Goal: Task Accomplishment & Management: Use online tool/utility

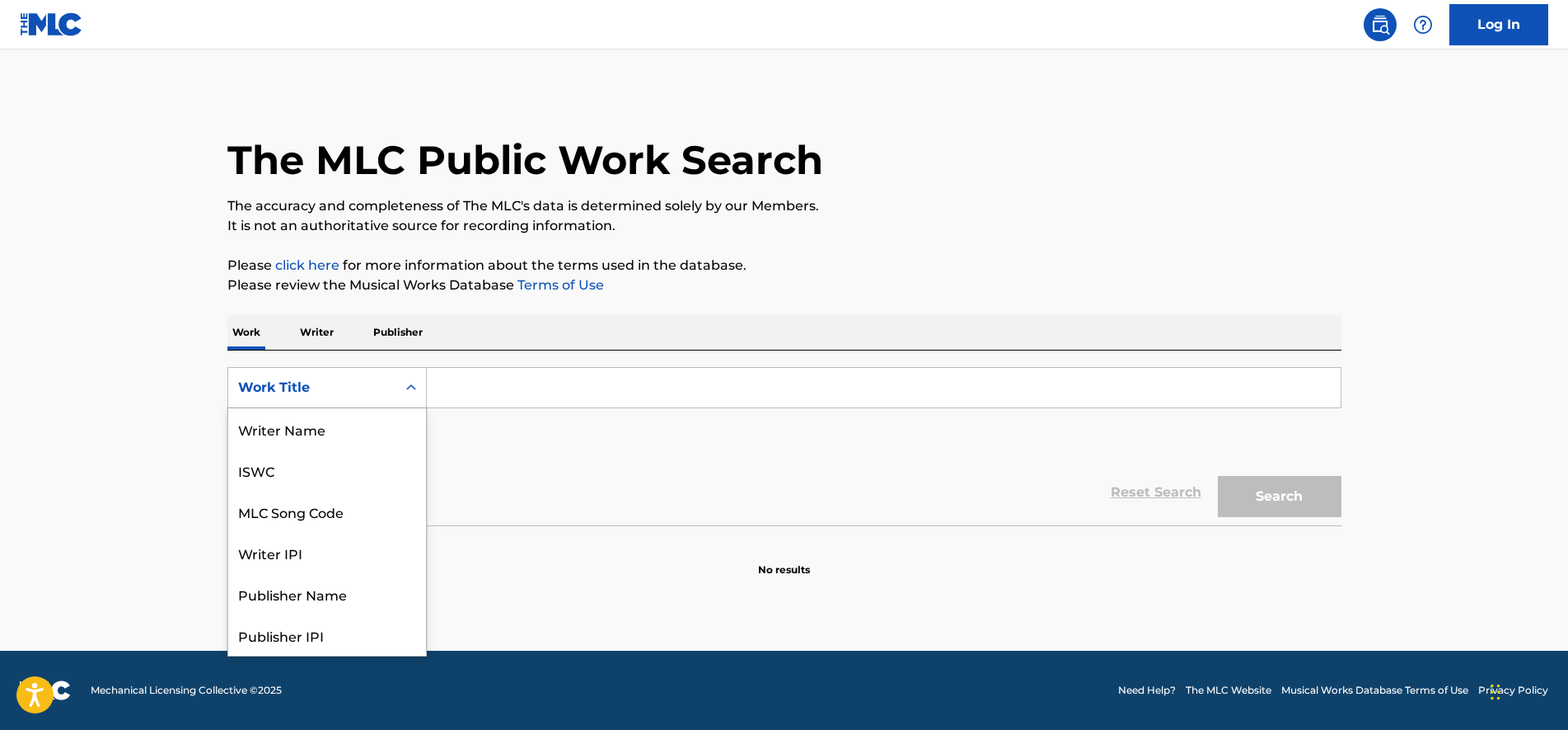
click at [385, 394] on div "Work Title" at bounding box center [312, 387] width 148 height 20
click at [343, 428] on div "MLC Song Code" at bounding box center [327, 428] width 197 height 41
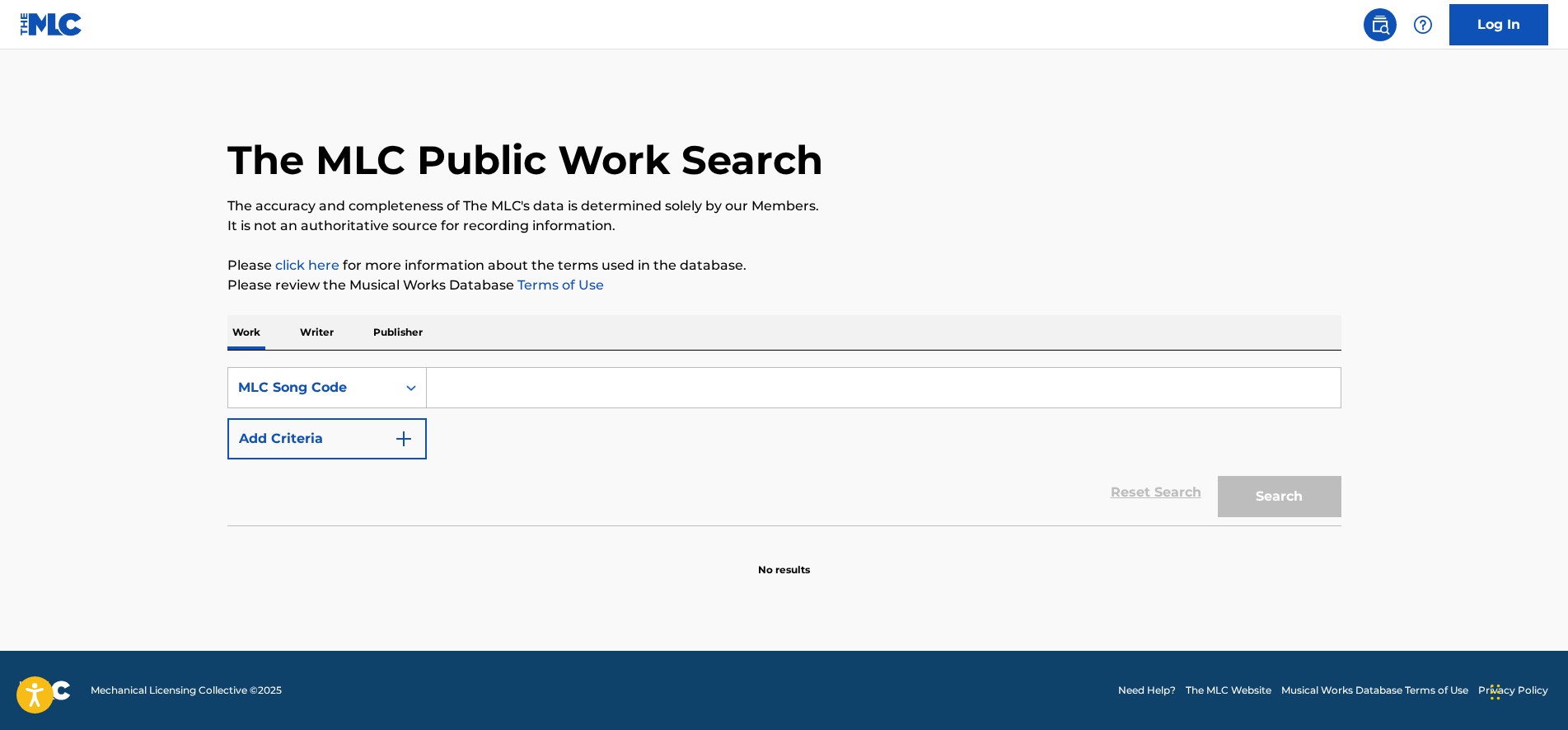
click at [459, 386] on input "Search Form" at bounding box center [884, 388] width 914 height 39
paste input "CA7251"
type input "CA7251"
click at [1230, 485] on button "Search" at bounding box center [1279, 497] width 123 height 41
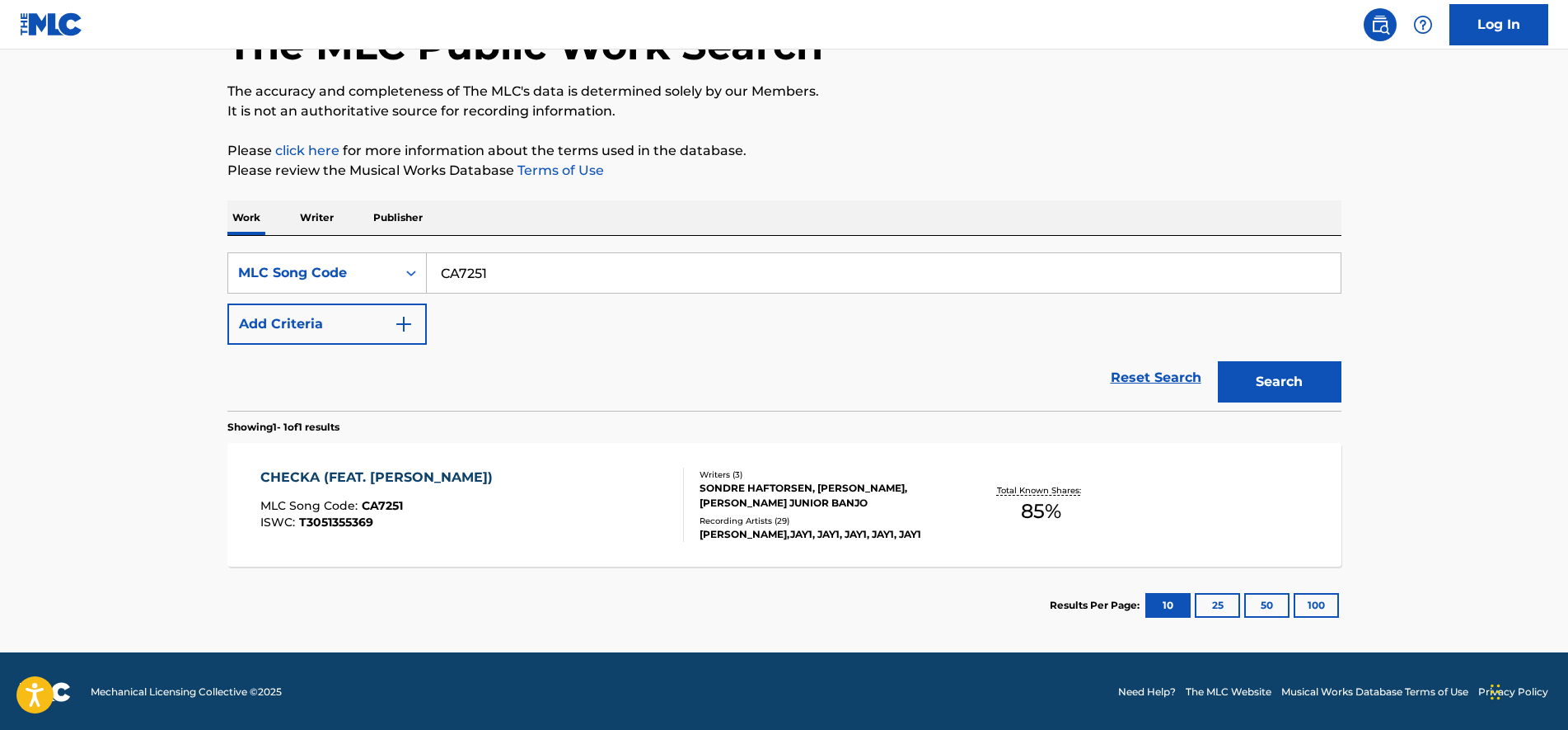
scroll to position [116, 0]
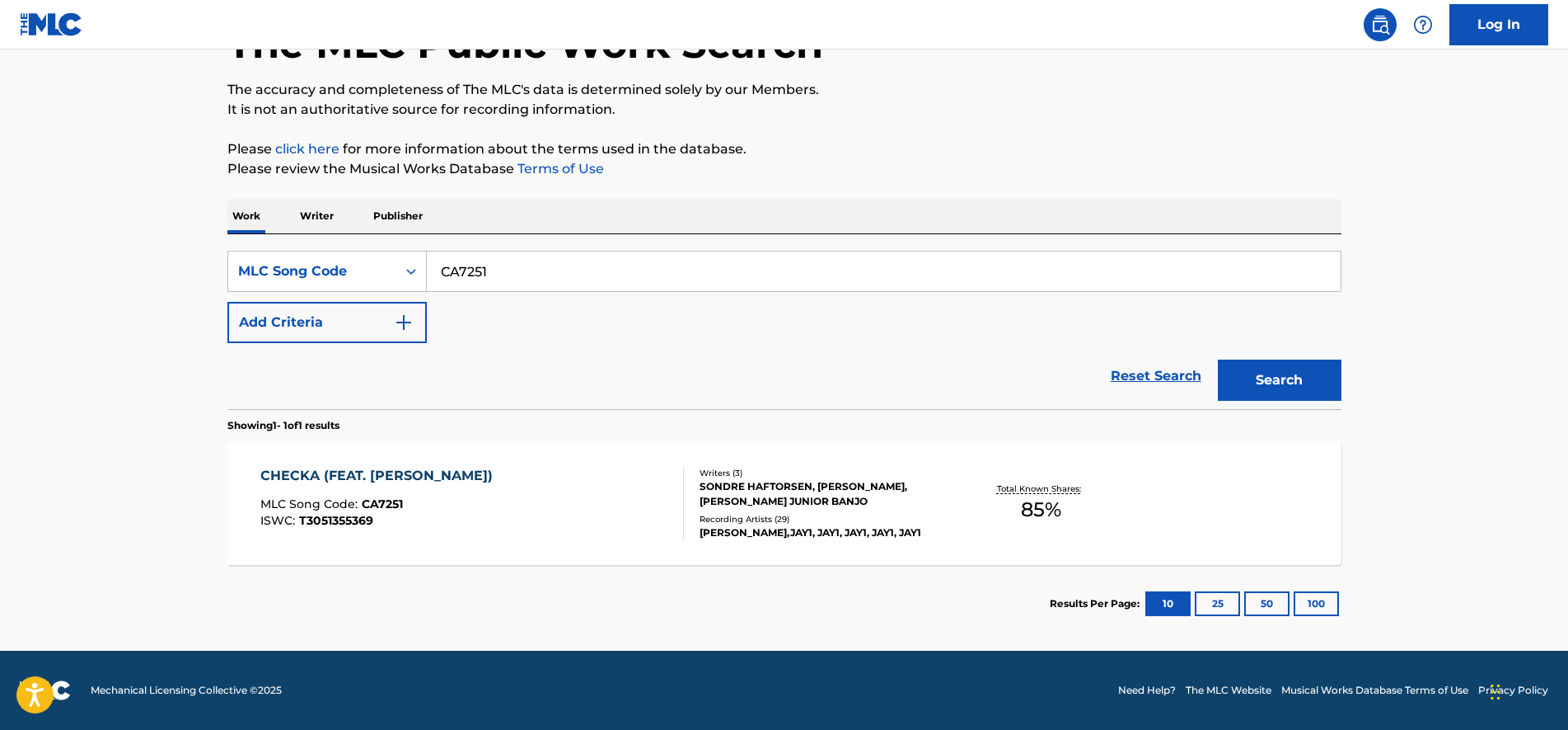
click at [492, 478] on div "CHECKA (FEAT. [PERSON_NAME]) MLC Song Code : CA7251 ISWC : T3051355369" at bounding box center [472, 503] width 424 height 74
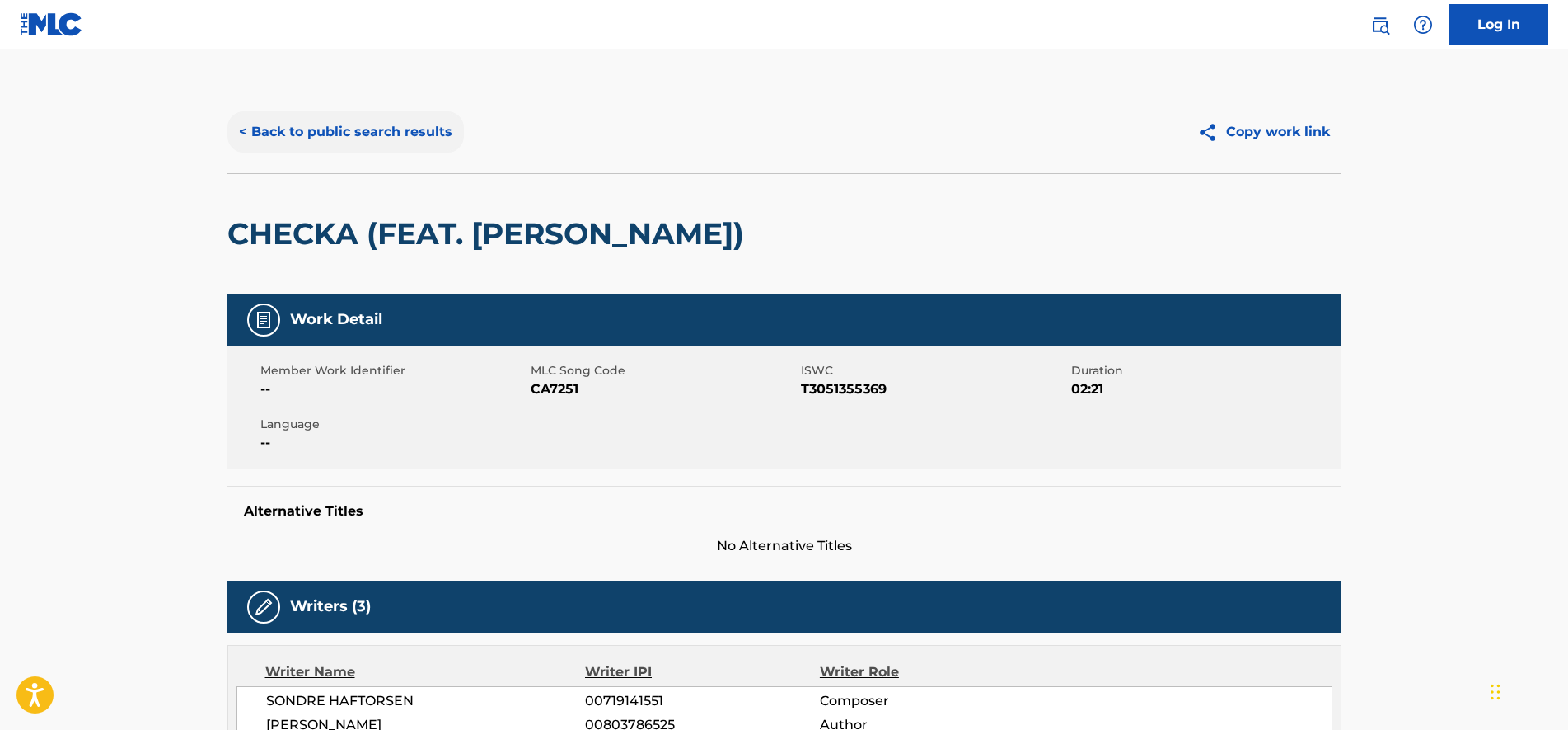
click at [336, 116] on button "< Back to public search results" at bounding box center [346, 132] width 237 height 41
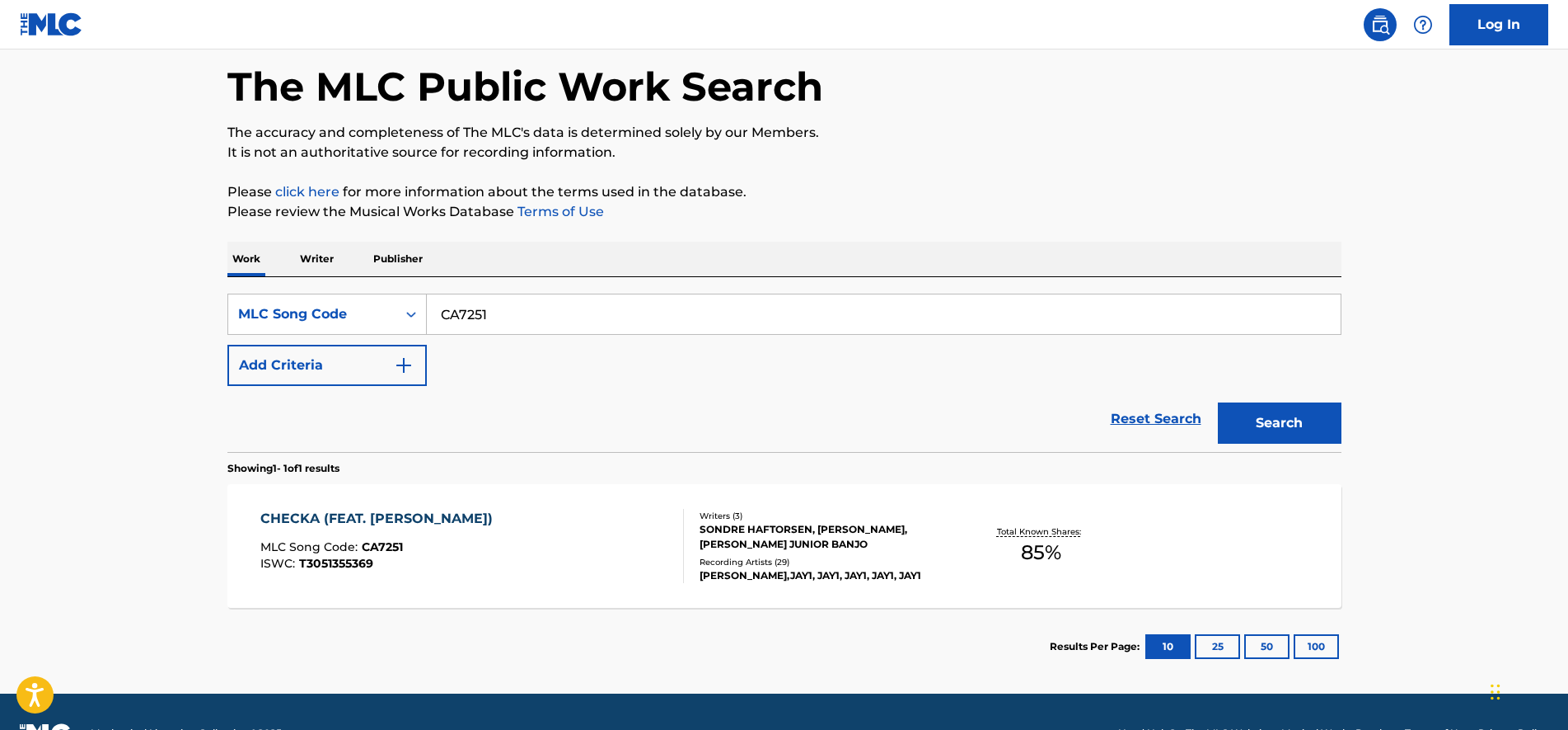
click at [318, 142] on p "It is not an authoritative source for recording information." at bounding box center [784, 152] width 1114 height 20
drag, startPoint x: 452, startPoint y: 308, endPoint x: 295, endPoint y: 309, distance: 157.0
click at [214, 291] on div "The MLC Public Work Search The accuracy and completeness of The MLC's data is d…" at bounding box center [784, 351] width 1153 height 668
paste input "MB06OP"
type input "MB06OP"
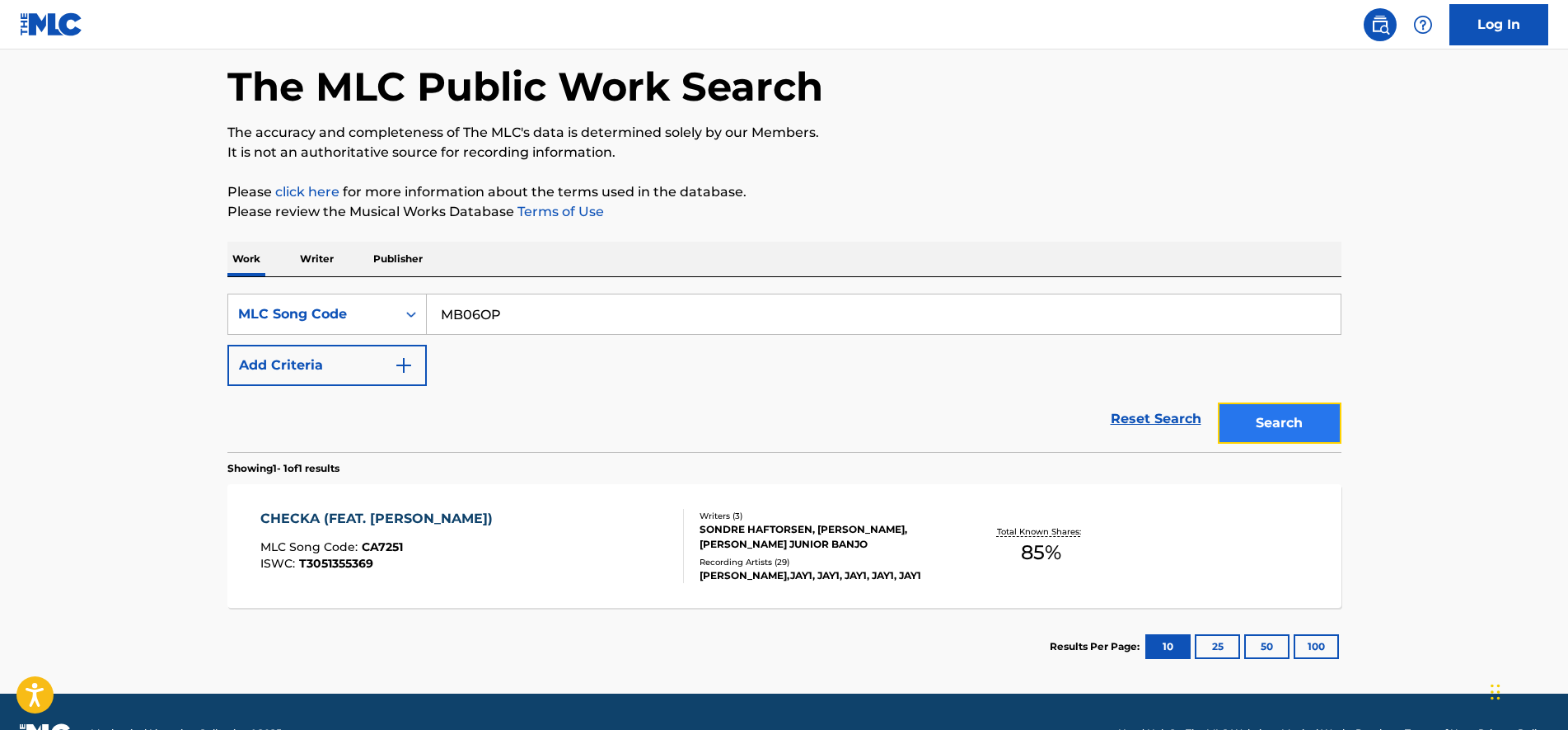
click at [1320, 428] on button "Search" at bounding box center [1279, 422] width 123 height 41
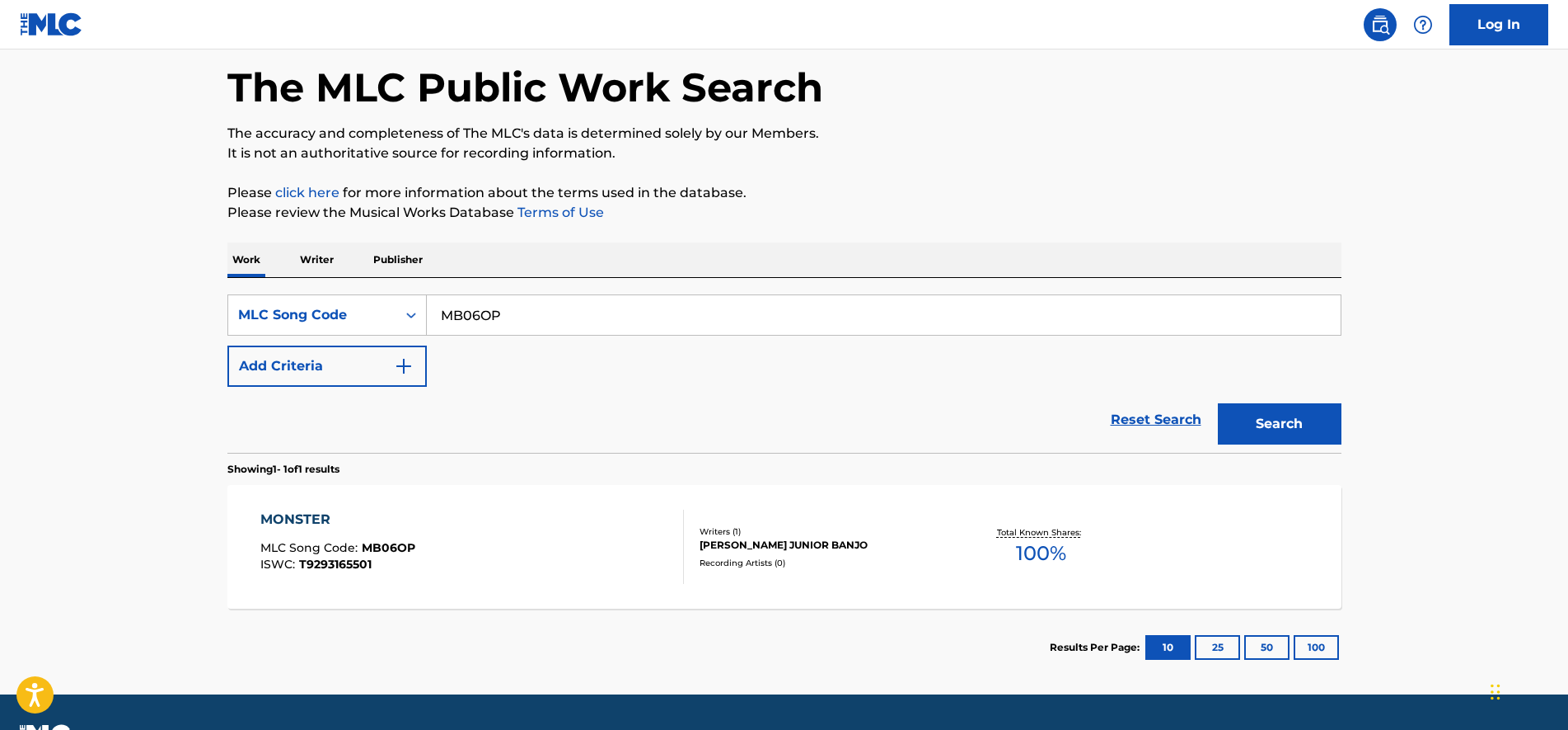
scroll to position [116, 0]
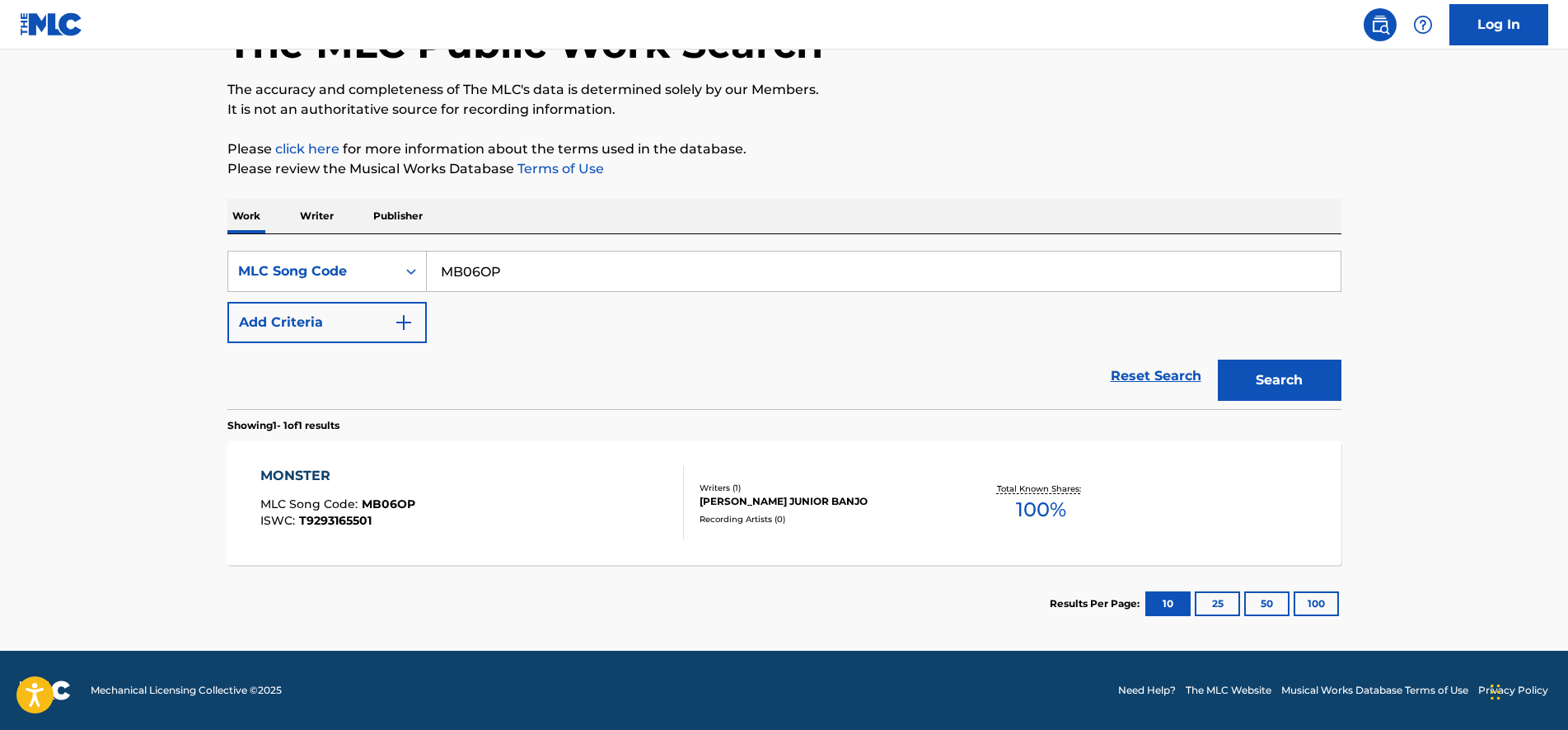
click at [466, 508] on div "MONSTER MLC Song Code : MB06OP ISWC : T9293165501" at bounding box center [472, 503] width 424 height 74
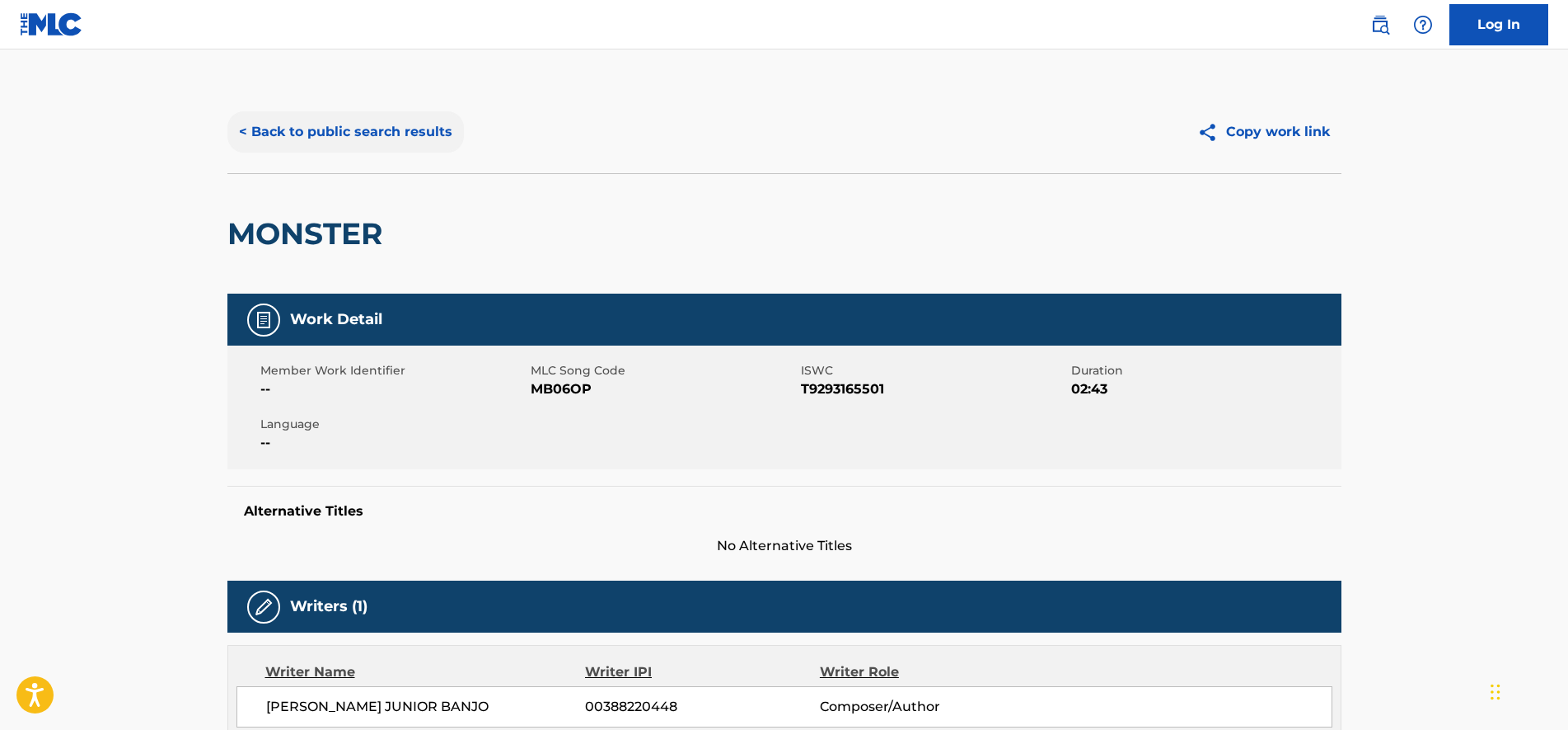
click at [359, 138] on button "< Back to public search results" at bounding box center [346, 132] width 237 height 41
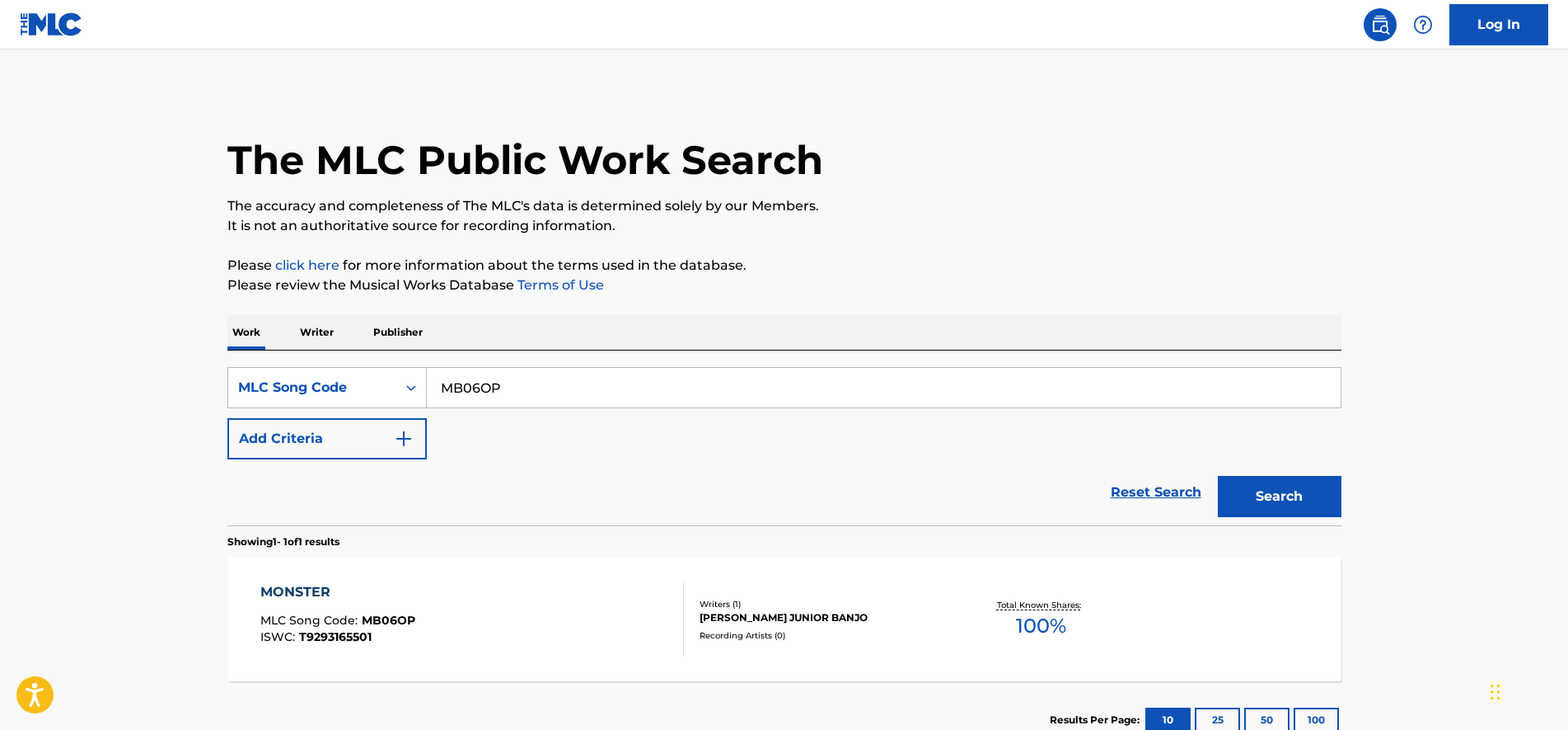
scroll to position [73, 0]
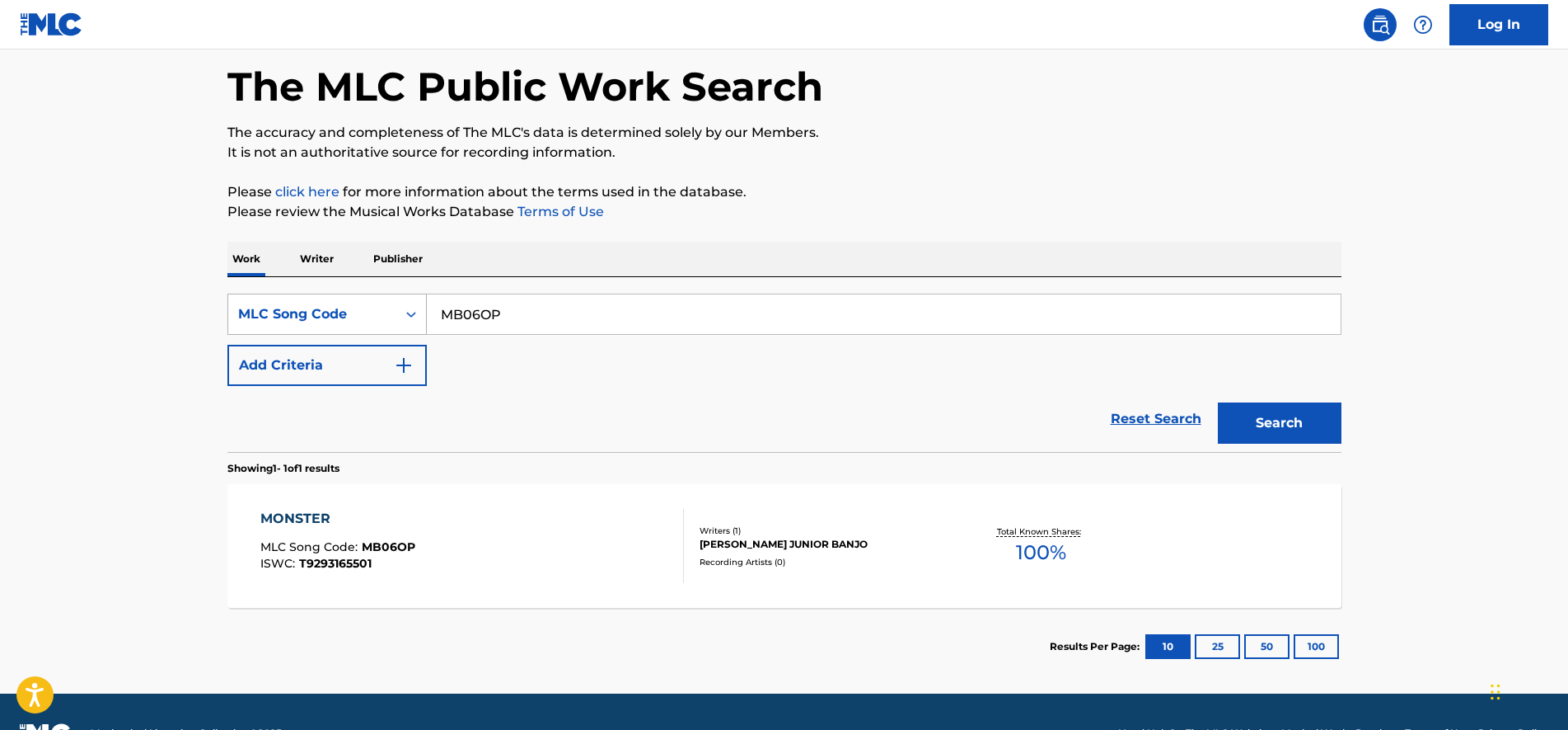
paste input "SH7JV9"
drag, startPoint x: 575, startPoint y: 308, endPoint x: 355, endPoint y: 297, distance: 220.3
click at [60, 285] on main "The MLC Public Work Search The accuracy and completeness of The MLC's data is d…" at bounding box center [784, 335] width 1568 height 717
type input "SH7JV9"
click at [1291, 434] on button "Search" at bounding box center [1279, 422] width 123 height 41
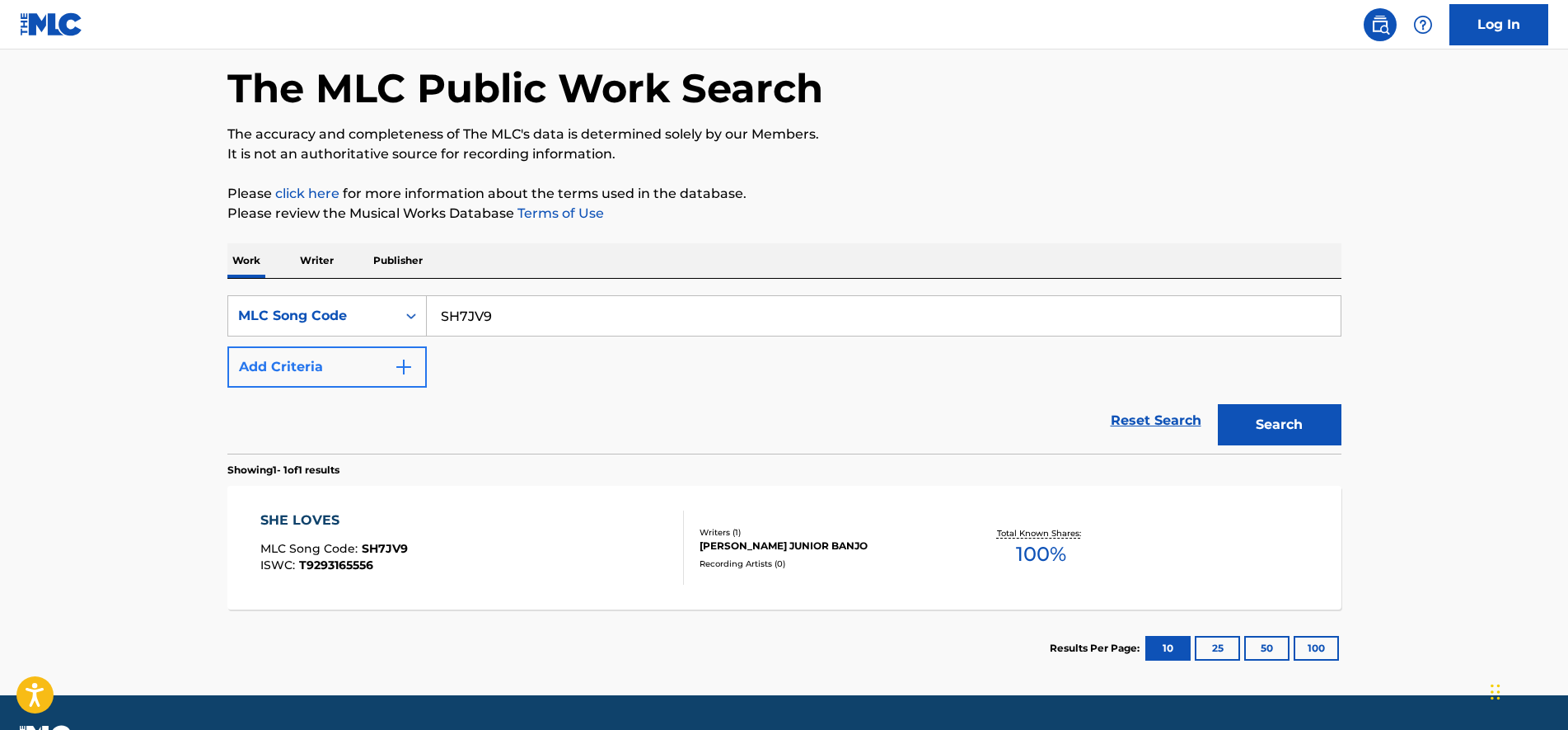
scroll to position [103, 0]
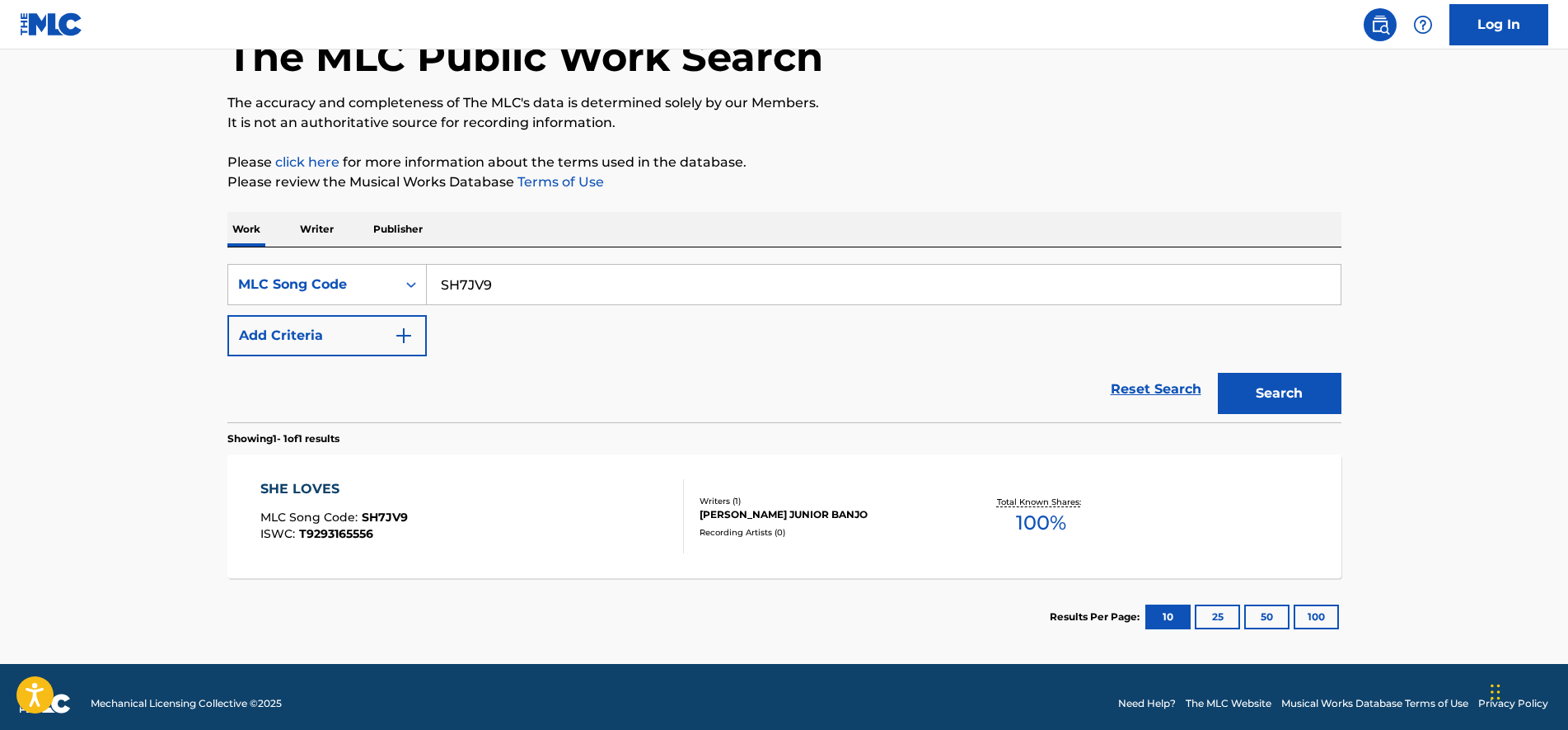
click at [472, 505] on div "SHE LOVES MLC Song Code : SH7JV9 ISWC : T9293165556" at bounding box center [472, 515] width 424 height 74
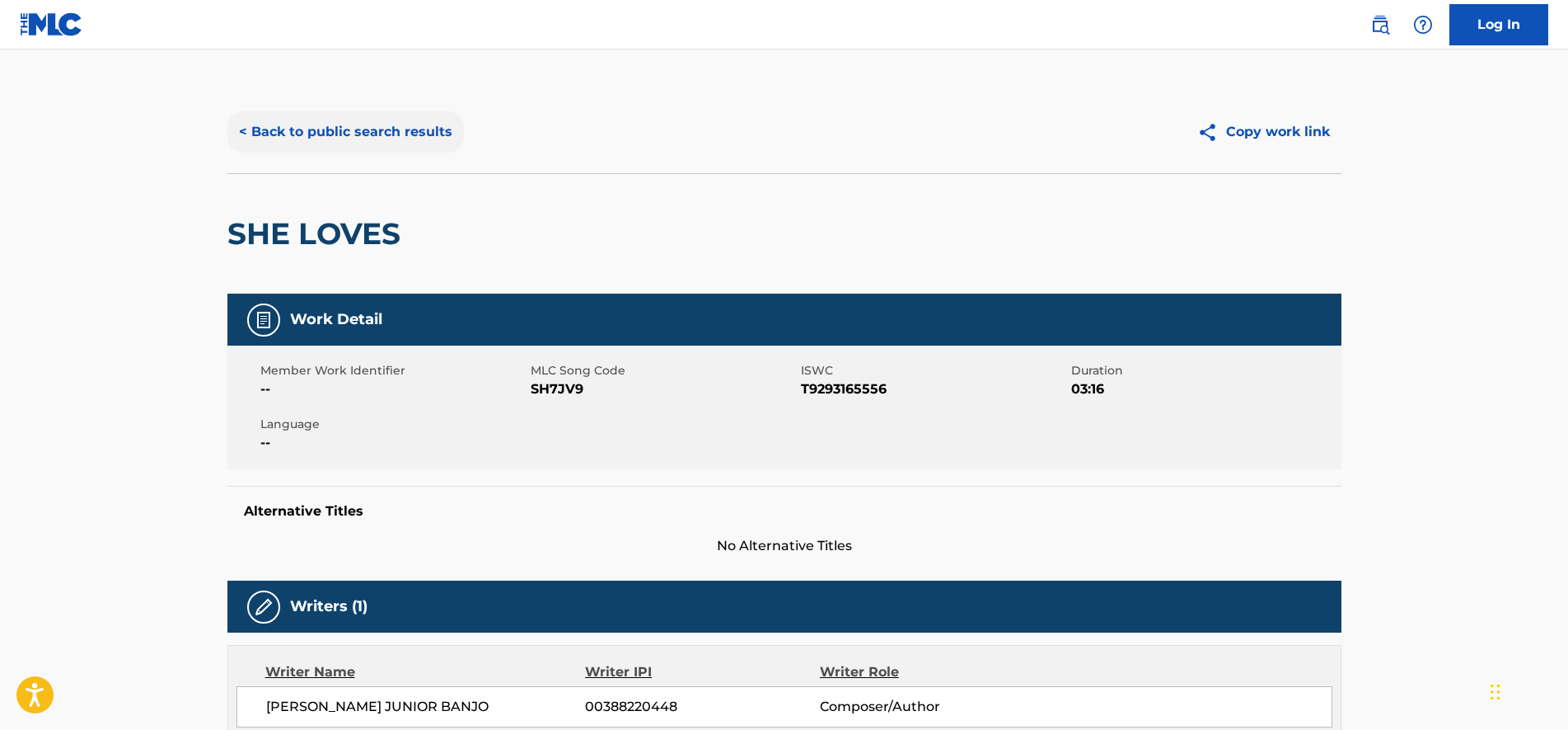
click at [329, 152] on button "< Back to public search results" at bounding box center [346, 132] width 237 height 41
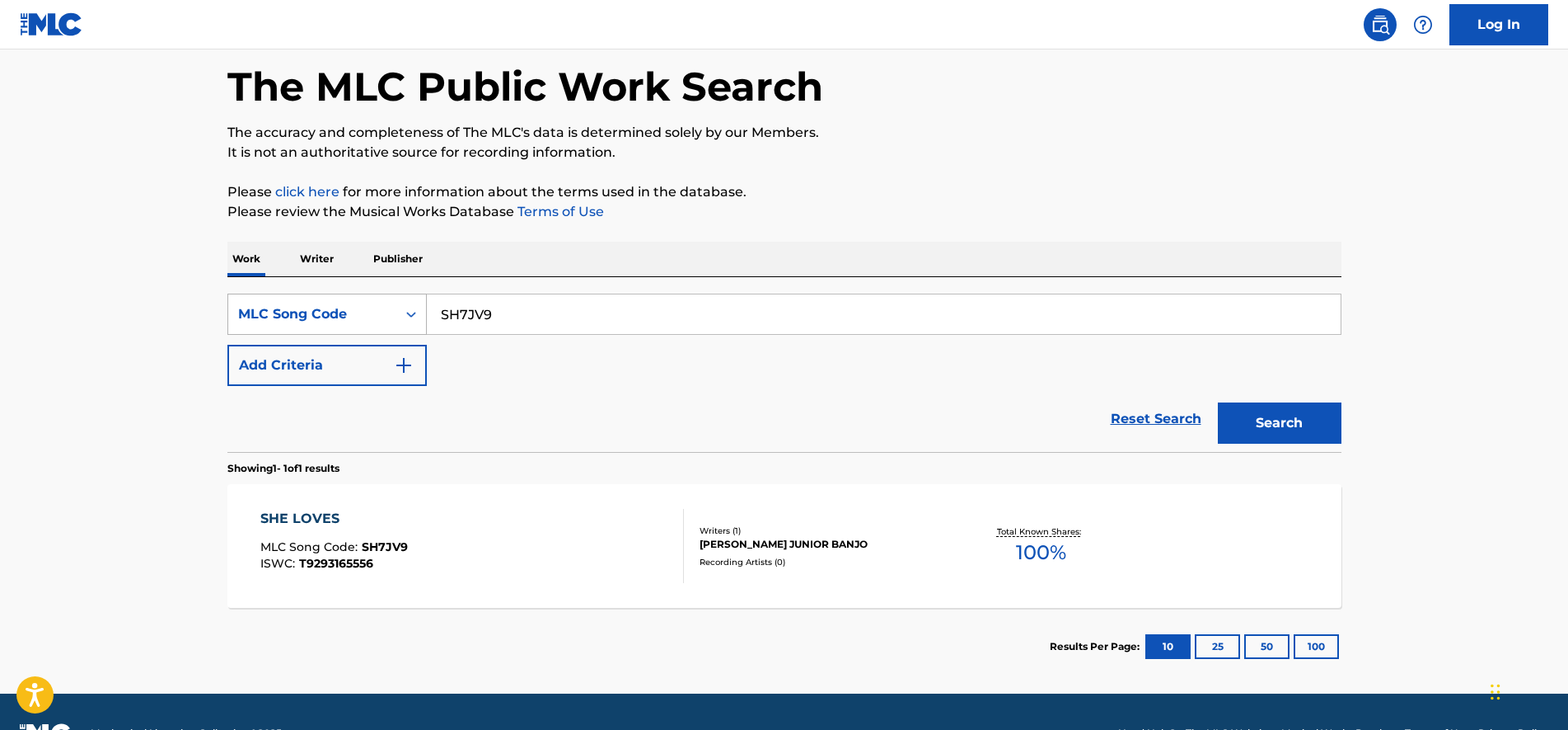
drag, startPoint x: 501, startPoint y: 313, endPoint x: 260, endPoint y: 298, distance: 241.5
click at [260, 298] on div "SearchWithCriteria939b7eaa-b211-46b2-b75f-6be8065fd695 MLC Song Code SH7JV9" at bounding box center [784, 314] width 1114 height 41
paste input "53NY"
type input "SH53NY"
click at [1296, 426] on button "Search" at bounding box center [1279, 422] width 123 height 41
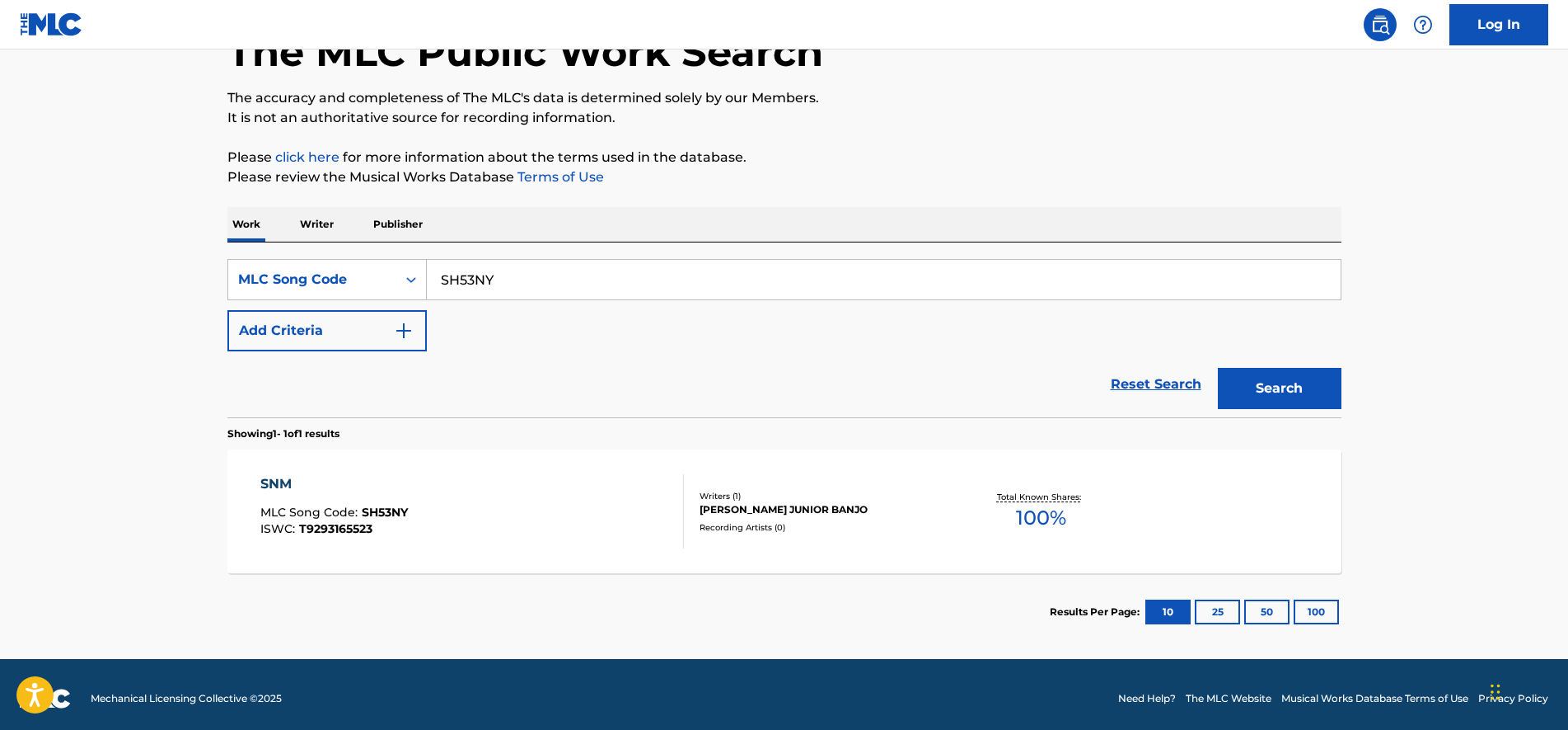
scroll to position [116, 0]
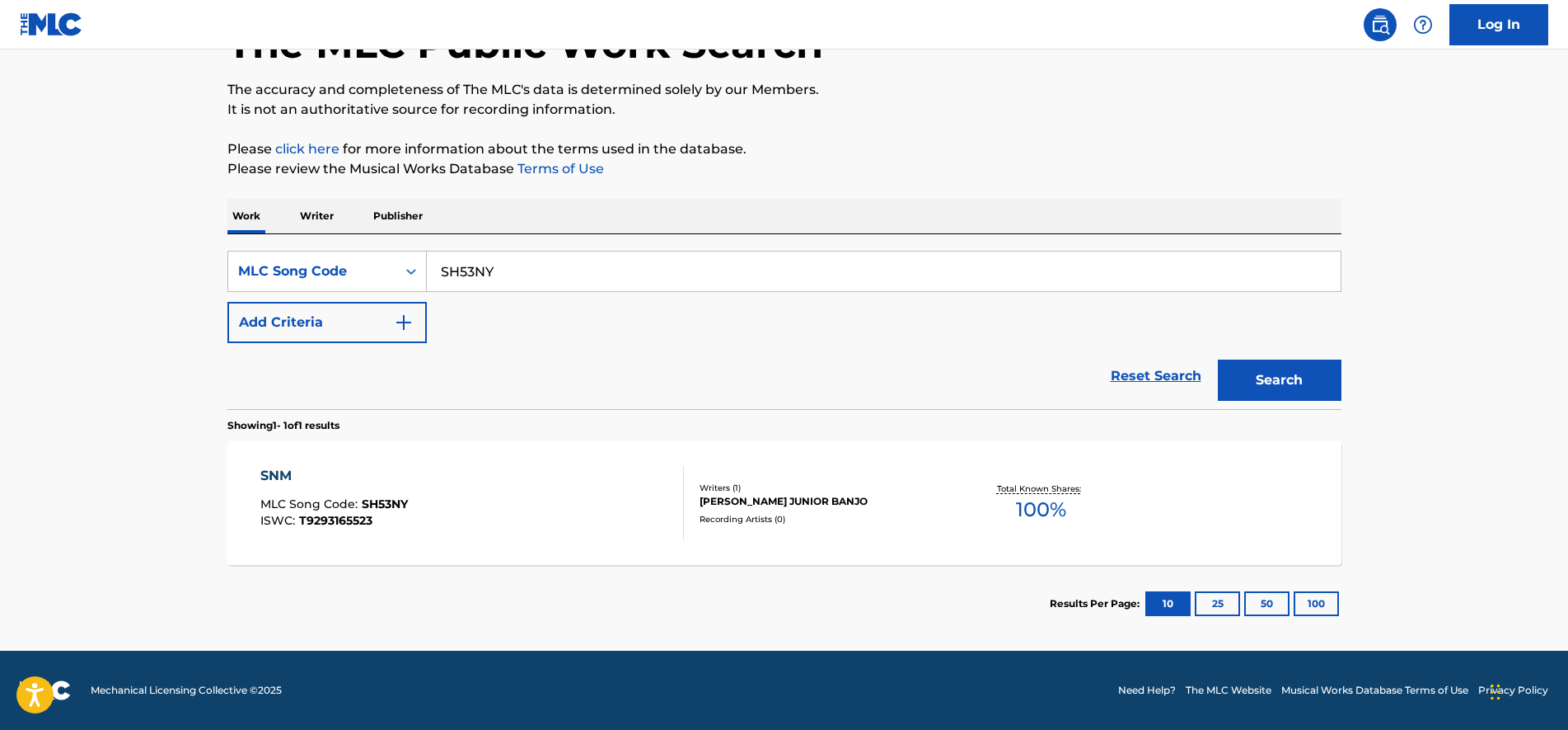
click at [626, 530] on div "SNM MLC Song Code : SH53NY ISWC : T9293165523" at bounding box center [472, 503] width 424 height 74
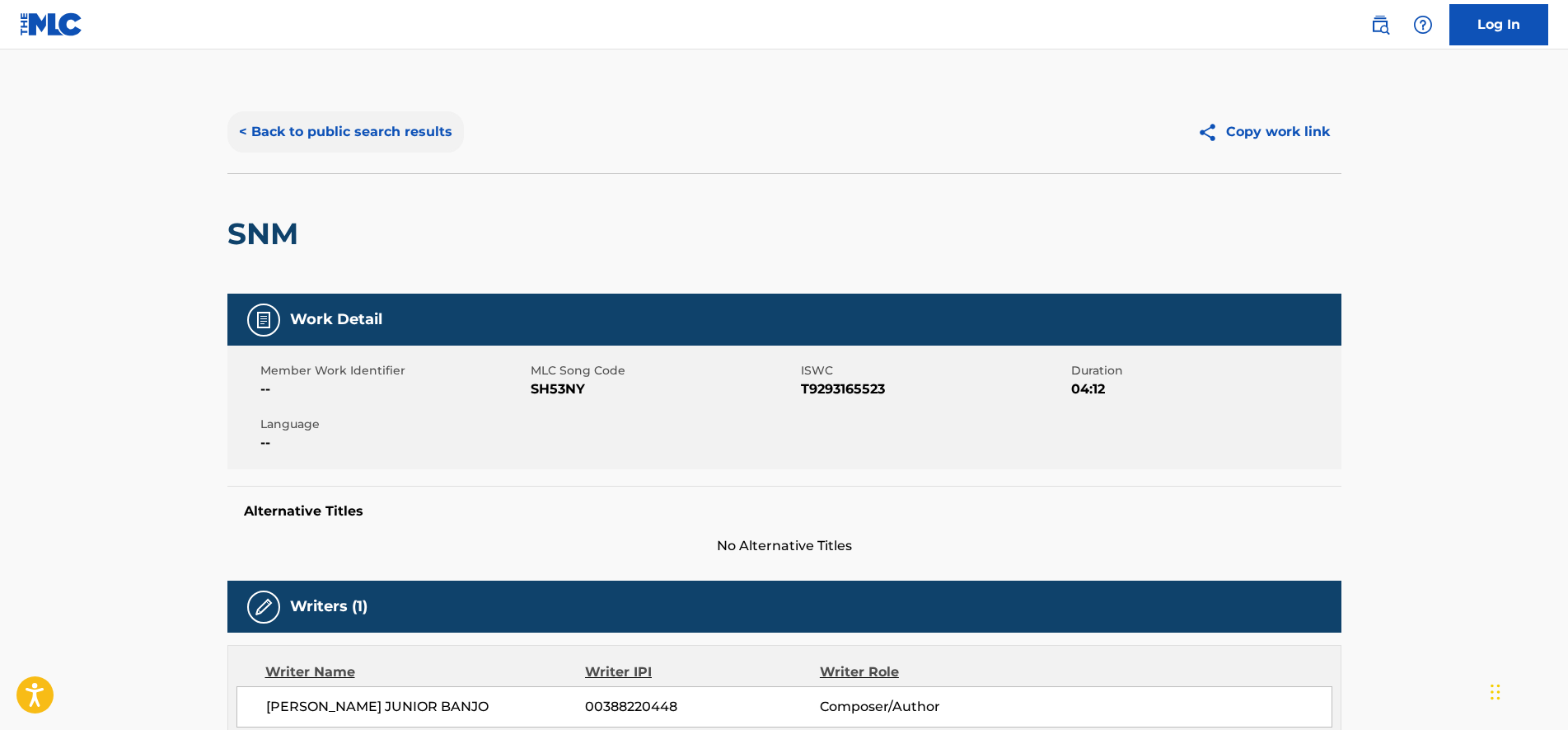
click at [323, 131] on button "< Back to public search results" at bounding box center [346, 132] width 237 height 41
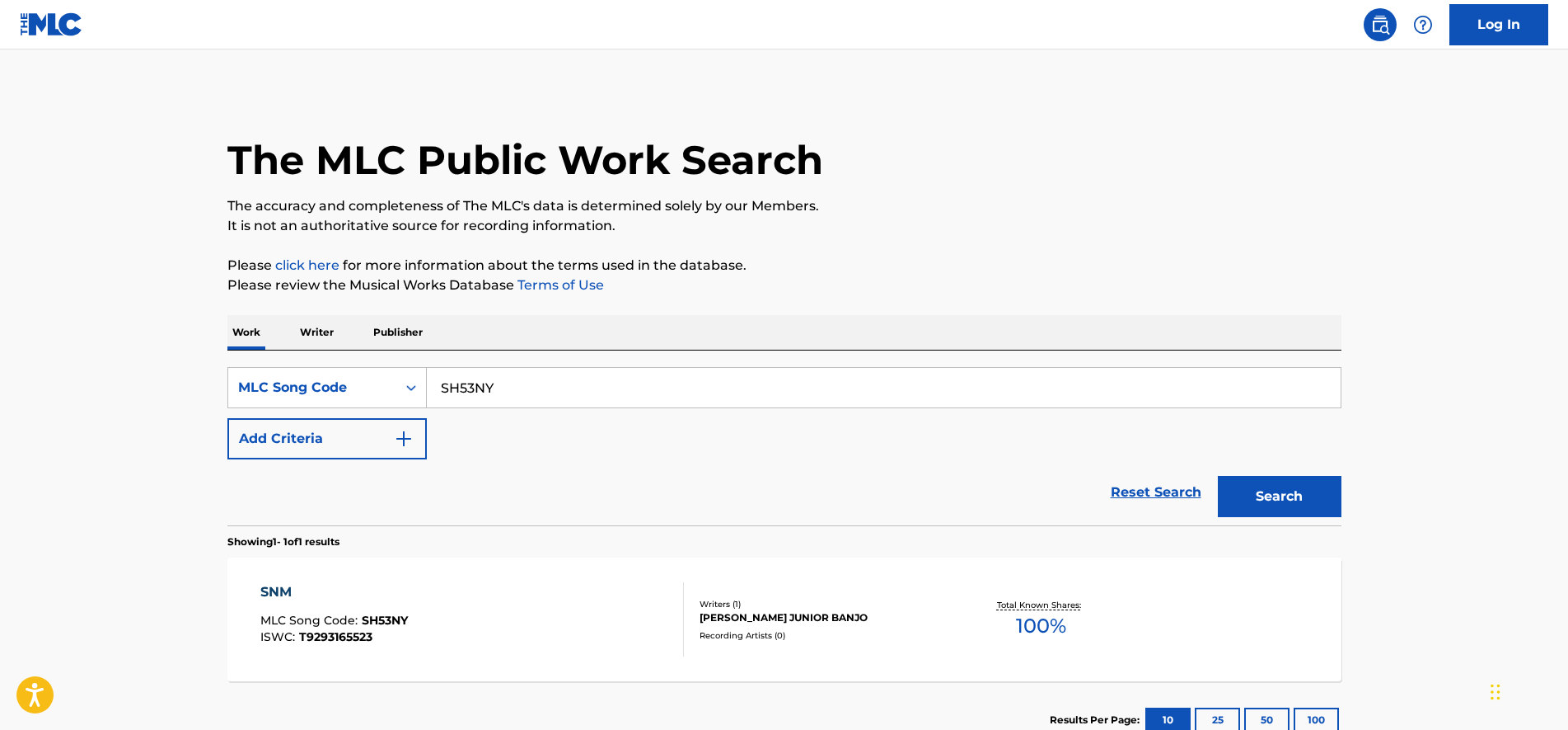
scroll to position [73, 0]
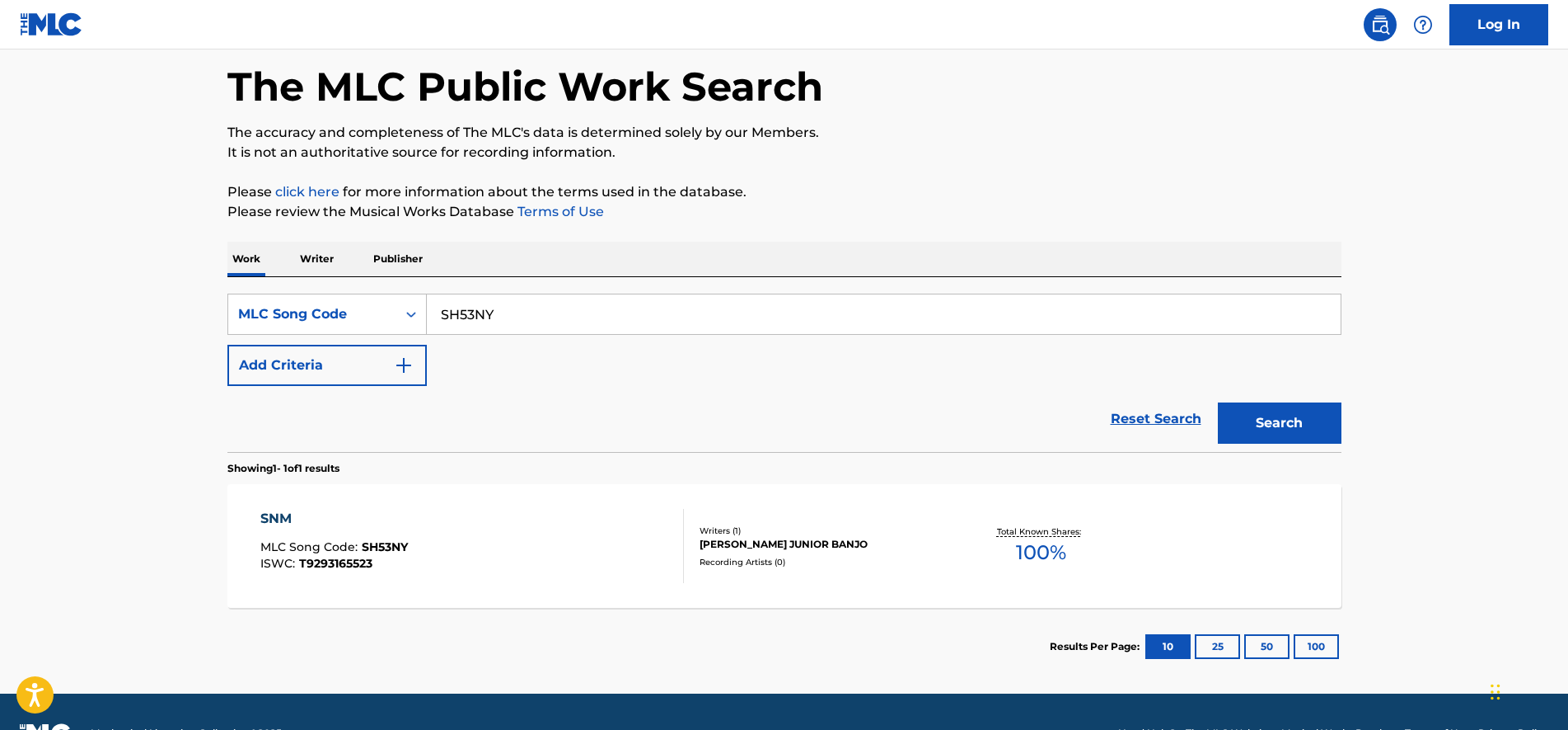
paste input "CA7251"
drag, startPoint x: 581, startPoint y: 315, endPoint x: 0, endPoint y: 268, distance: 582.9
click at [0, 269] on html "Accessibility Screen-Reader Guide, Feedback, and Issue Reporting | New window 0…" at bounding box center [784, 291] width 1568 height 730
type input "CA7251"
click at [1246, 422] on button "Search" at bounding box center [1279, 422] width 123 height 41
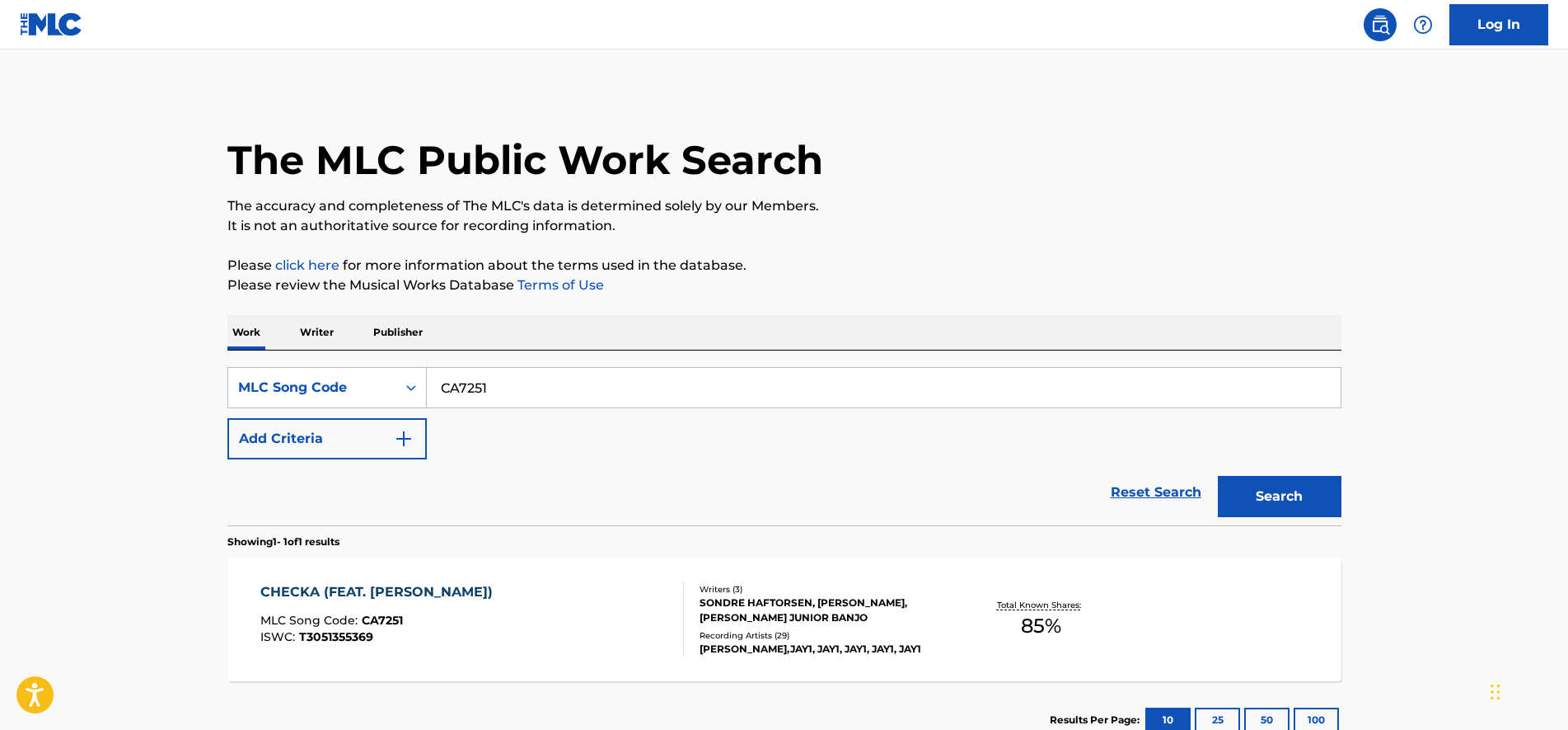
scroll to position [116, 0]
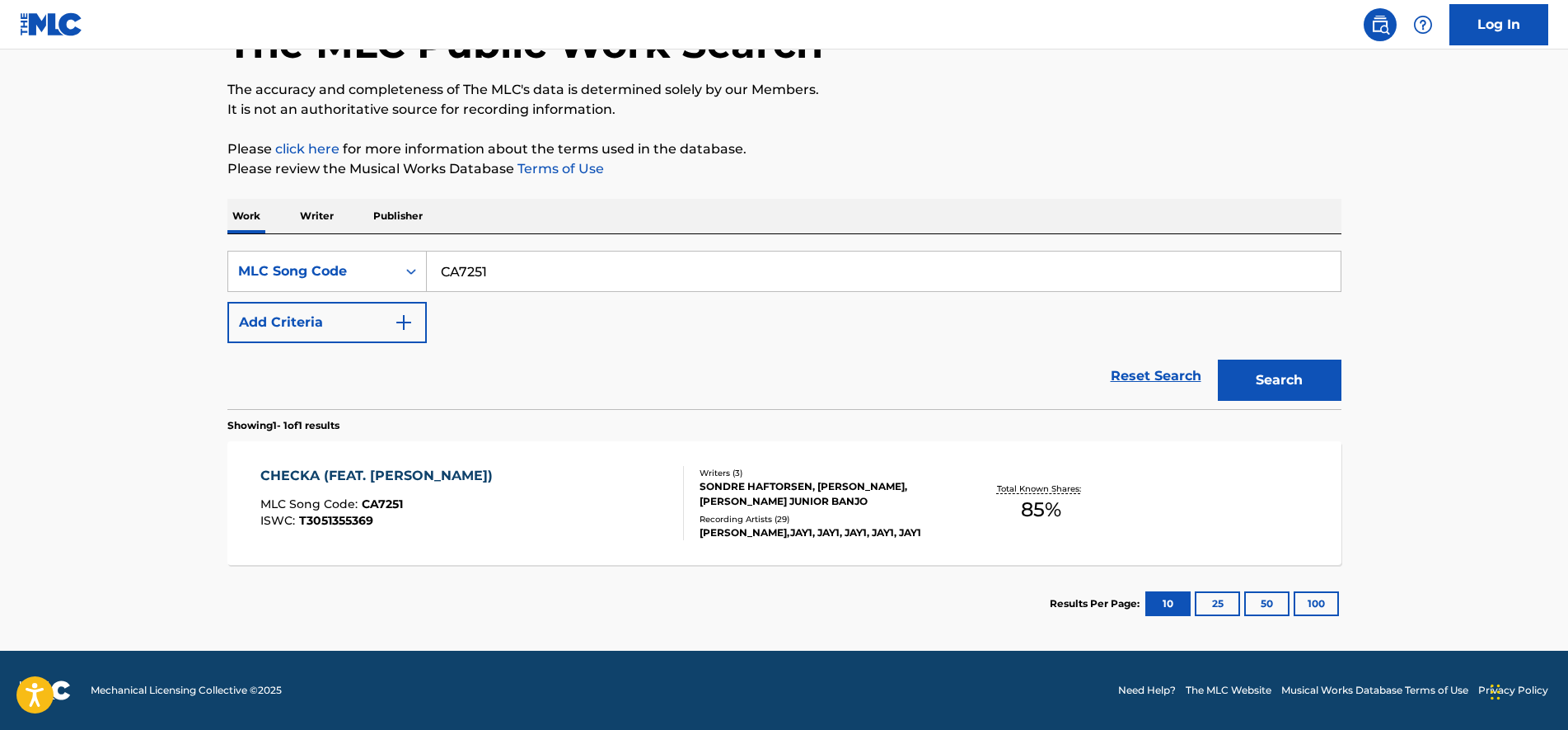
click at [518, 475] on div "CHECKA (FEAT. [PERSON_NAME]) MLC Song Code : CA7251 ISWC : T3051355369" at bounding box center [472, 503] width 424 height 74
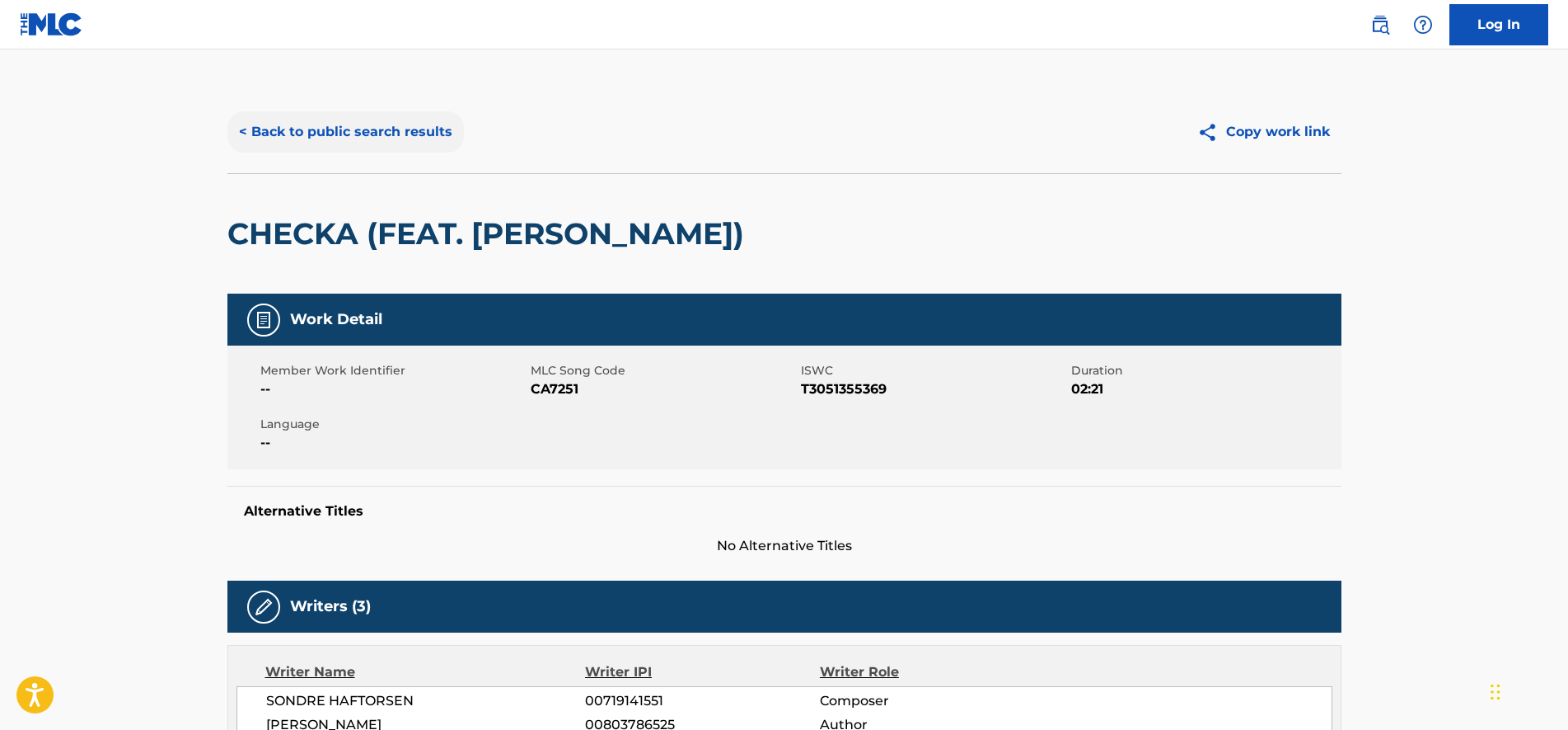
click at [323, 138] on button "< Back to public search results" at bounding box center [346, 132] width 237 height 41
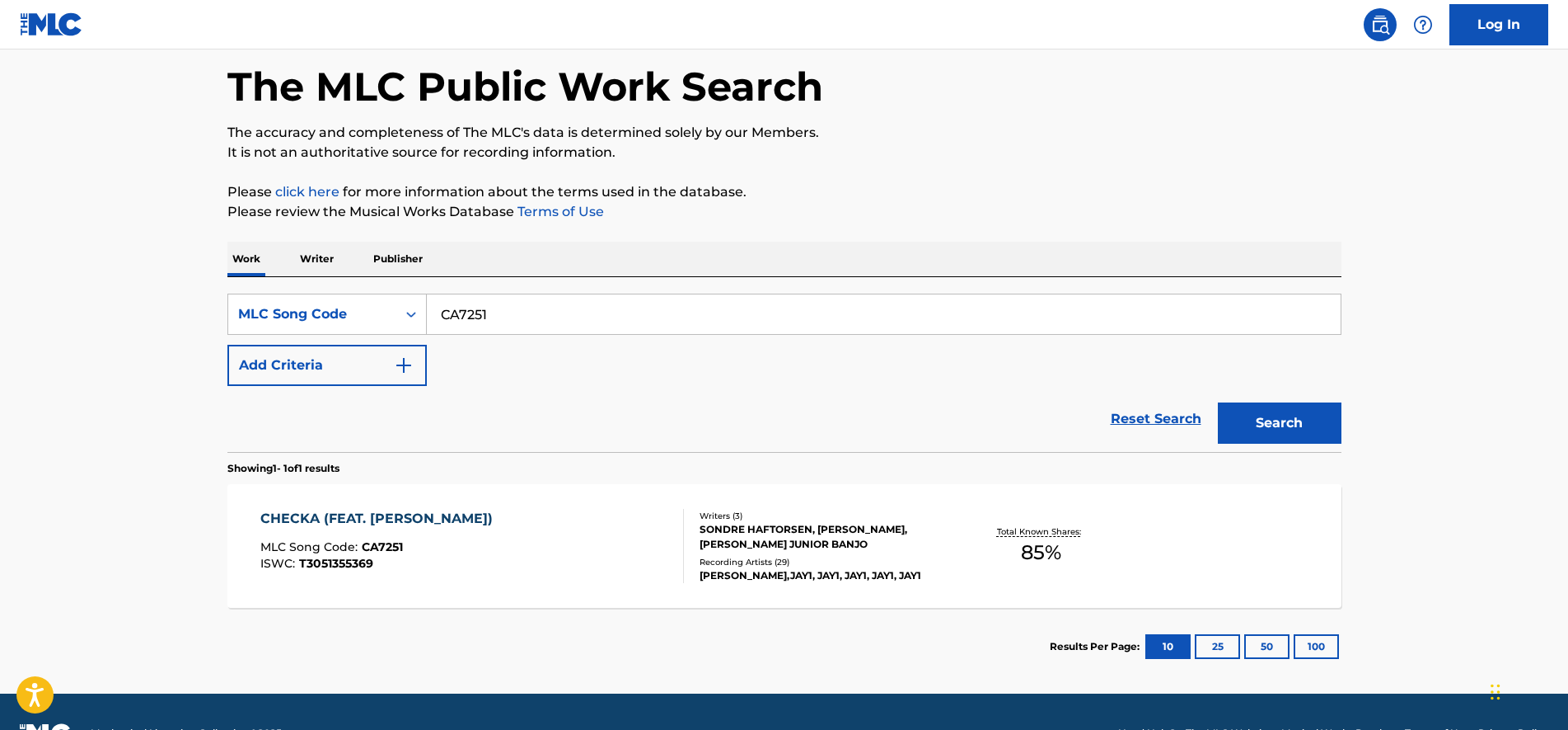
drag, startPoint x: 603, startPoint y: 296, endPoint x: 0, endPoint y: 286, distance: 603.1
click at [0, 287] on html "Accessibility Screen-Reader Guide, Feedback, and Issue Reporting | New window 0…" at bounding box center [784, 291] width 1568 height 730
paste input "DB4URP"
type input "DB4URP"
click at [1319, 434] on button "Search" at bounding box center [1279, 422] width 123 height 41
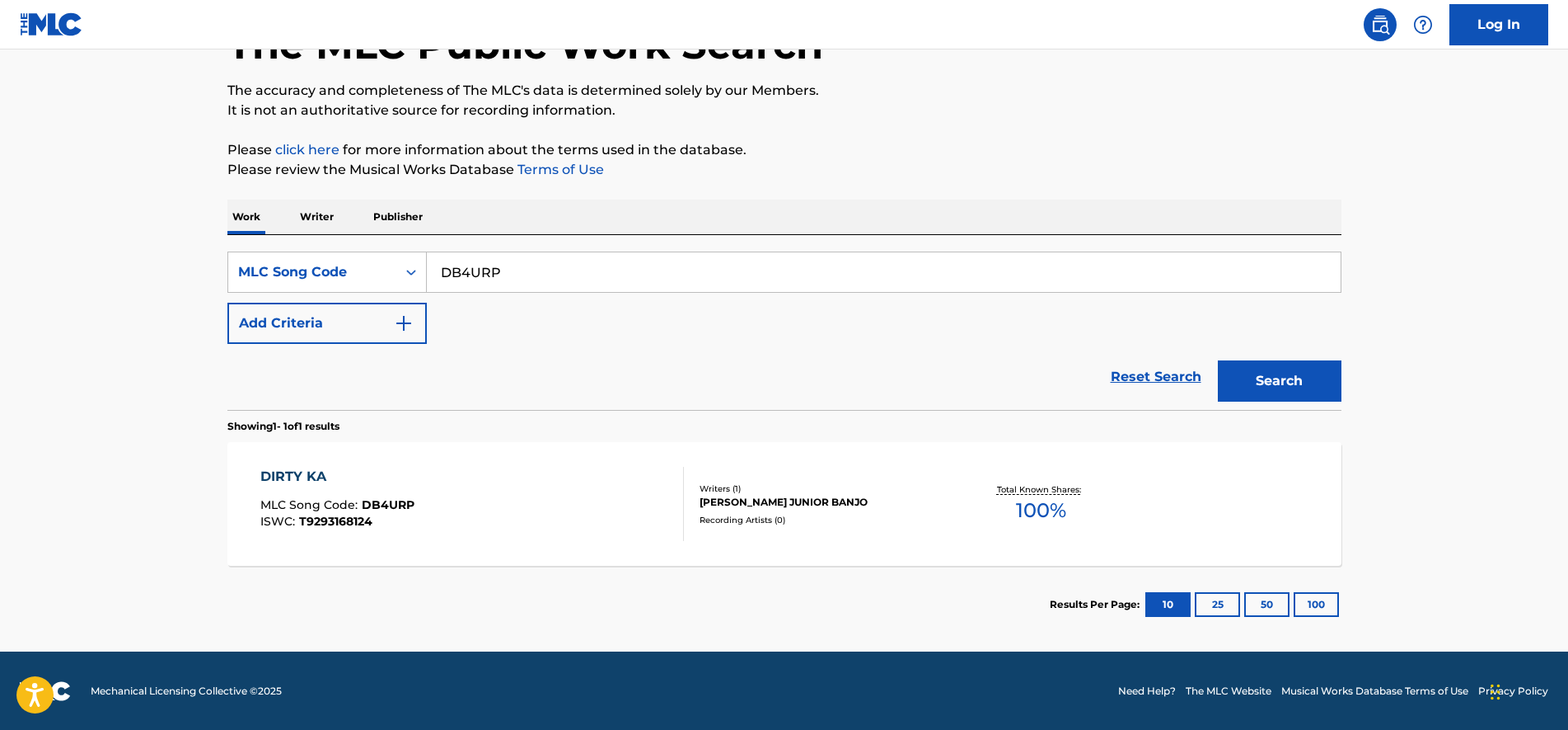
scroll to position [116, 0]
click at [432, 468] on div "DIRTY KA MLC Song Code : DB4URP ISWC : T9293168124" at bounding box center [472, 503] width 424 height 74
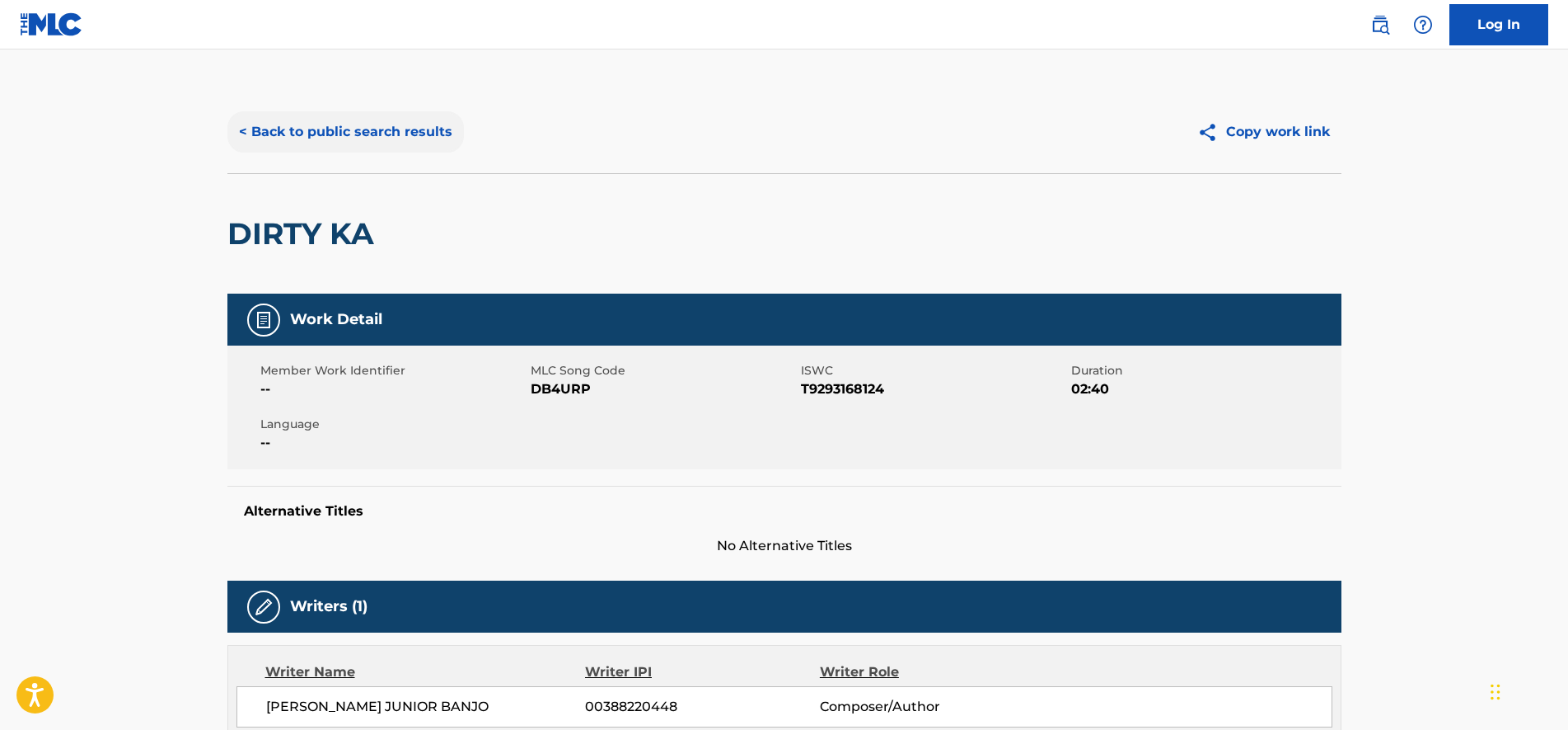
click at [325, 142] on button "< Back to public search results" at bounding box center [346, 132] width 237 height 41
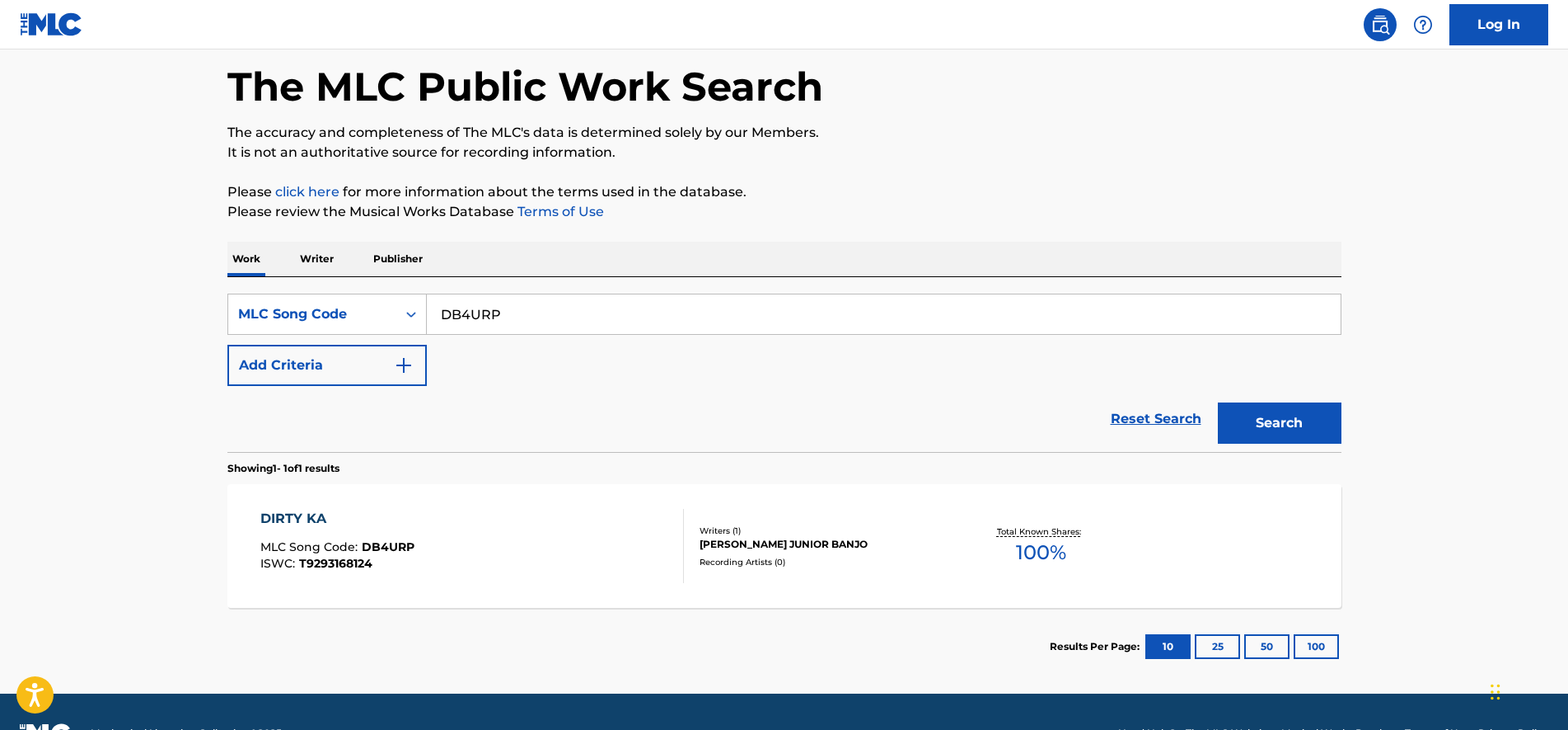
paste input "FD9O6"
drag, startPoint x: 589, startPoint y: 315, endPoint x: 297, endPoint y: 233, distance: 303.3
click at [0, 201] on html "Accessibility Screen-Reader Guide, Feedback, and Issue Reporting | New window 0…" at bounding box center [784, 291] width 1568 height 730
type input "FD9O6P"
click at [1258, 424] on button "Search" at bounding box center [1279, 422] width 123 height 41
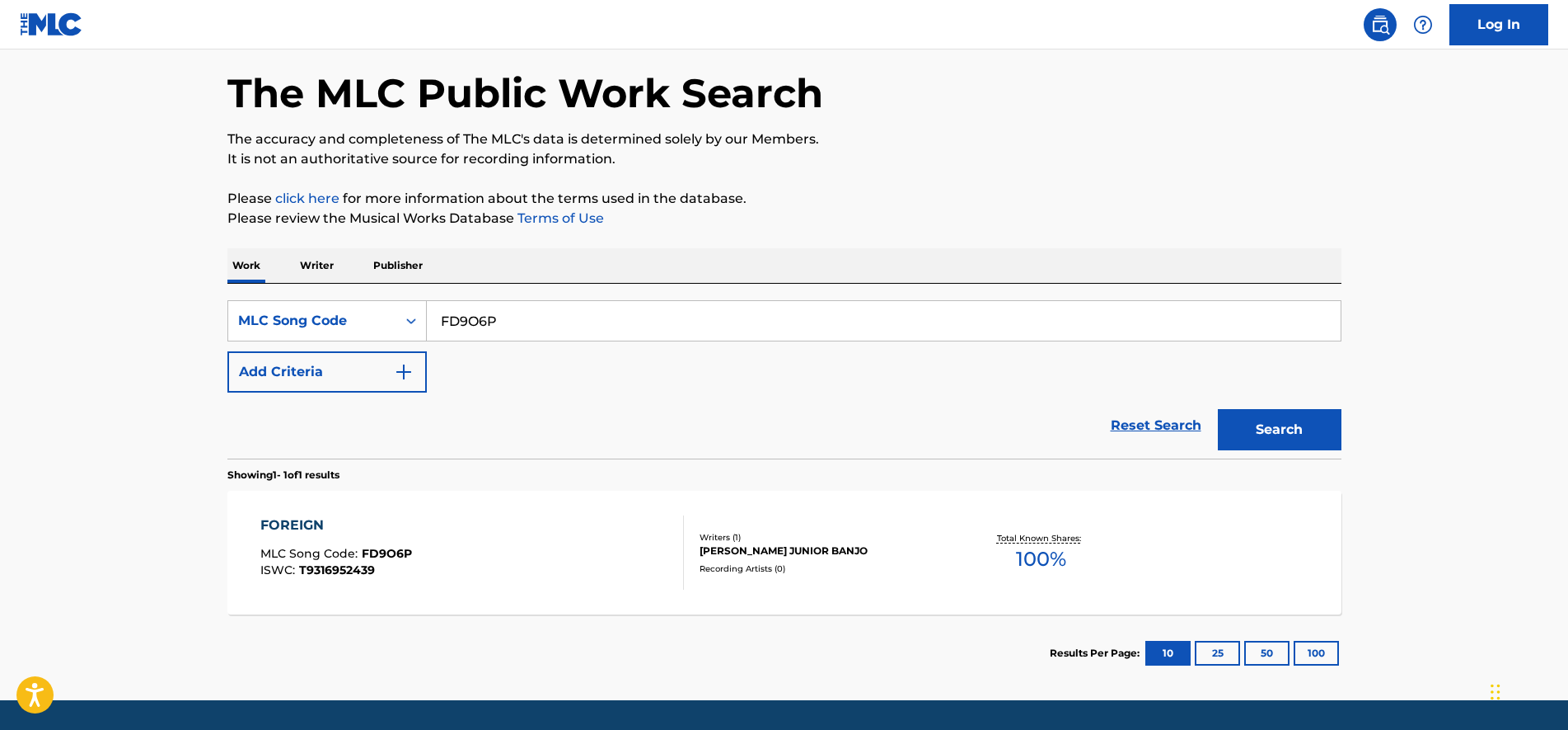
scroll to position [103, 0]
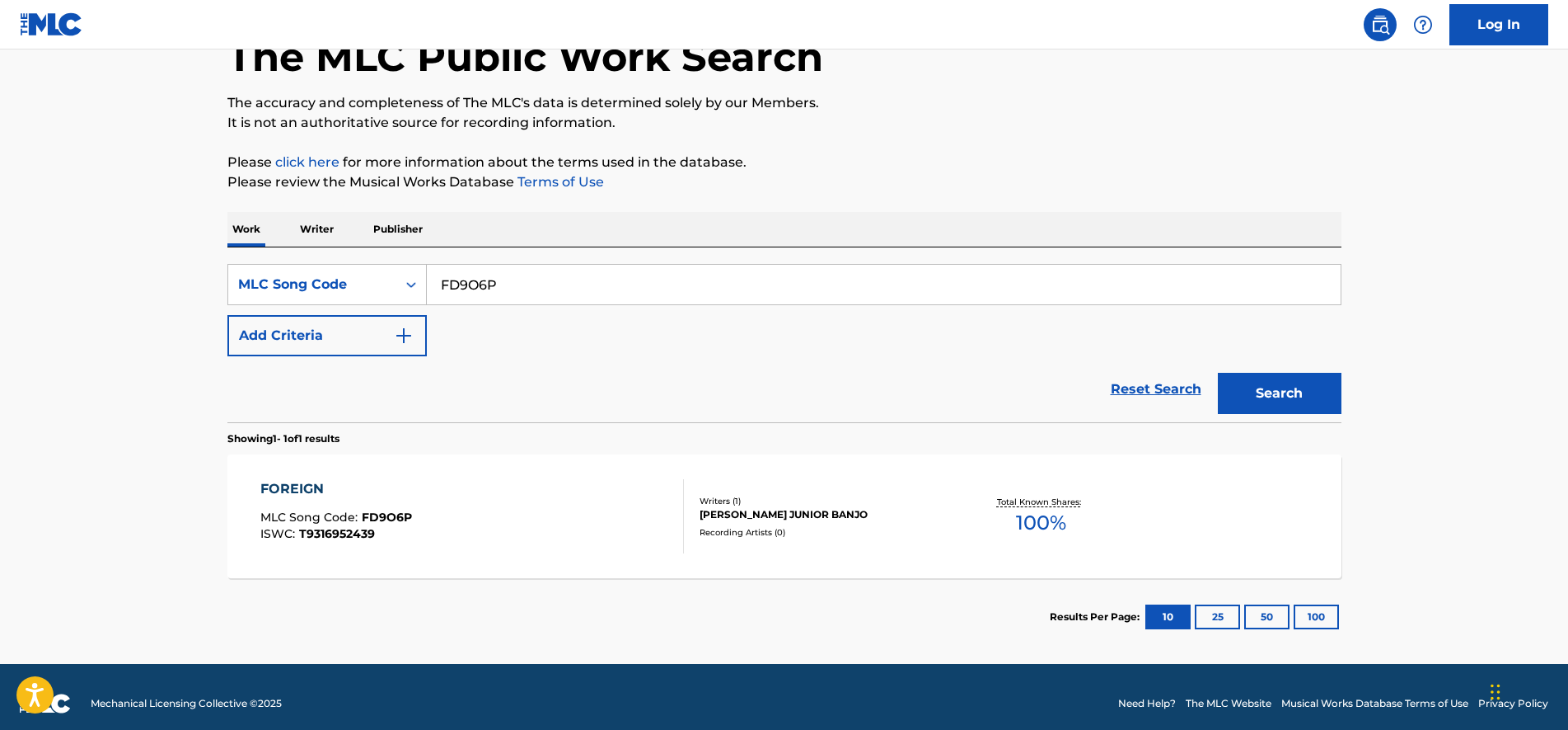
click at [427, 508] on div "FOREIGN MLC Song Code : FD9O6P ISWC : T9316952439" at bounding box center [472, 515] width 424 height 74
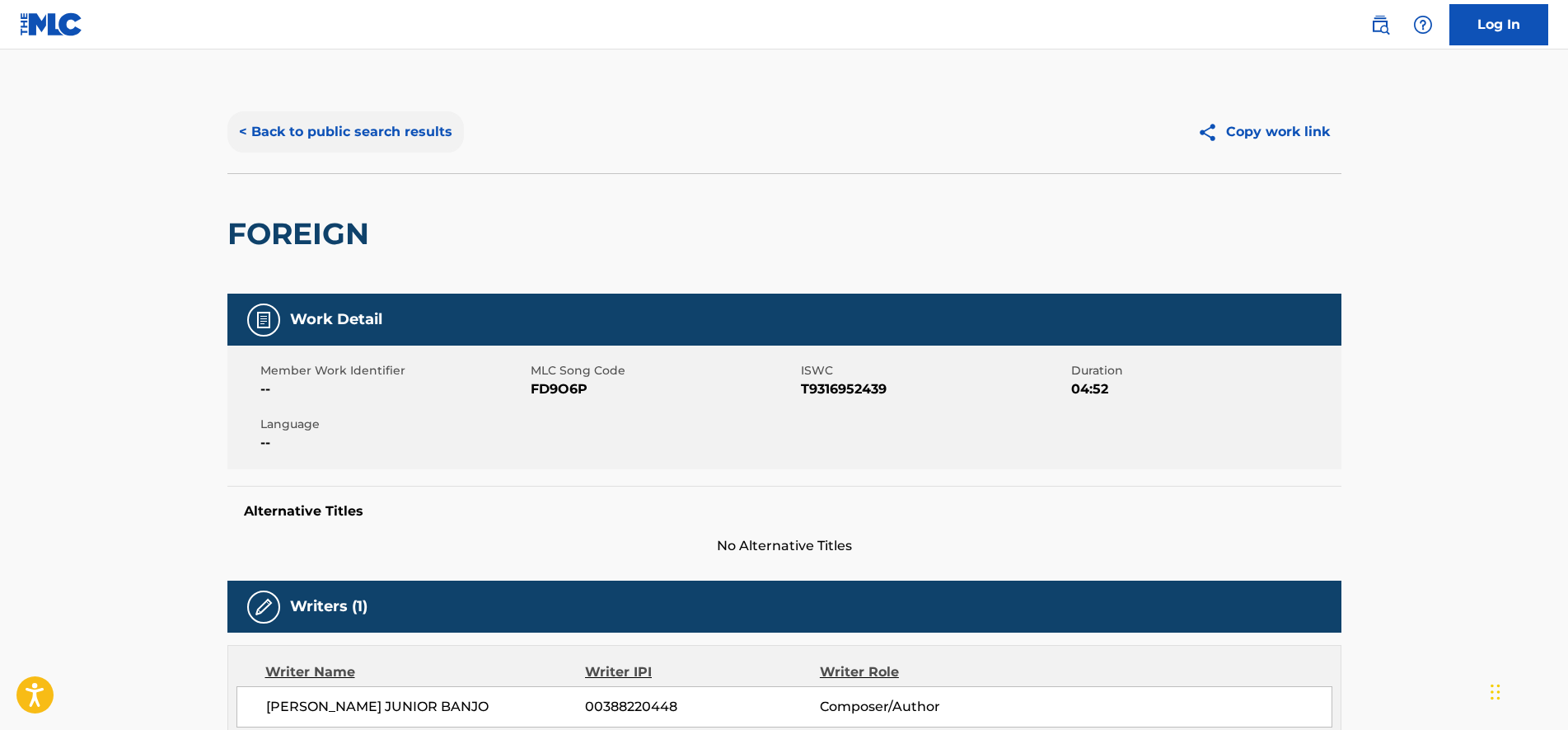
click at [383, 133] on button "< Back to public search results" at bounding box center [346, 132] width 237 height 41
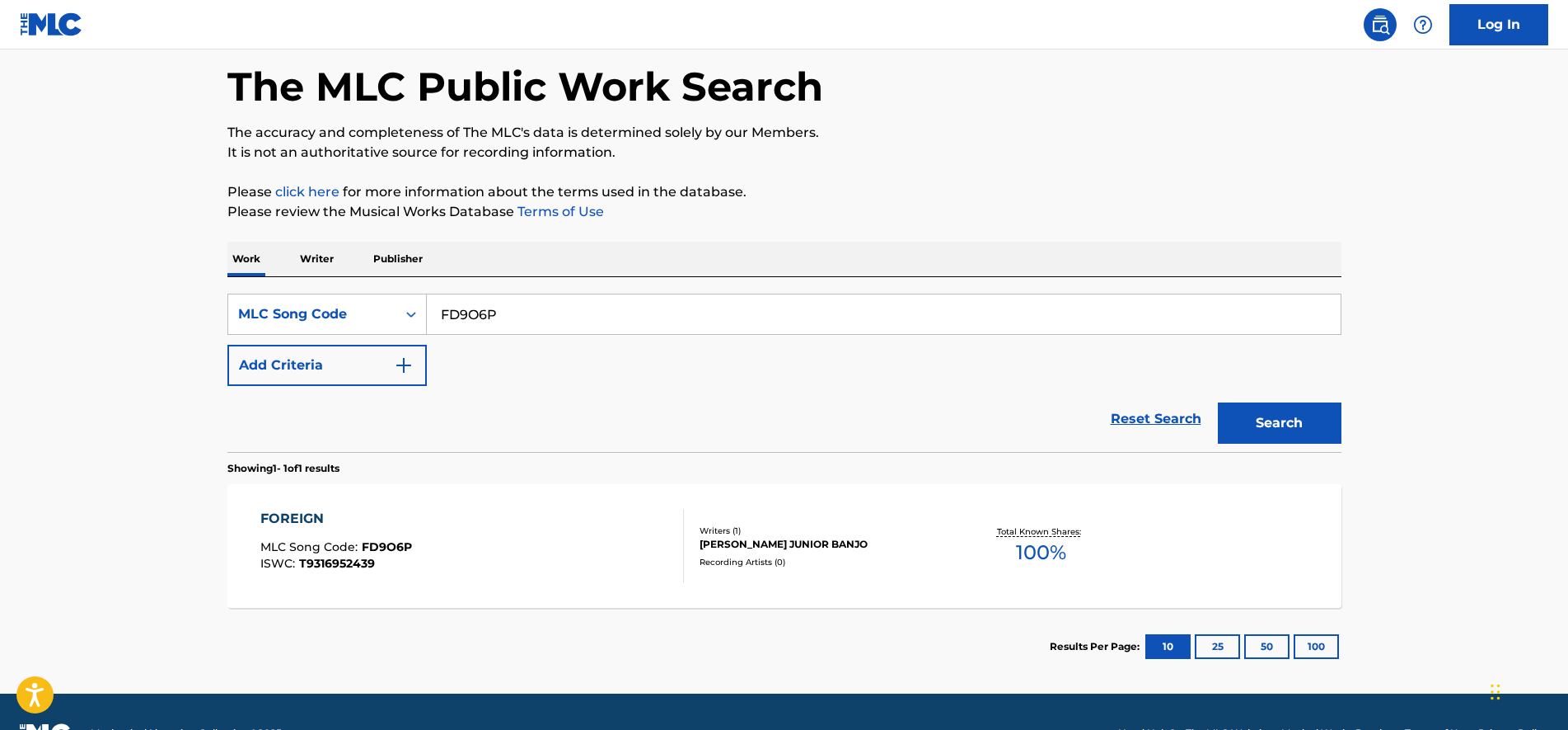
paste input "HA4VU6"
drag, startPoint x: 592, startPoint y: 312, endPoint x: 13, endPoint y: 213, distance: 587.4
click at [0, 211] on html "Accessibility Screen-Reader Guide, Feedback, and Issue Reporting | New window 0…" at bounding box center [784, 291] width 1568 height 730
type input "HA4VU6"
click at [1322, 421] on button "Search" at bounding box center [1279, 422] width 123 height 41
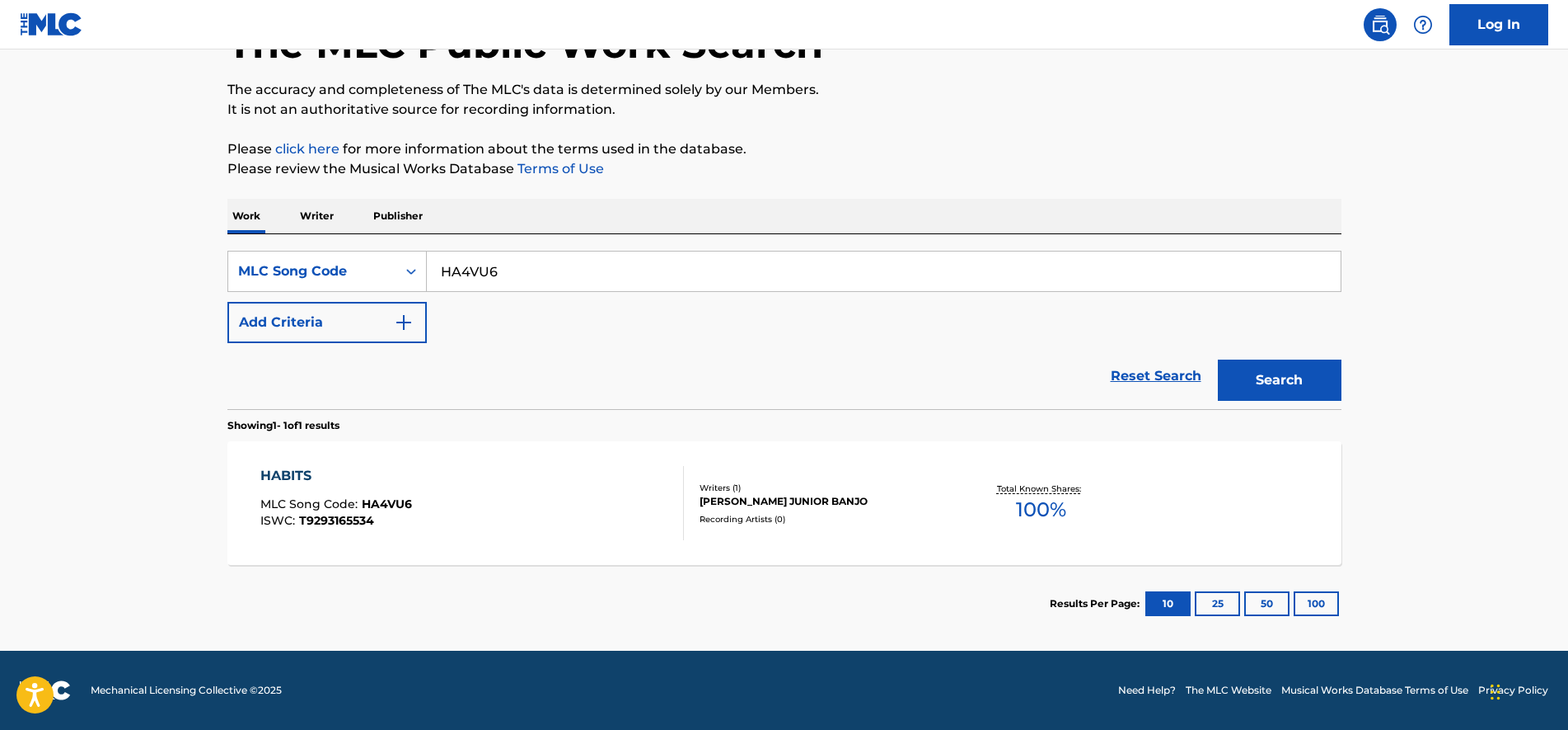
click at [427, 468] on div "HABITS MLC Song Code : HA4VU6 ISWC : T9293165534" at bounding box center [472, 503] width 424 height 74
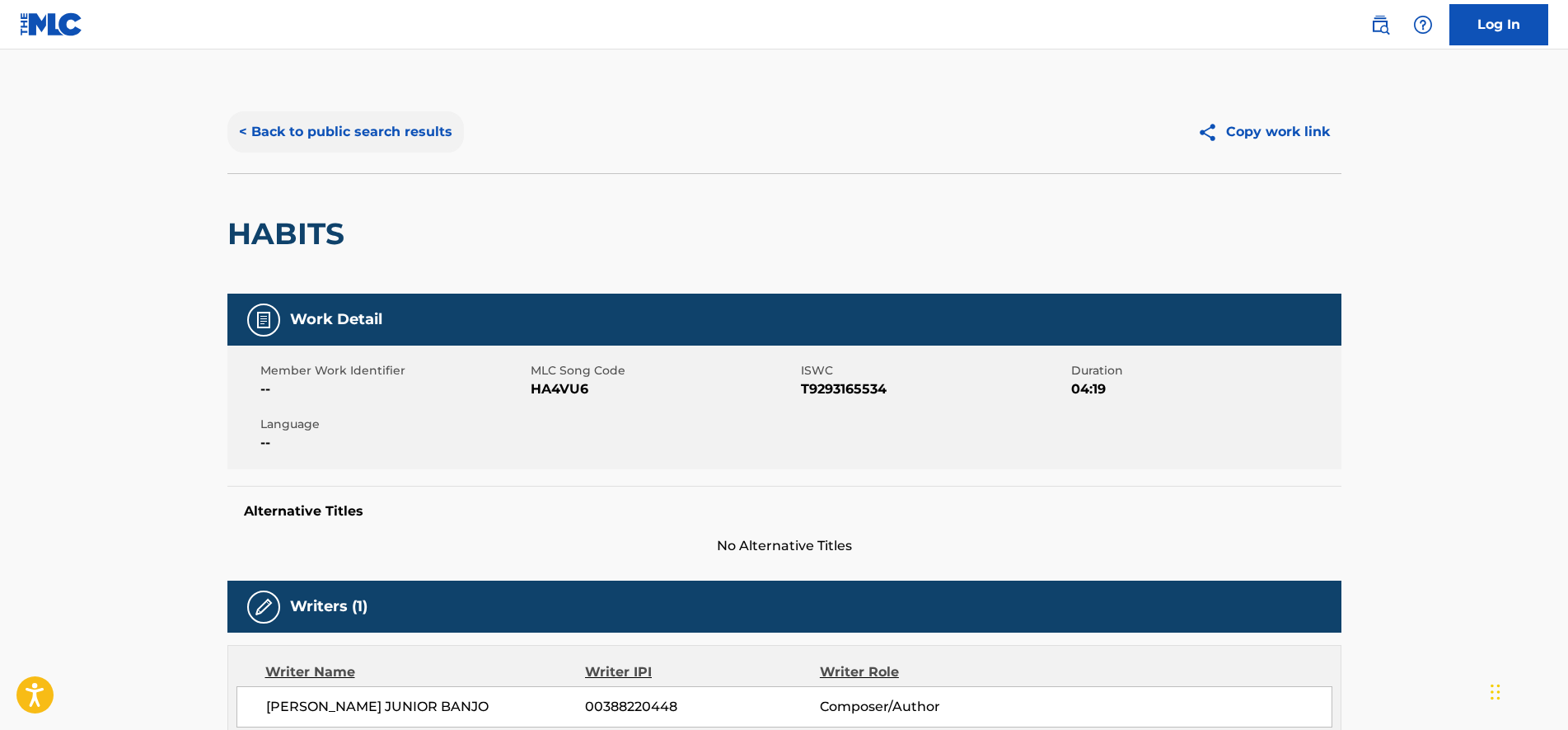
click at [252, 141] on button "< Back to public search results" at bounding box center [346, 132] width 237 height 41
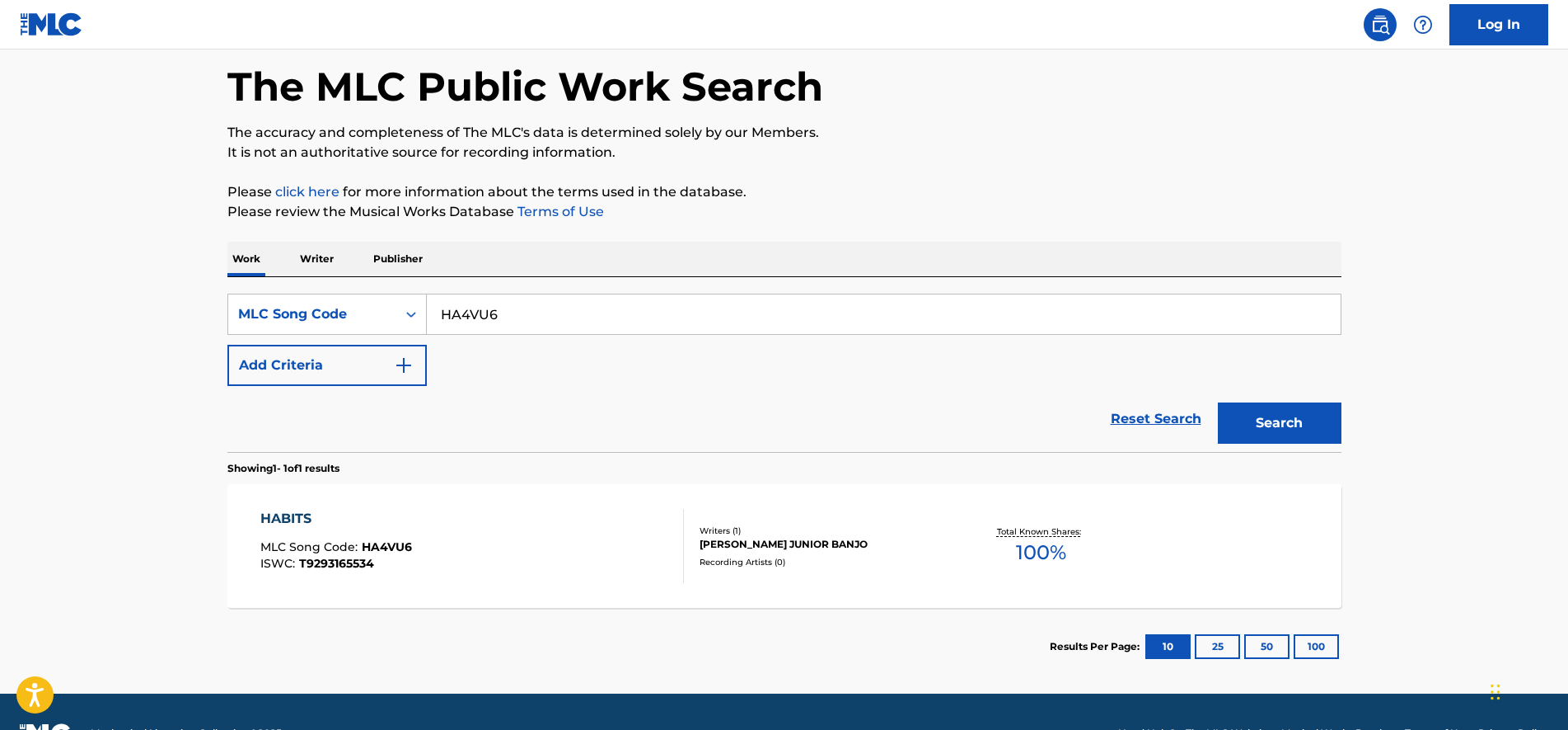
paste input "MB06F3"
drag, startPoint x: 691, startPoint y: 318, endPoint x: 194, endPoint y: 295, distance: 497.5
click at [0, 270] on html "Accessibility Screen-Reader Guide, Feedback, and Issue Reporting | New window 0…" at bounding box center [784, 291] width 1568 height 730
type input "MB06F3"
click at [1239, 432] on button "Search" at bounding box center [1279, 422] width 123 height 41
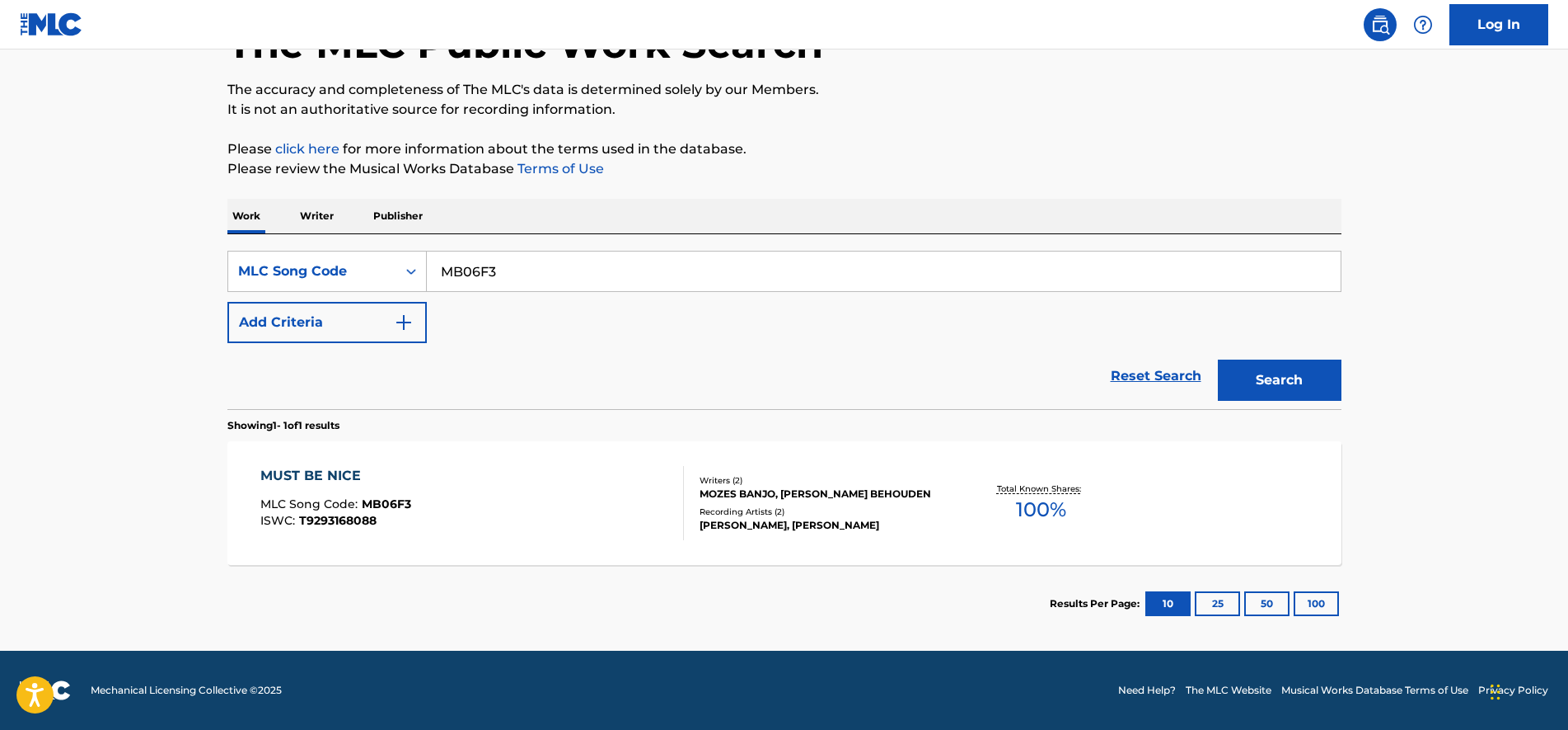
click at [329, 457] on div "MUST BE NICE MLC Song Code : MB06F3 ISWC : T9293168088 Writers ( 2 ) MOZES BANJ…" at bounding box center [784, 503] width 1114 height 124
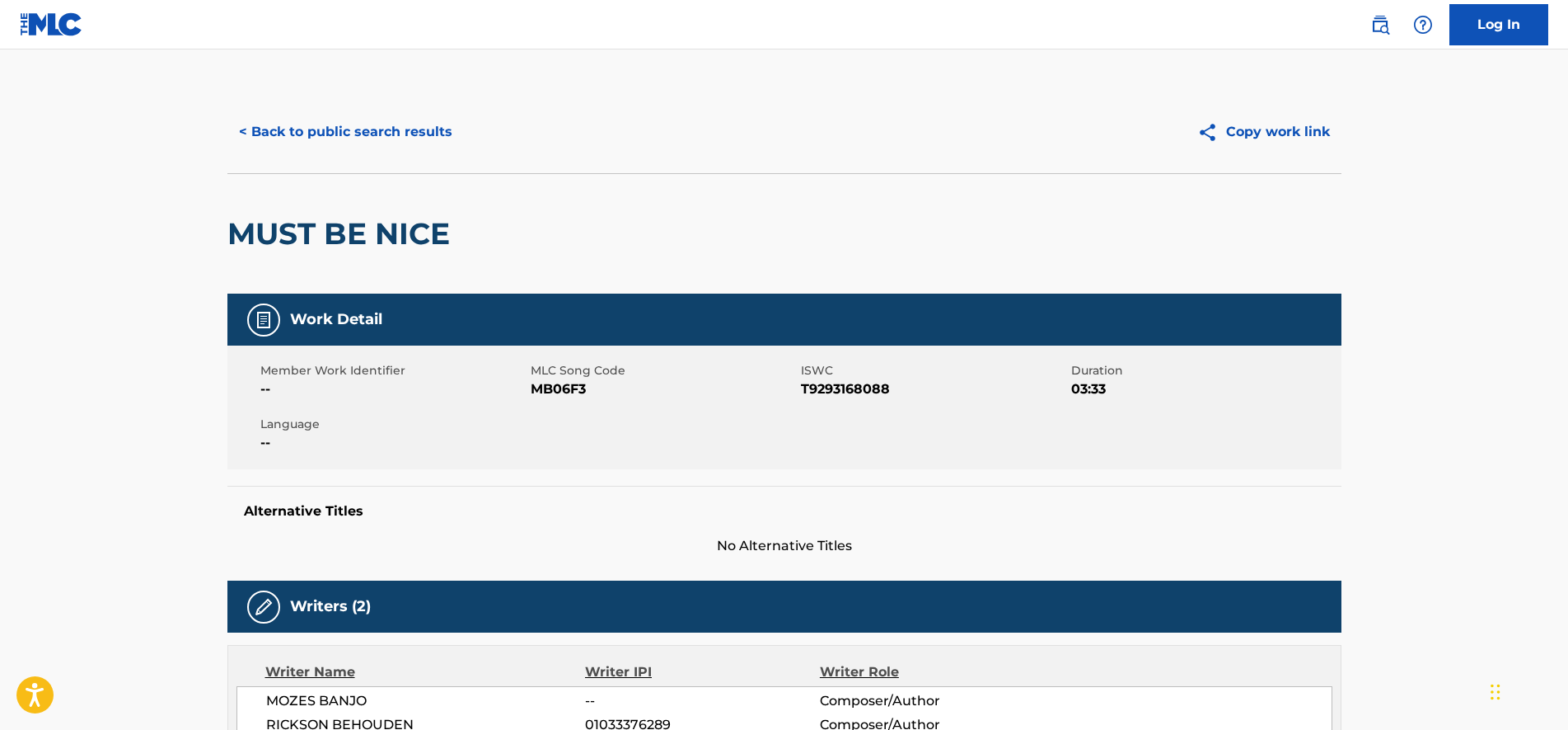
click at [329, 156] on div "< Back to public search results Copy work link" at bounding box center [784, 131] width 1114 height 83
click at [336, 139] on button "< Back to public search results" at bounding box center [346, 132] width 237 height 41
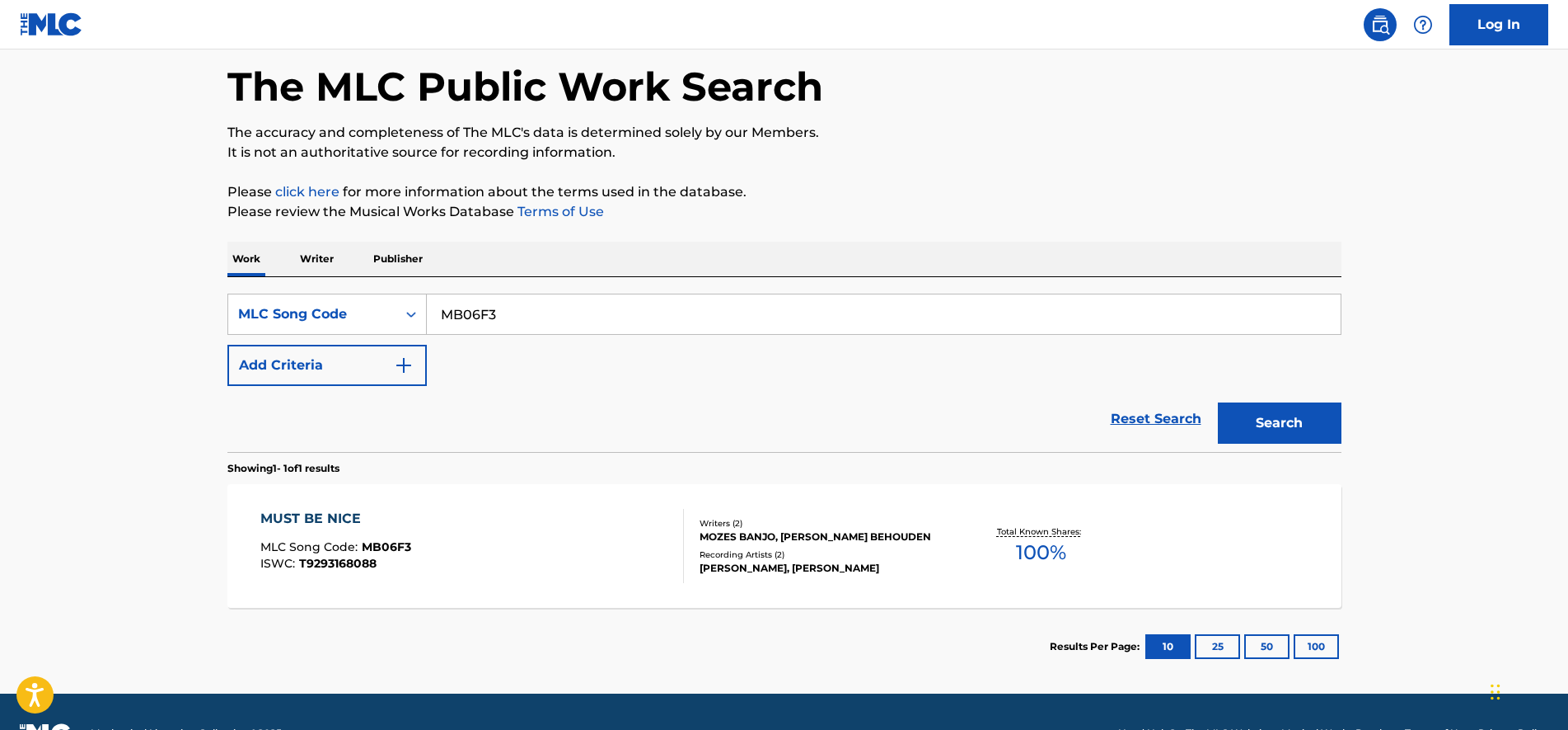
drag, startPoint x: 623, startPoint y: 316, endPoint x: 0, endPoint y: 271, distance: 624.6
click at [0, 271] on html "Accessibility Screen-Reader Guide, Feedback, and Issue Reporting | New window 0…" at bounding box center [784, 291] width 1568 height 730
paste input "SH7YVU"
type input "SH7YVU"
click at [1290, 434] on button "Search" at bounding box center [1279, 422] width 123 height 41
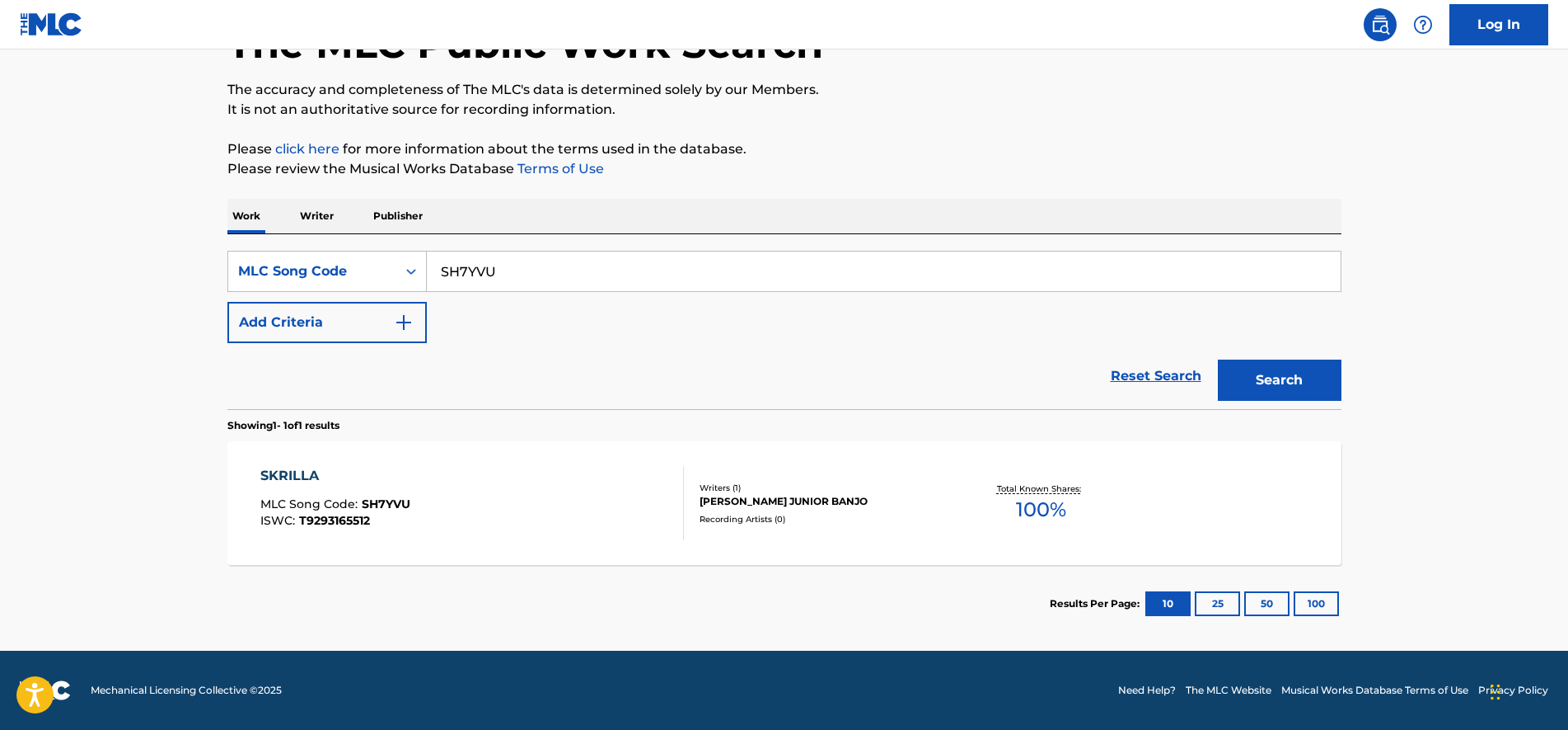
click at [482, 485] on div "SKRILLA MLC Song Code : SH7YVU ISWC : T9293165512" at bounding box center [472, 503] width 424 height 74
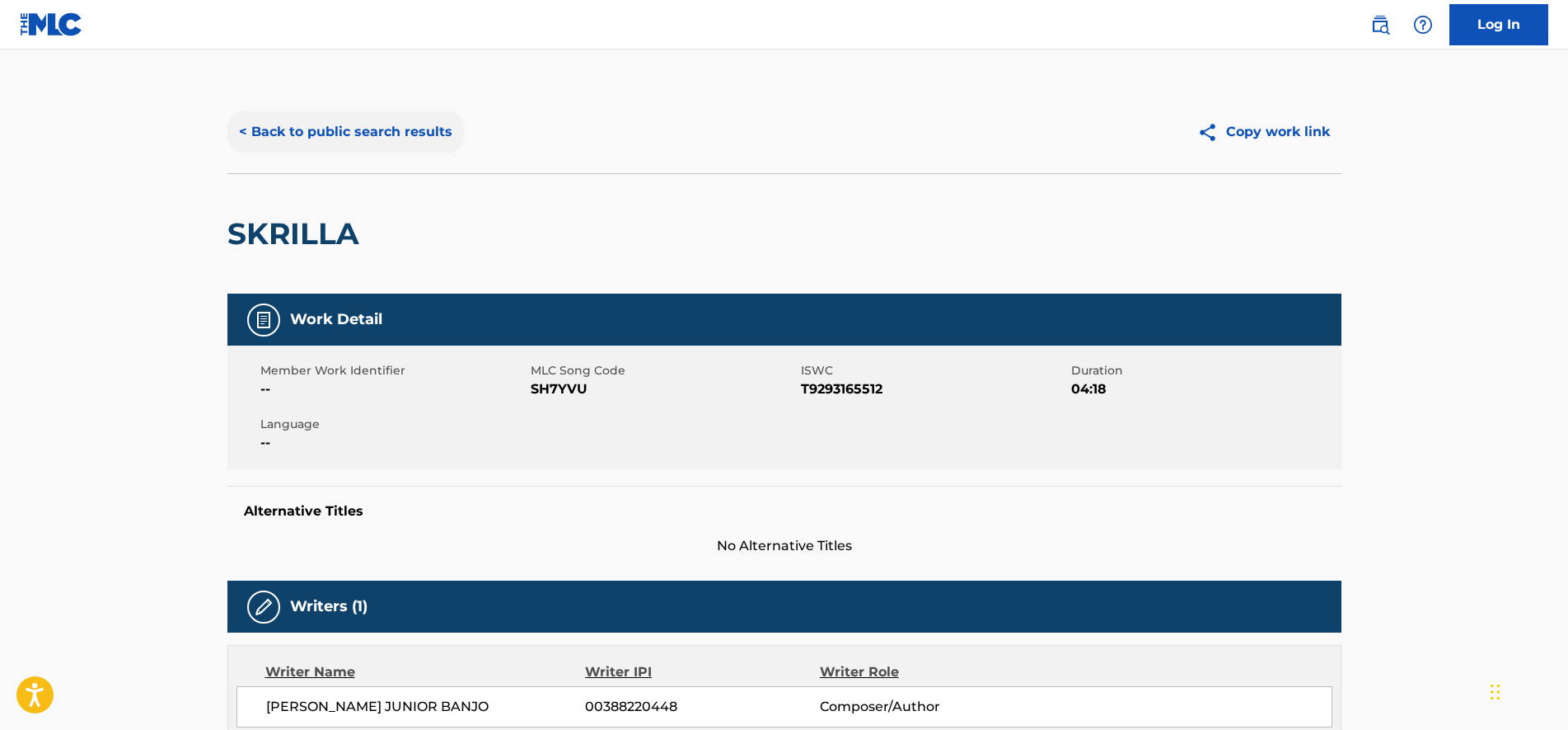
click at [286, 141] on button "< Back to public search results" at bounding box center [346, 132] width 237 height 41
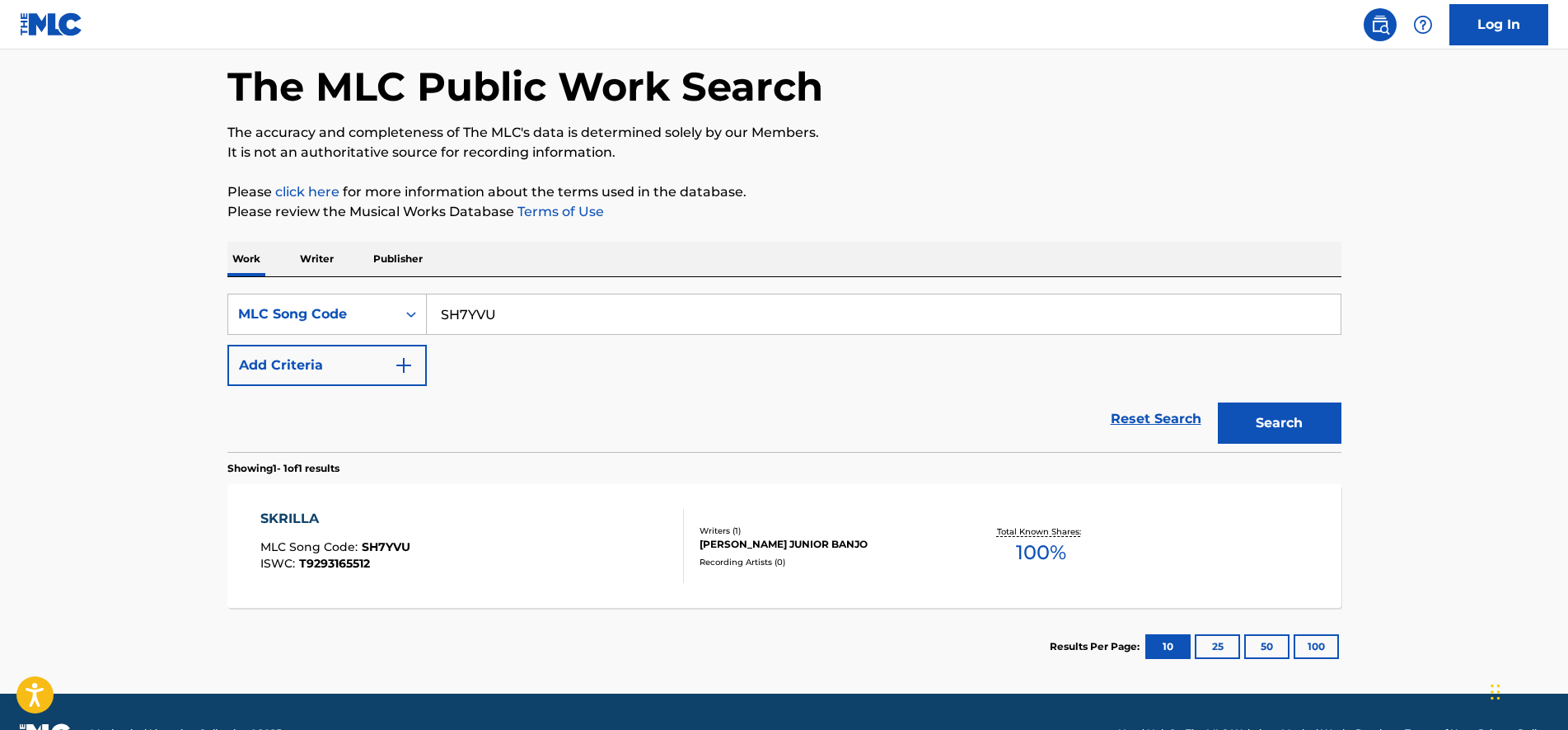
drag, startPoint x: 58, startPoint y: 302, endPoint x: 8, endPoint y: 301, distance: 50.0
click at [9, 301] on main "The MLC Public Work Search The accuracy and completeness of The MLC's data is d…" at bounding box center [784, 335] width 1568 height 717
paste input "UY"
type input "SH7YUY"
click at [1236, 413] on button "Search" at bounding box center [1279, 422] width 123 height 41
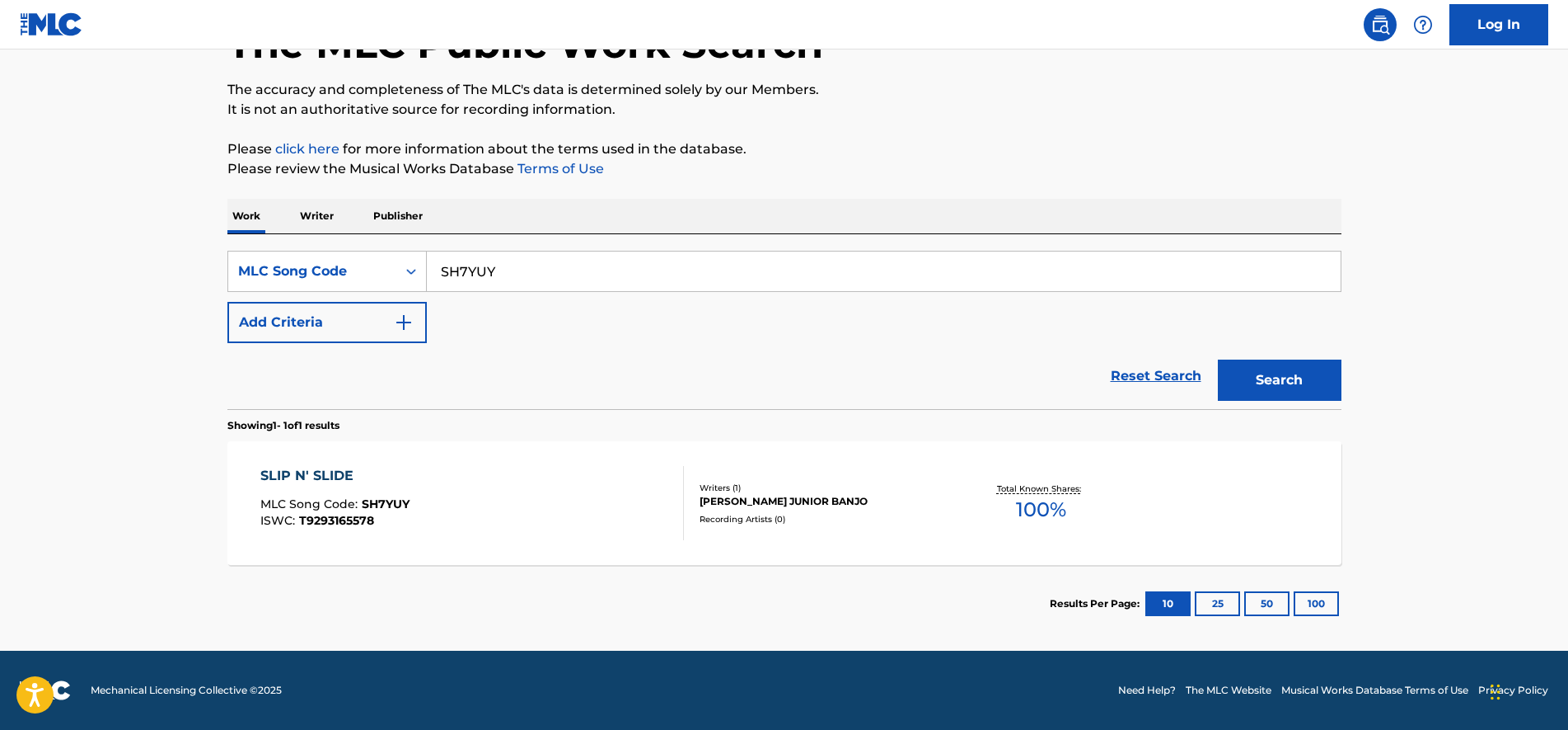
click at [444, 478] on div "SLIP N' SLIDE MLC Song Code : SH7YUY ISWC : T9293165578" at bounding box center [472, 503] width 424 height 74
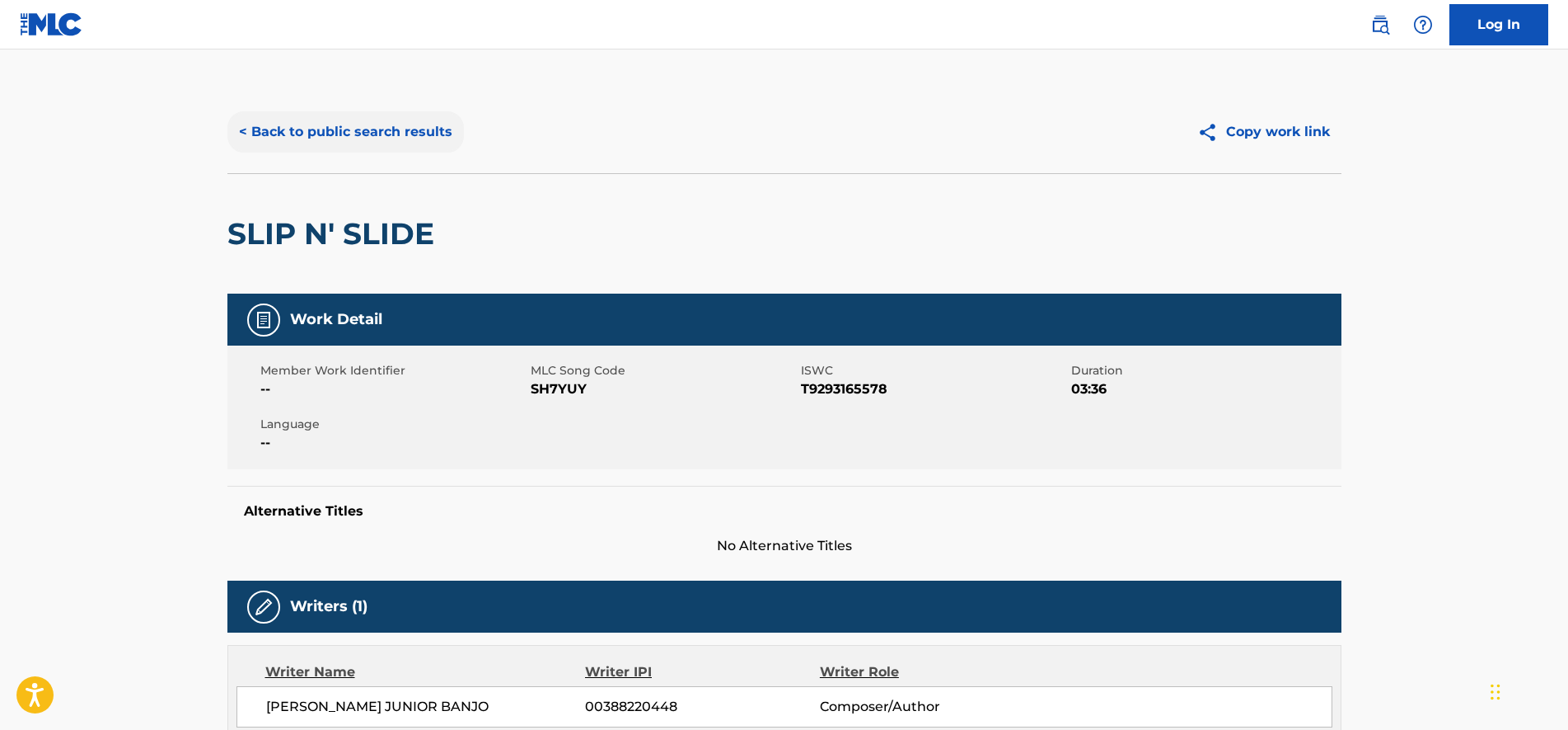
click at [317, 147] on button "< Back to public search results" at bounding box center [346, 132] width 237 height 41
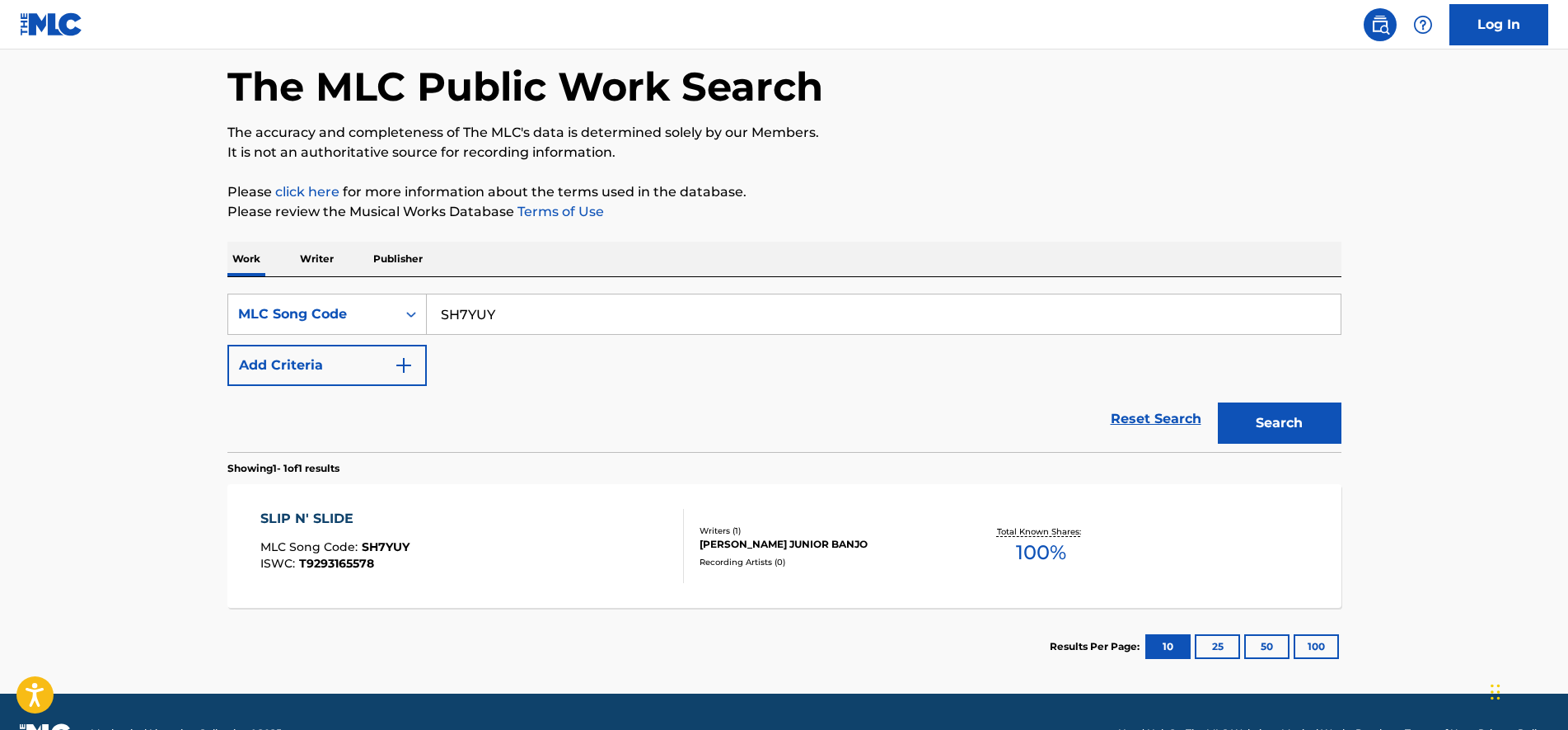
drag, startPoint x: 598, startPoint y: 319, endPoint x: 0, endPoint y: 301, distance: 598.3
click at [0, 301] on html "Accessibility Screen-Reader Guide, Feedback, and Issue Reporting | New window 0…" at bounding box center [784, 291] width 1568 height 730
paste input "CA7251"
type input "CA7251"
click at [1245, 406] on button "Search" at bounding box center [1279, 422] width 123 height 41
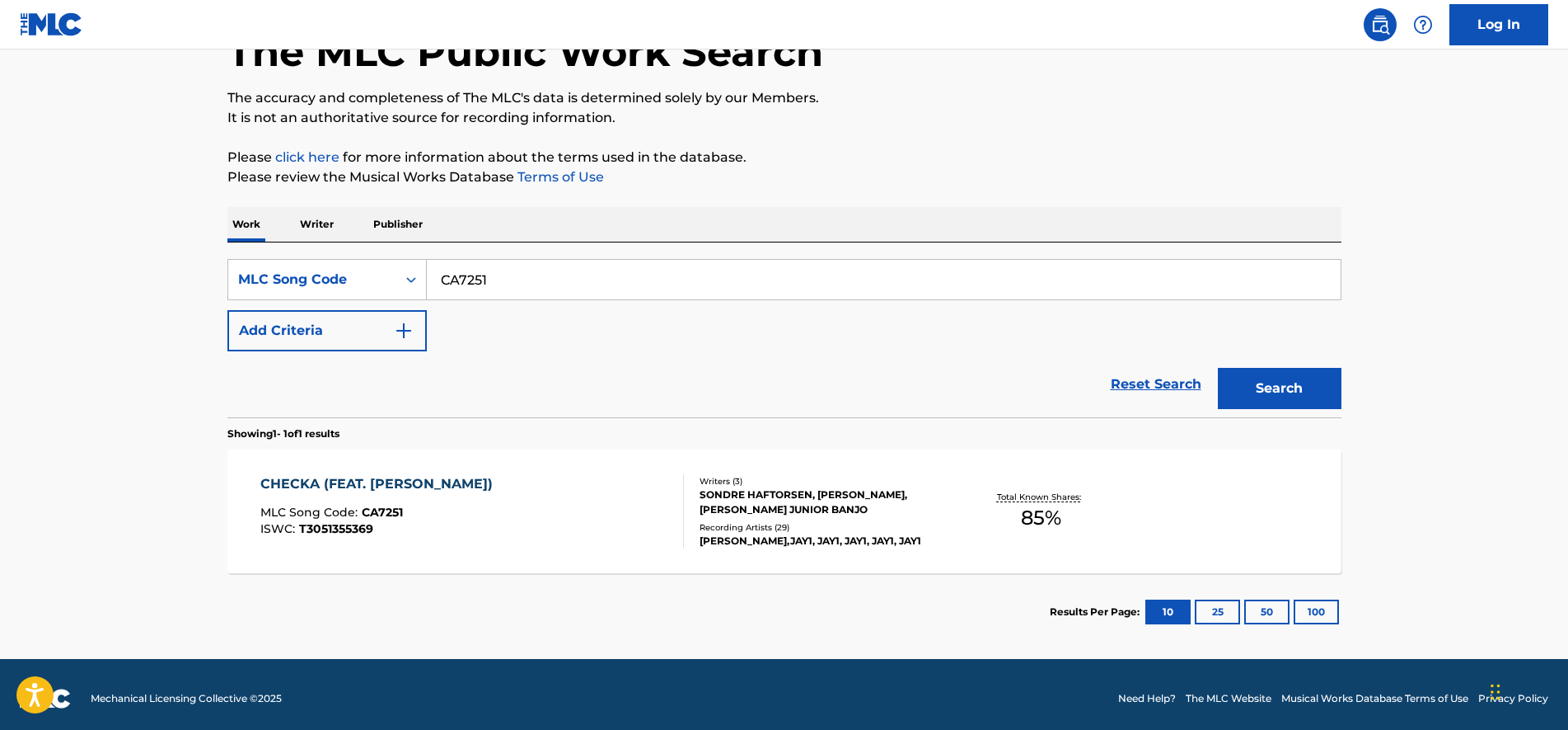
scroll to position [116, 0]
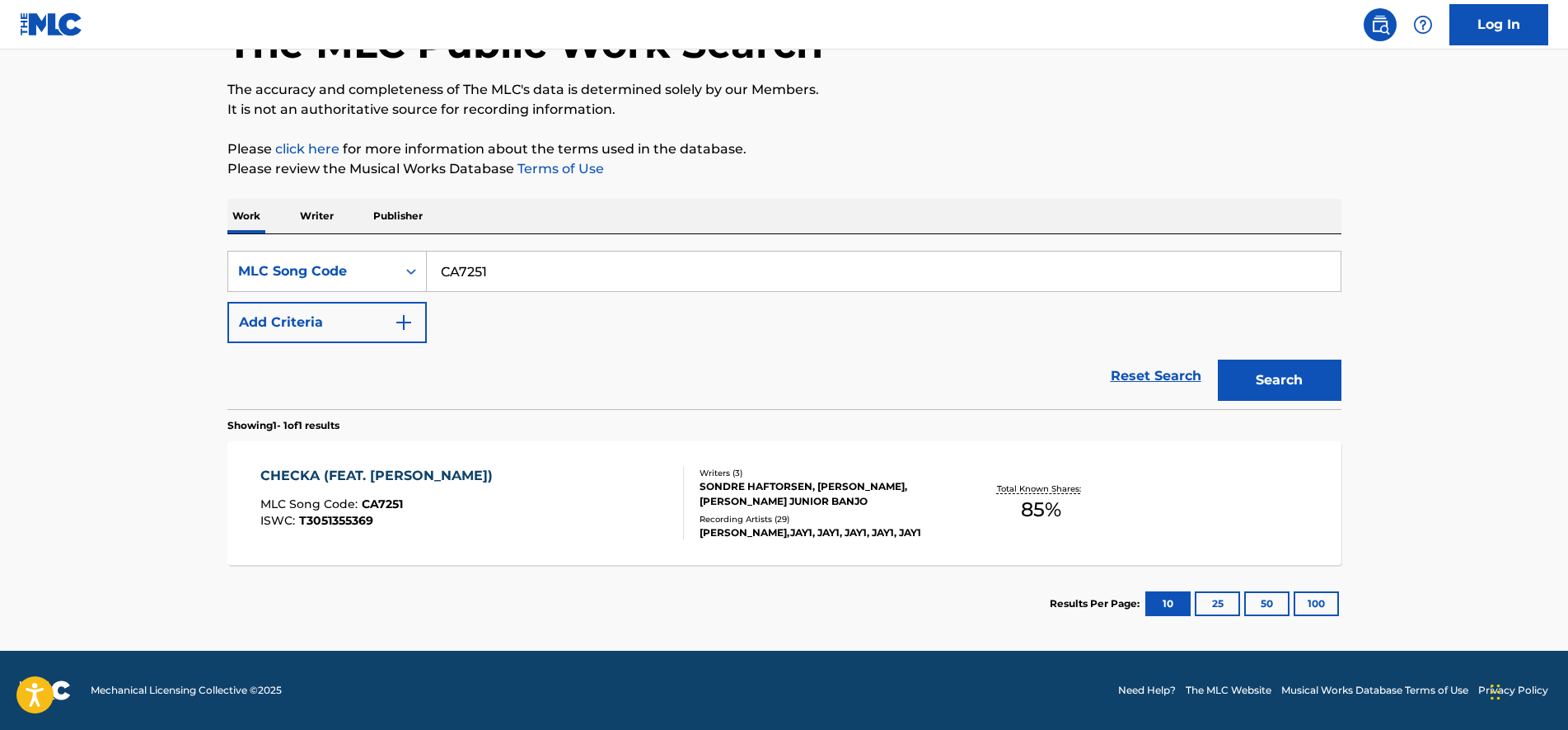
click at [352, 486] on div "CHECKA (FEAT. [PERSON_NAME]) MLC Song Code : CA7251 ISWC : T3051355369" at bounding box center [381, 503] width 241 height 74
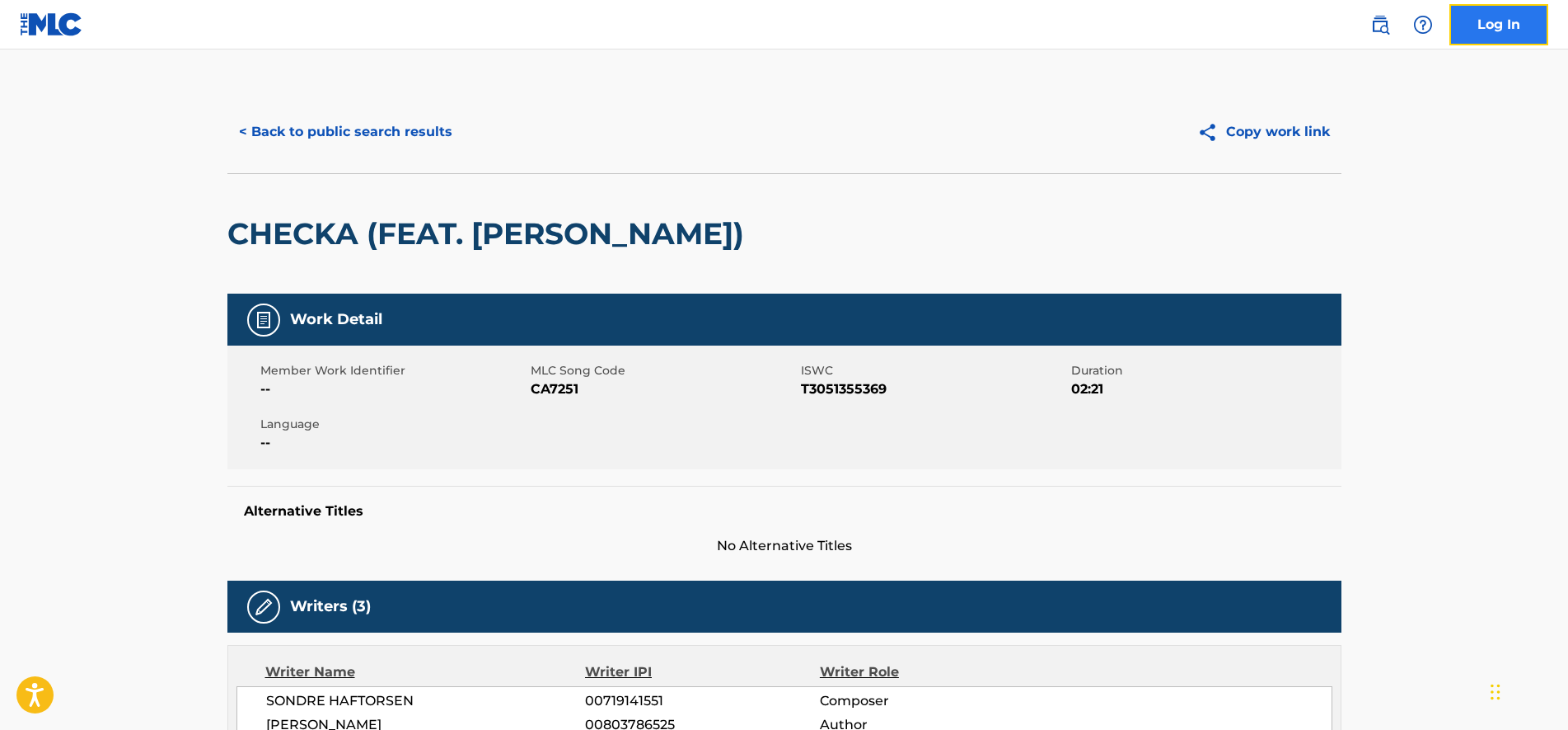
click at [1500, 26] on link "Log In" at bounding box center [1499, 25] width 99 height 41
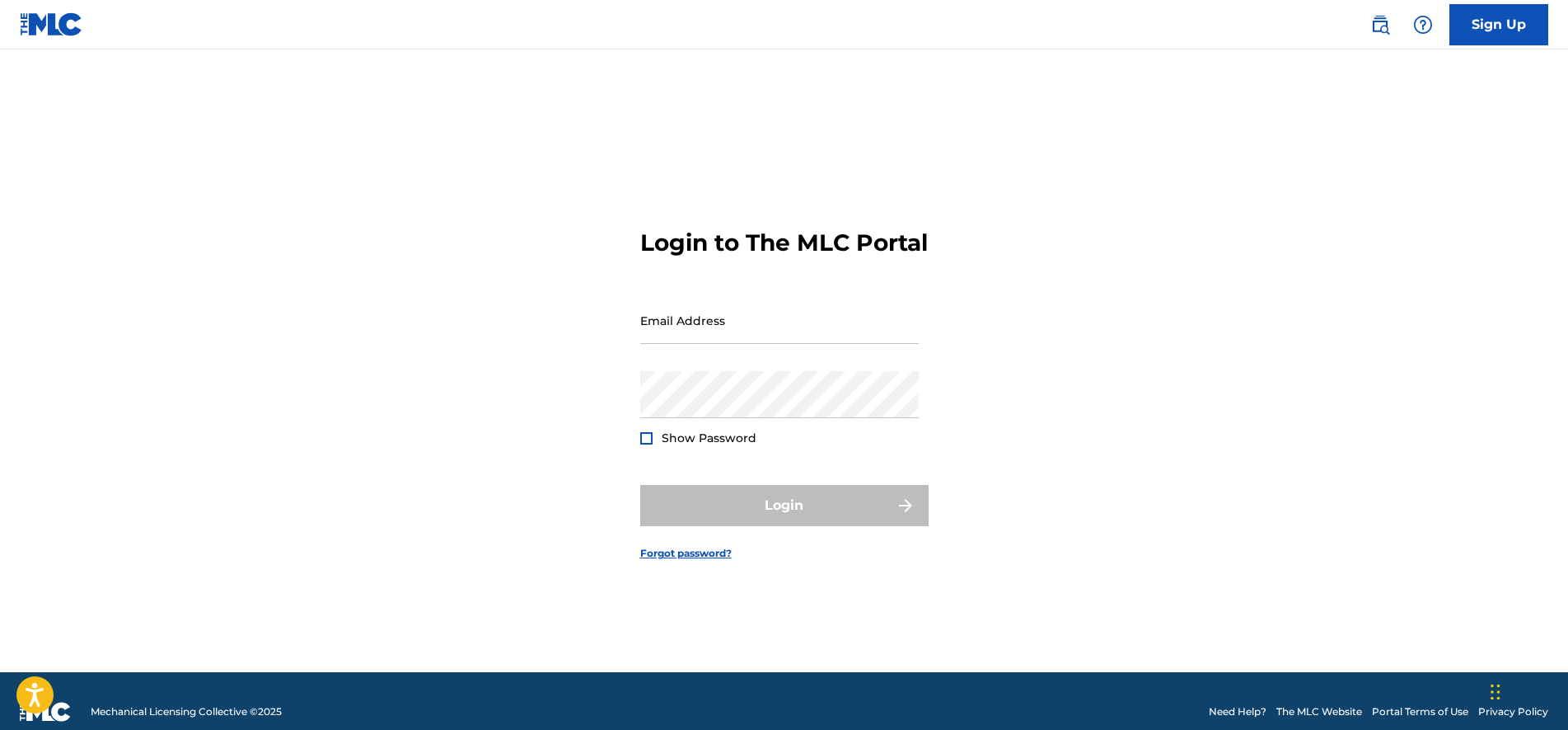
type input "[EMAIL_ADDRESS][PERSON_NAME][DOMAIN_NAME]"
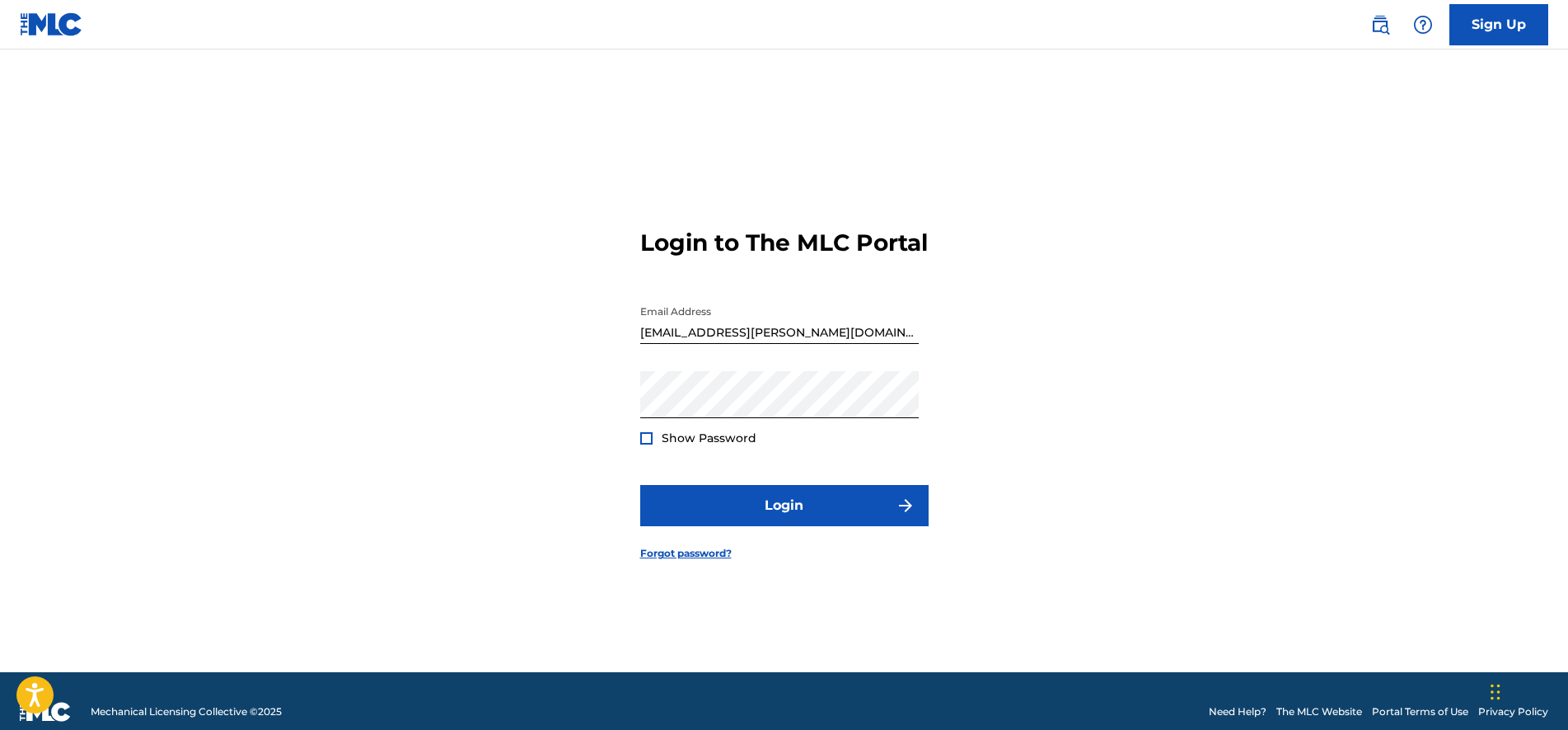
drag, startPoint x: 321, startPoint y: 407, endPoint x: 508, endPoint y: 446, distance: 191.0
click at [342, 408] on div "Login to The MLC Portal Email Address [EMAIL_ADDRESS][PERSON_NAME][DOMAIN_NAME]…" at bounding box center [784, 381] width 1153 height 581
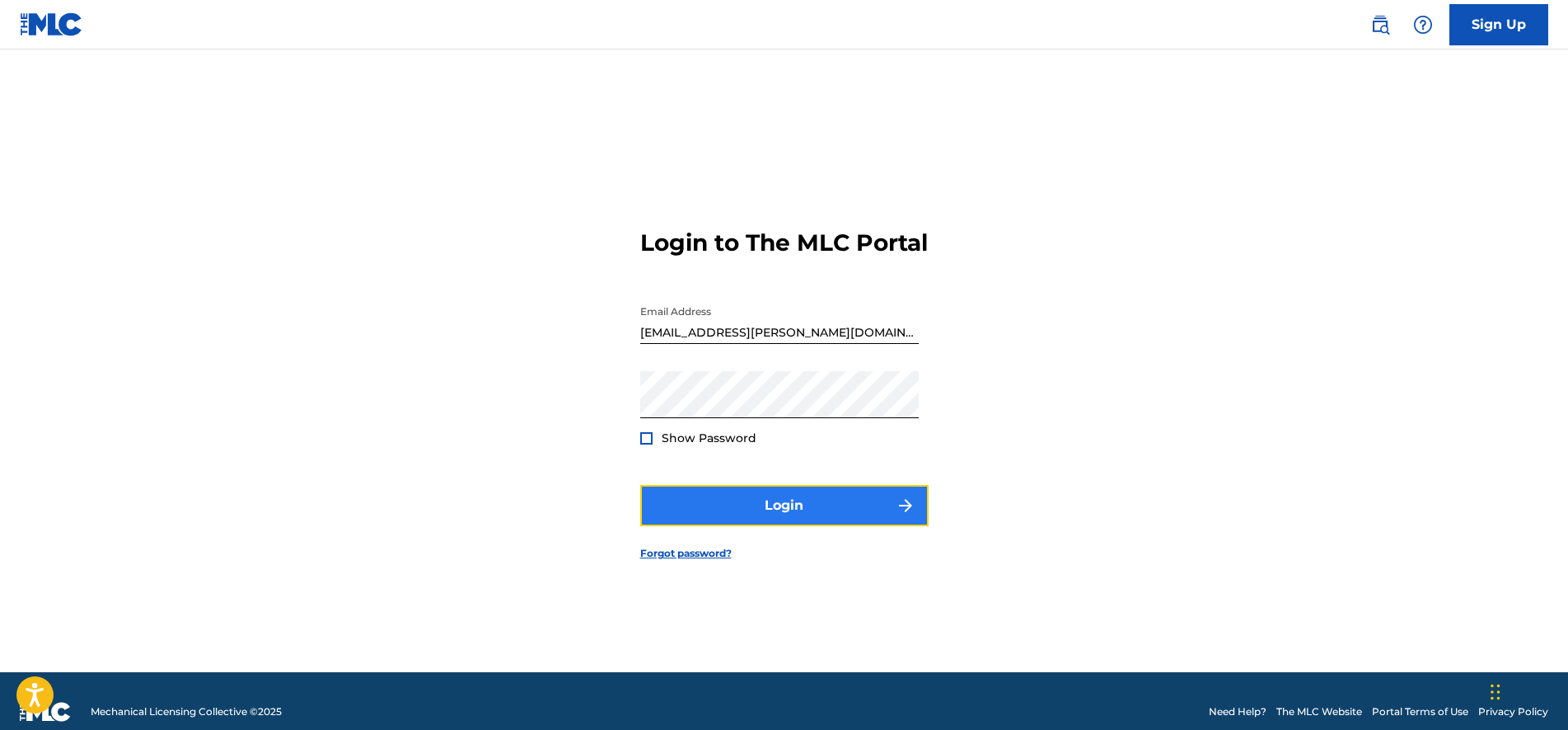
click at [853, 524] on button "Login" at bounding box center [784, 505] width 289 height 41
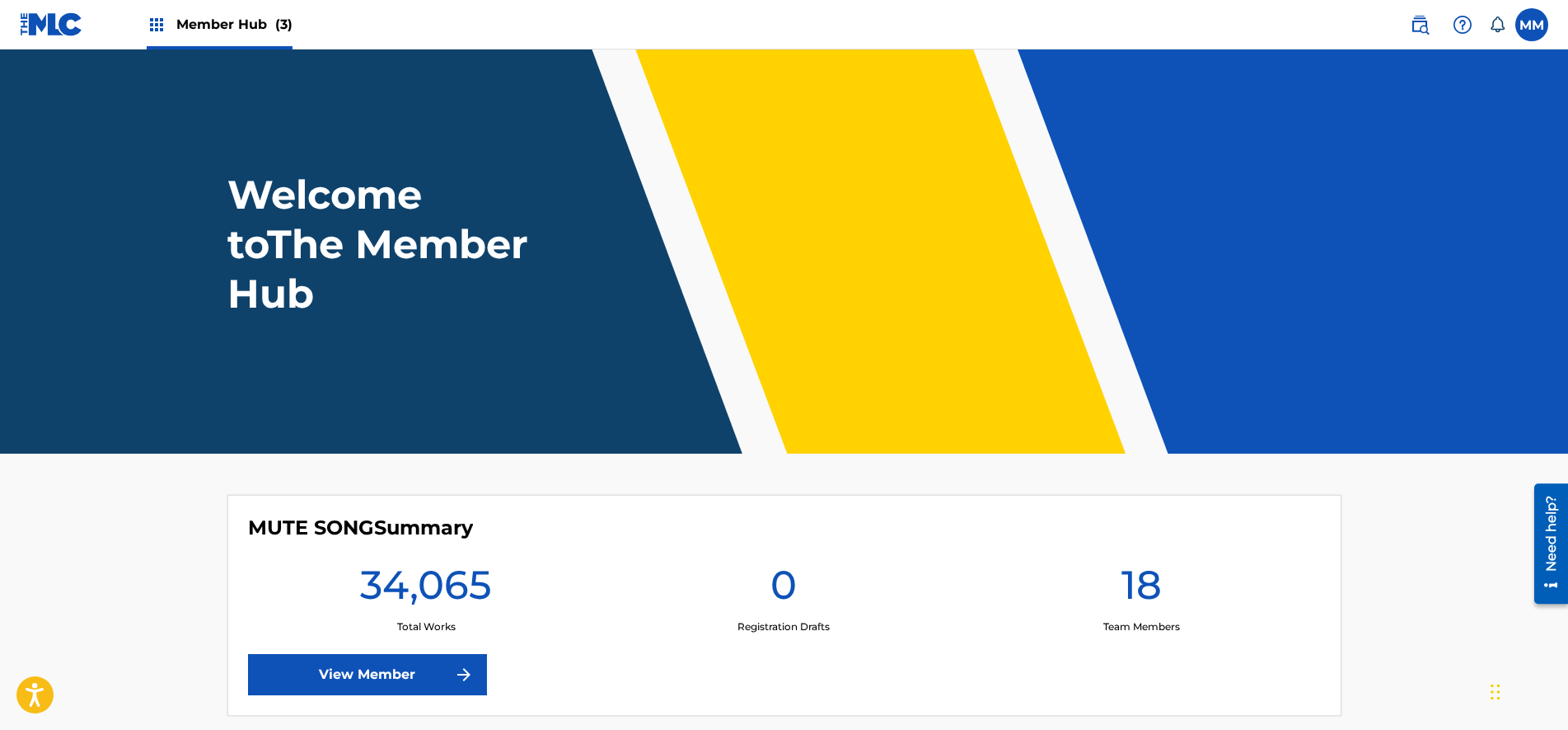
click at [221, 20] on span "Member Hub (3)" at bounding box center [234, 24] width 116 height 19
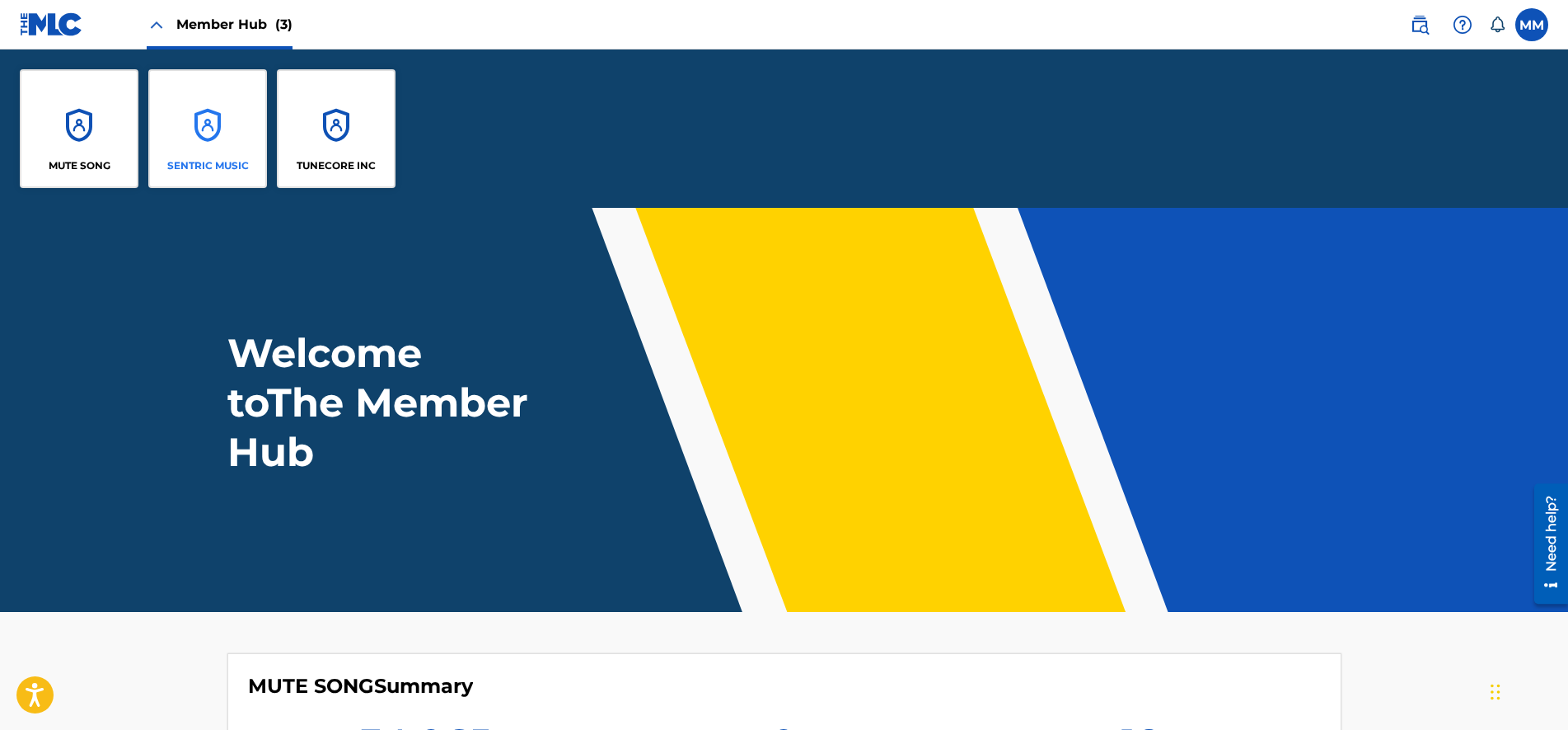
click at [202, 104] on div "SENTRIC MUSIC" at bounding box center [207, 128] width 118 height 118
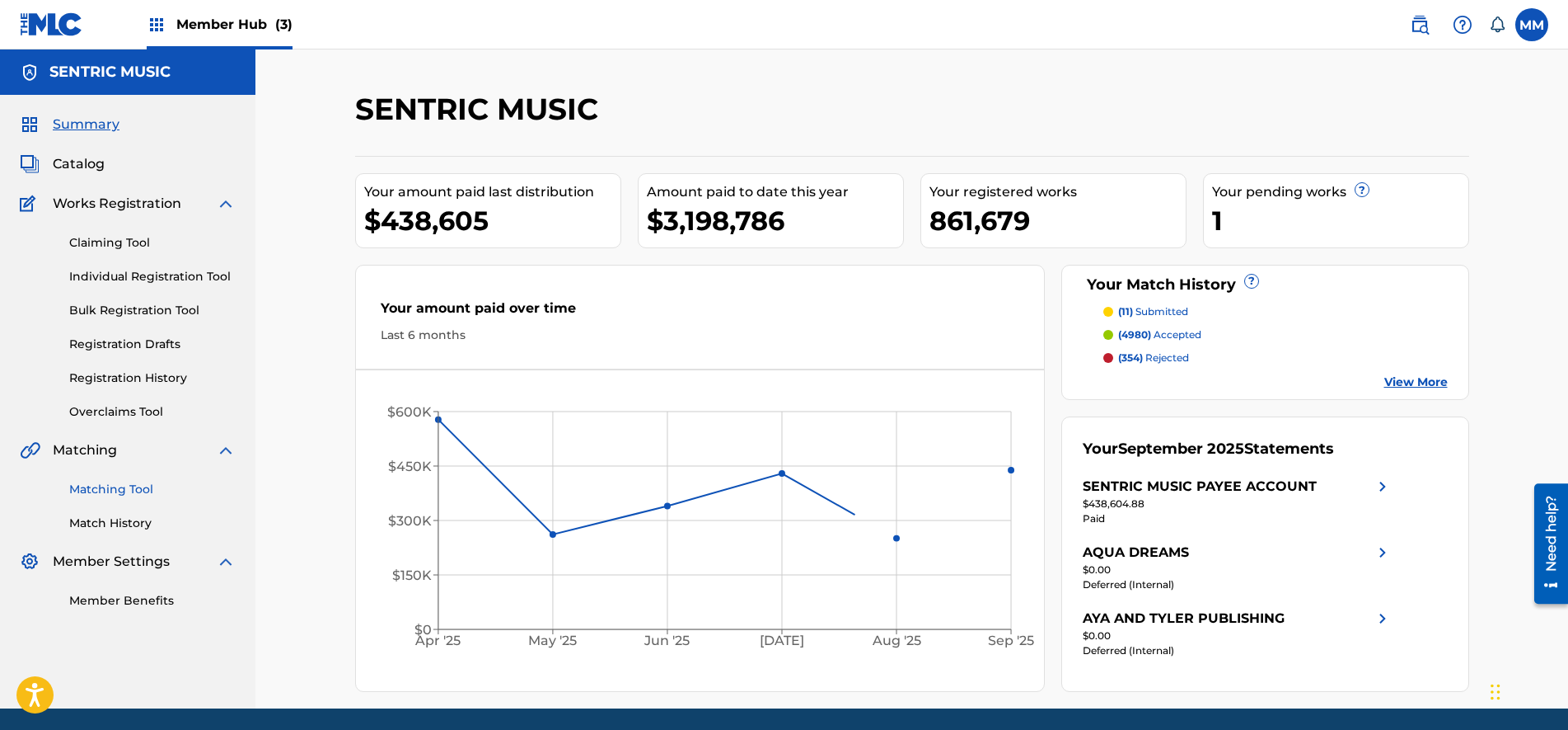
click at [129, 481] on link "Matching Tool" at bounding box center [152, 489] width 167 height 17
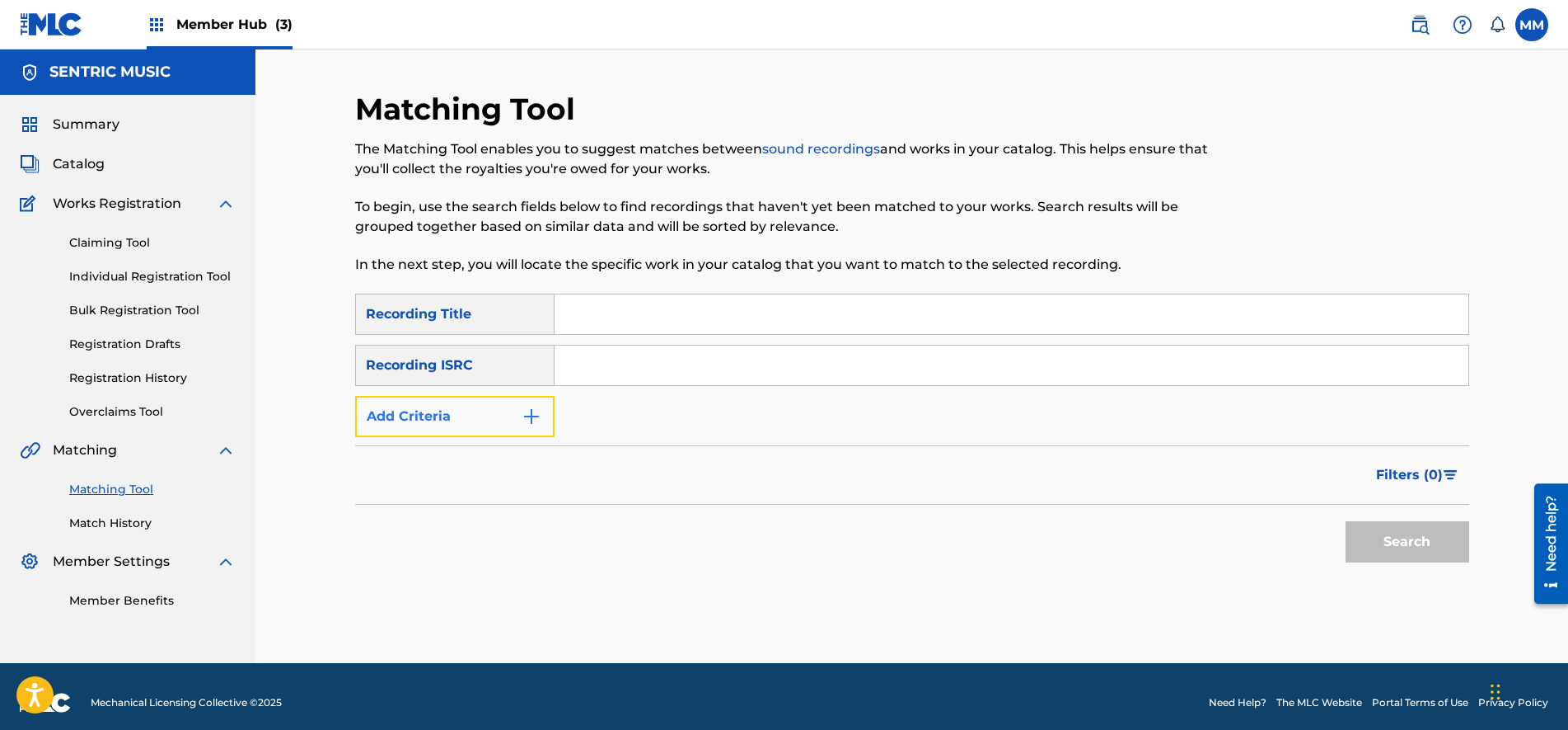
click at [486, 419] on button "Add Criteria" at bounding box center [455, 417] width 199 height 41
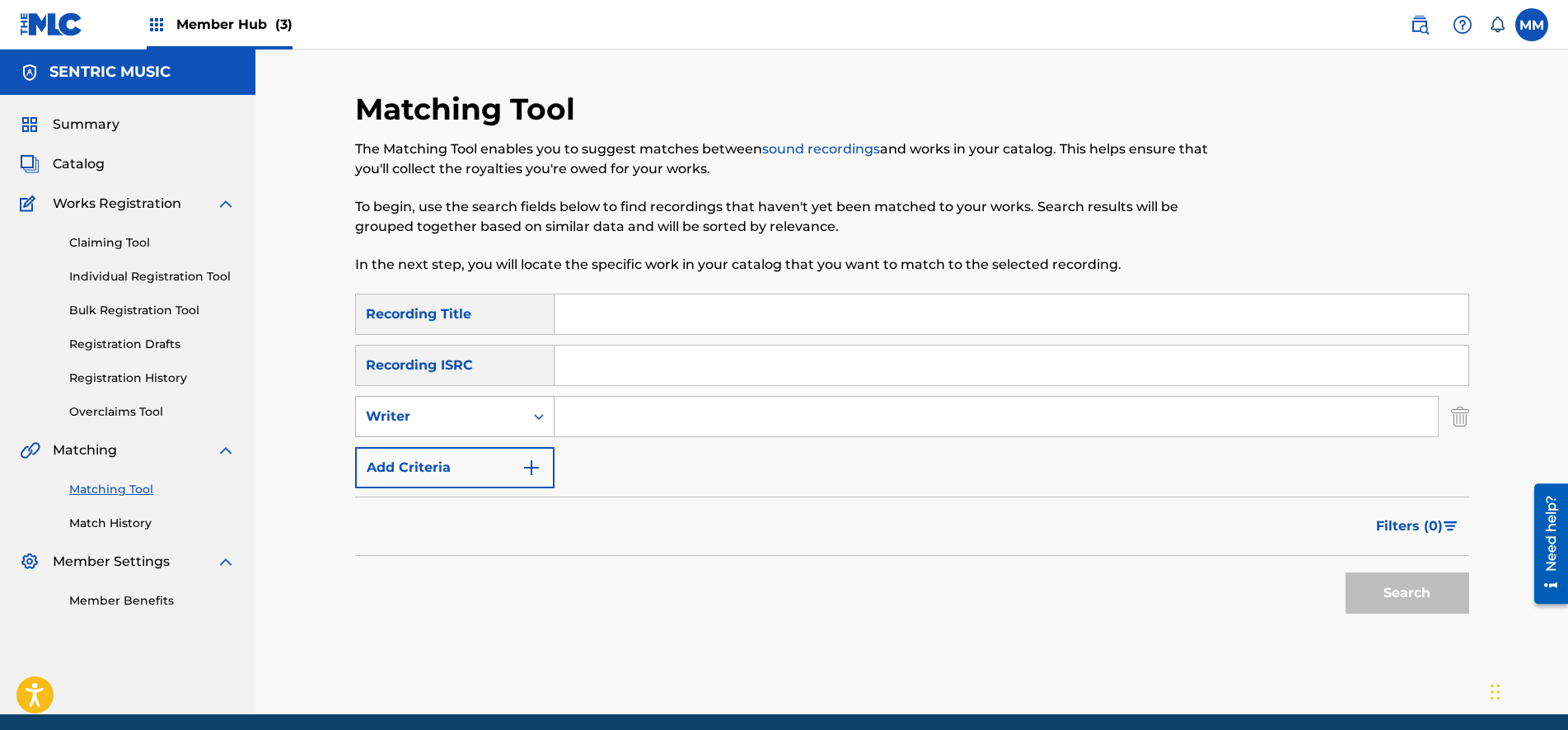
click at [466, 423] on div "Writer" at bounding box center [440, 416] width 148 height 20
click at [470, 451] on div "Recording Artist" at bounding box center [455, 457] width 197 height 41
click at [606, 408] on input "Search Form" at bounding box center [997, 417] width 884 height 39
click at [1403, 592] on button "Search" at bounding box center [1407, 593] width 123 height 41
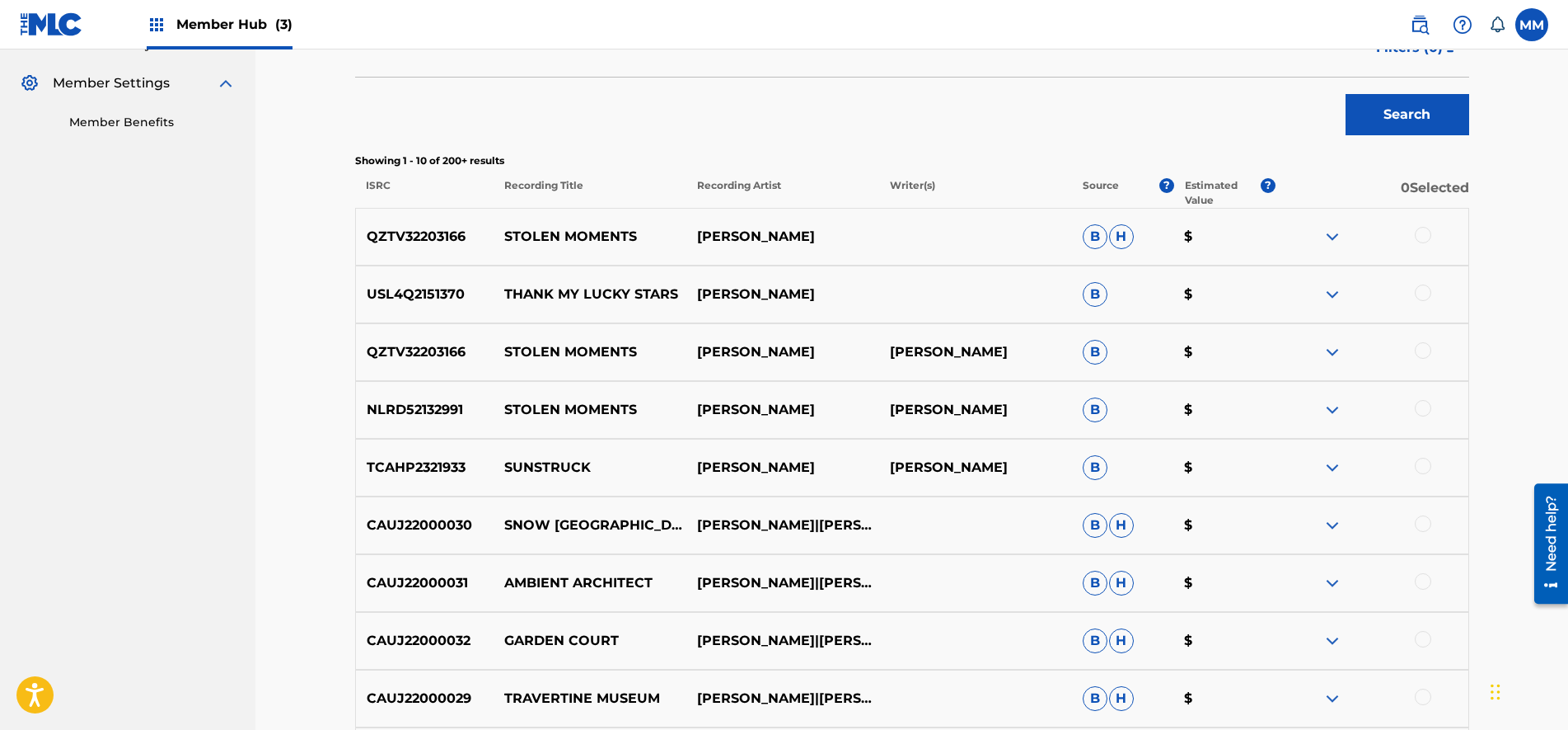
scroll to position [581, 0]
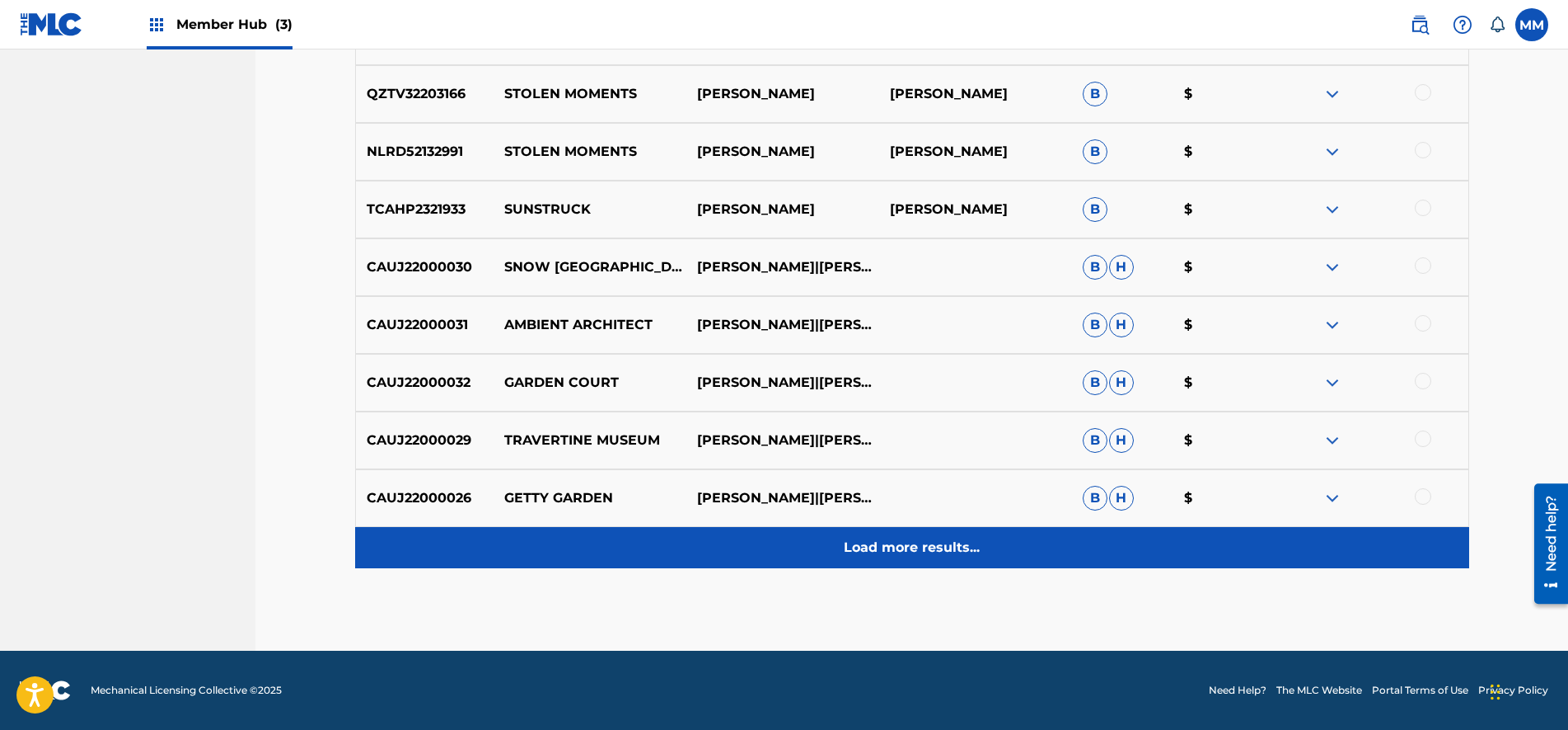
click at [852, 547] on p "Load more results..." at bounding box center [912, 547] width 136 height 20
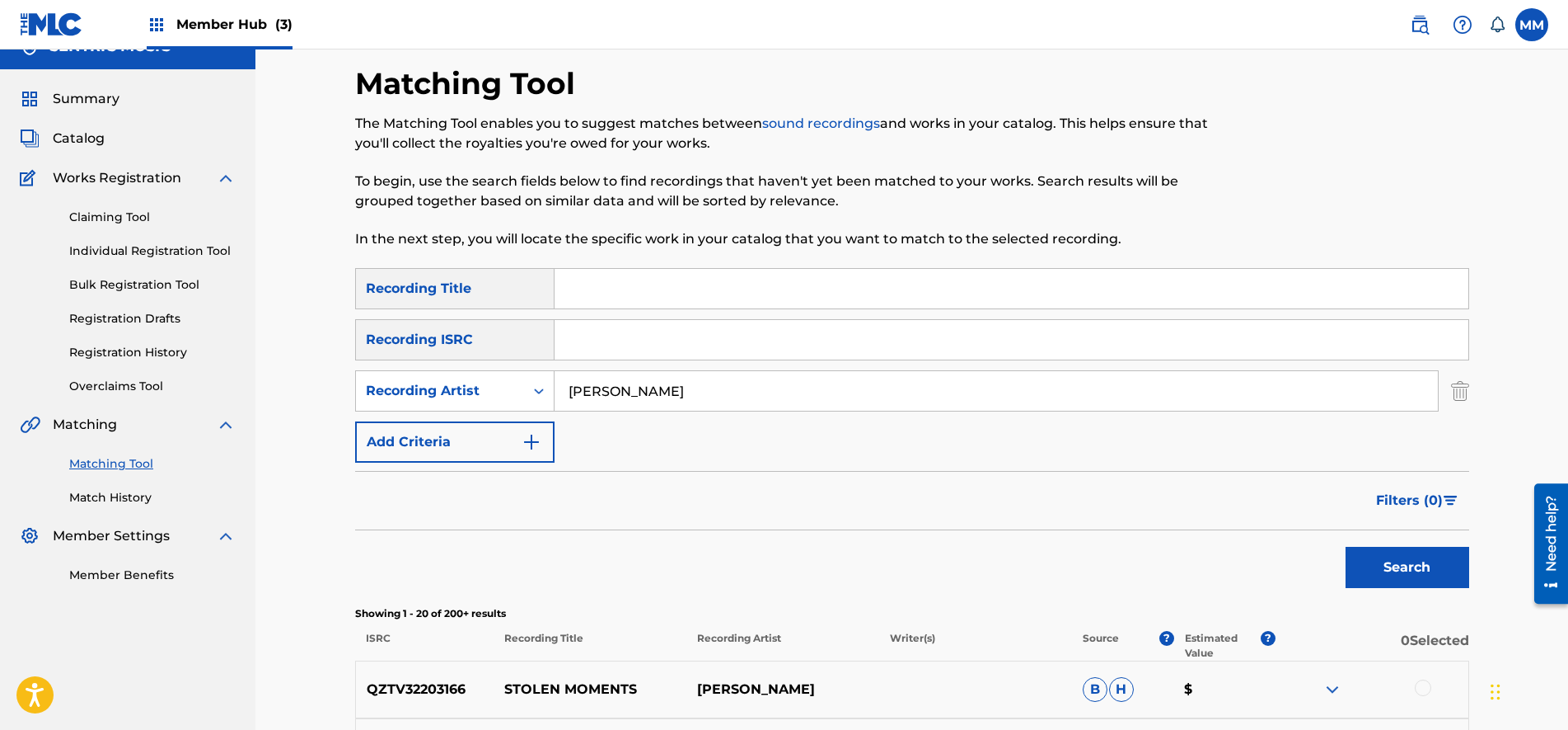
scroll to position [0, 0]
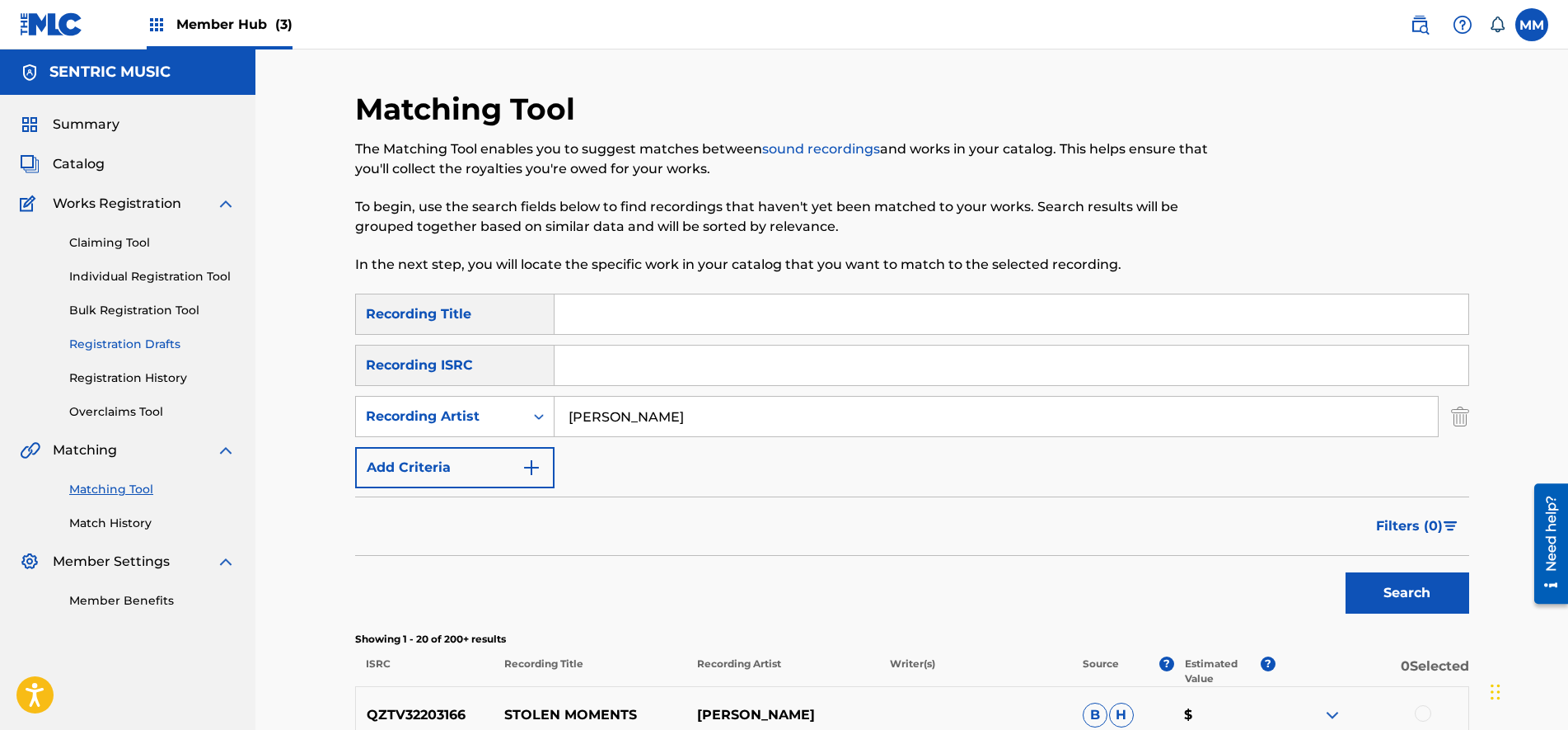
drag, startPoint x: 773, startPoint y: 418, endPoint x: 78, endPoint y: 338, distance: 699.6
click at [1445, 595] on button "Search" at bounding box center [1407, 593] width 123 height 41
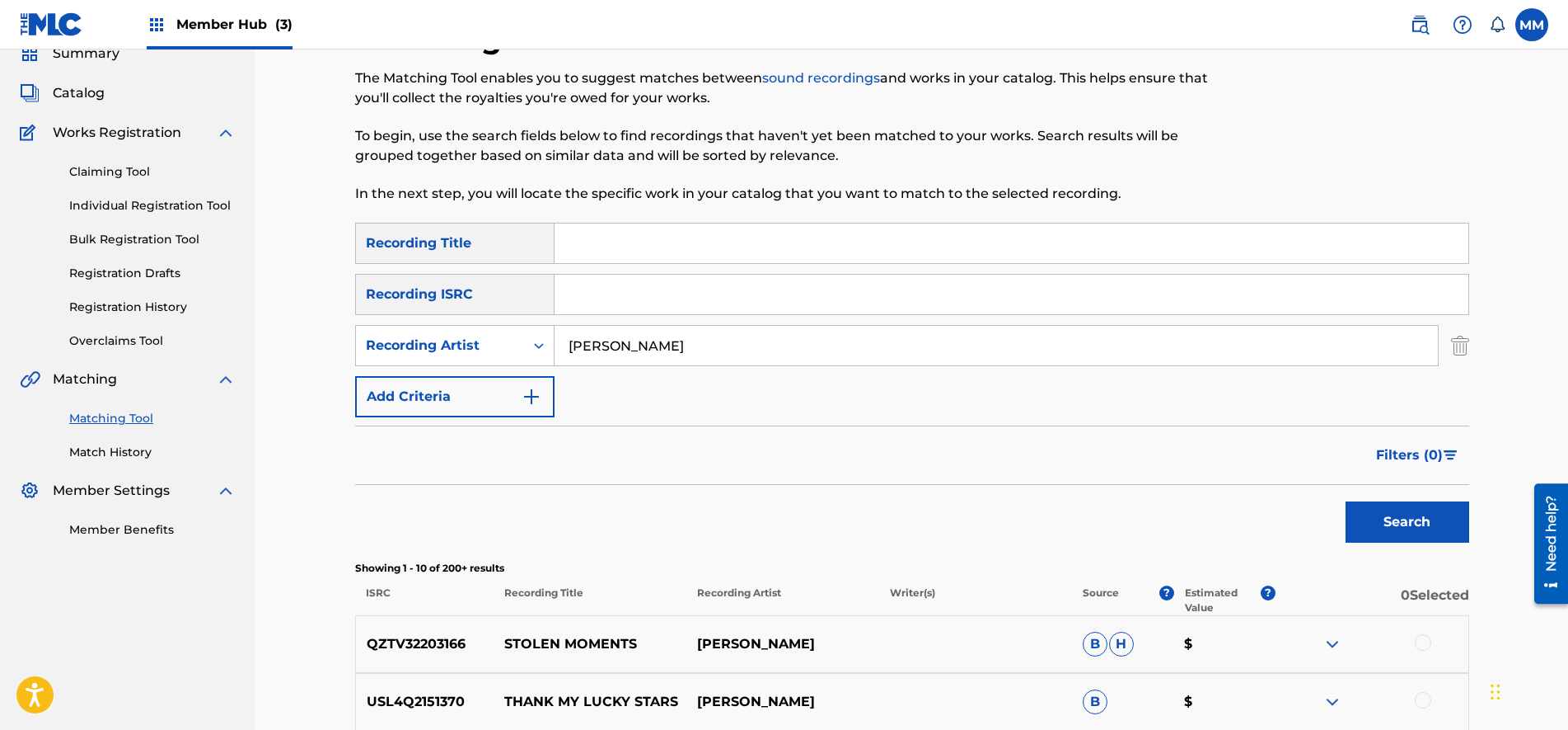
scroll to position [103, 0]
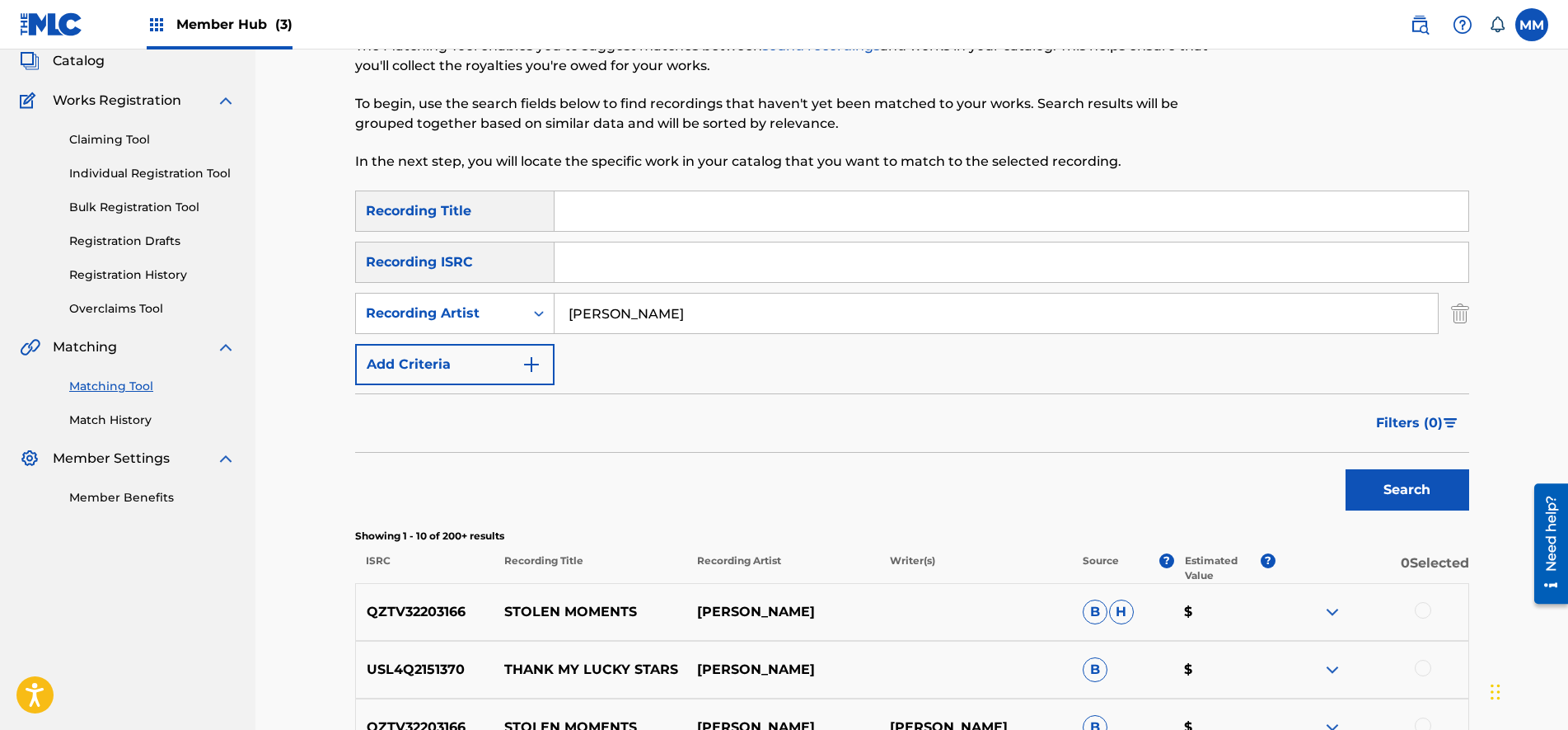
click at [607, 322] on input "[PERSON_NAME]" at bounding box center [997, 313] width 884 height 39
type input "[PERSON_NAME]"
click at [1346, 469] on button "Search" at bounding box center [1407, 490] width 123 height 41
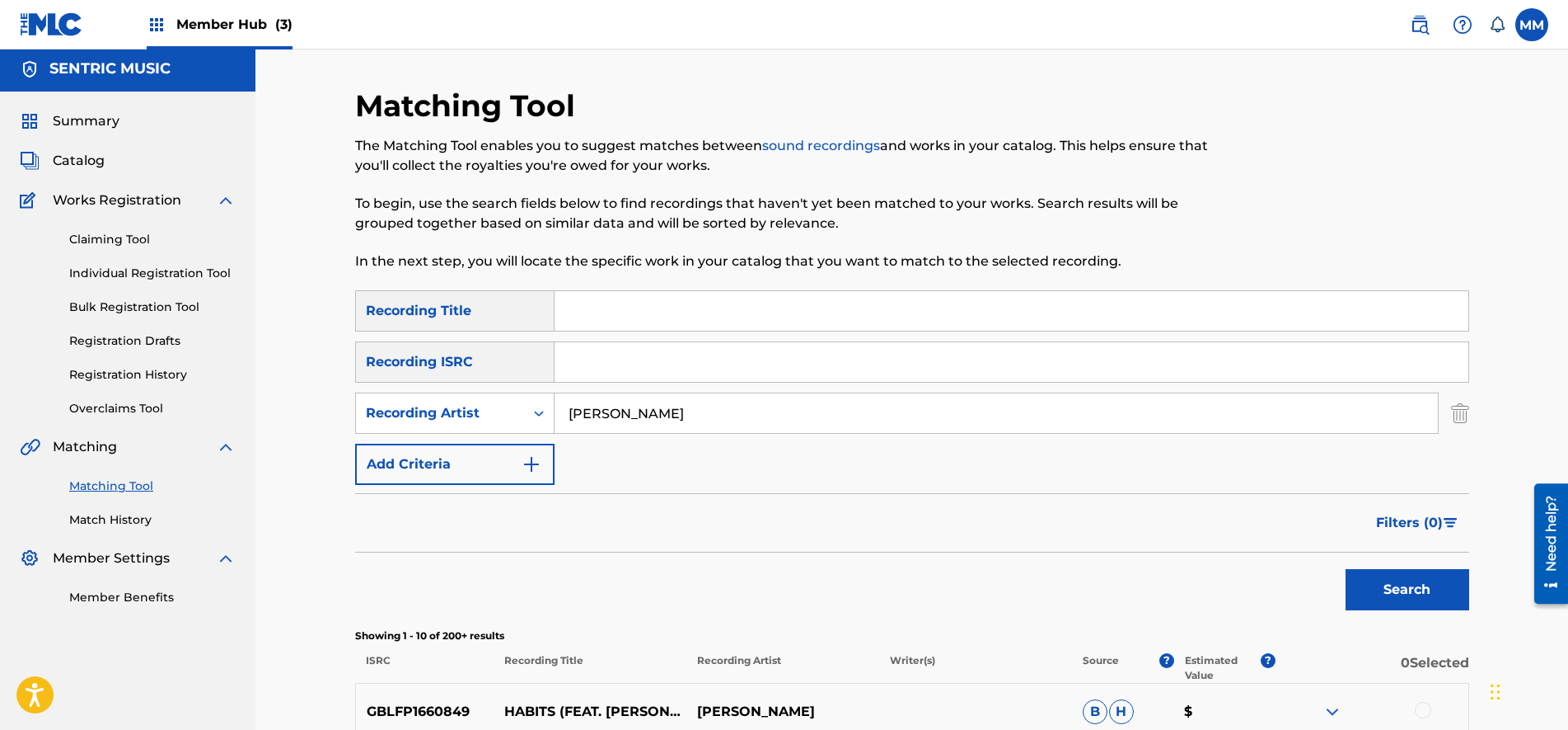
scroll to position [0, 0]
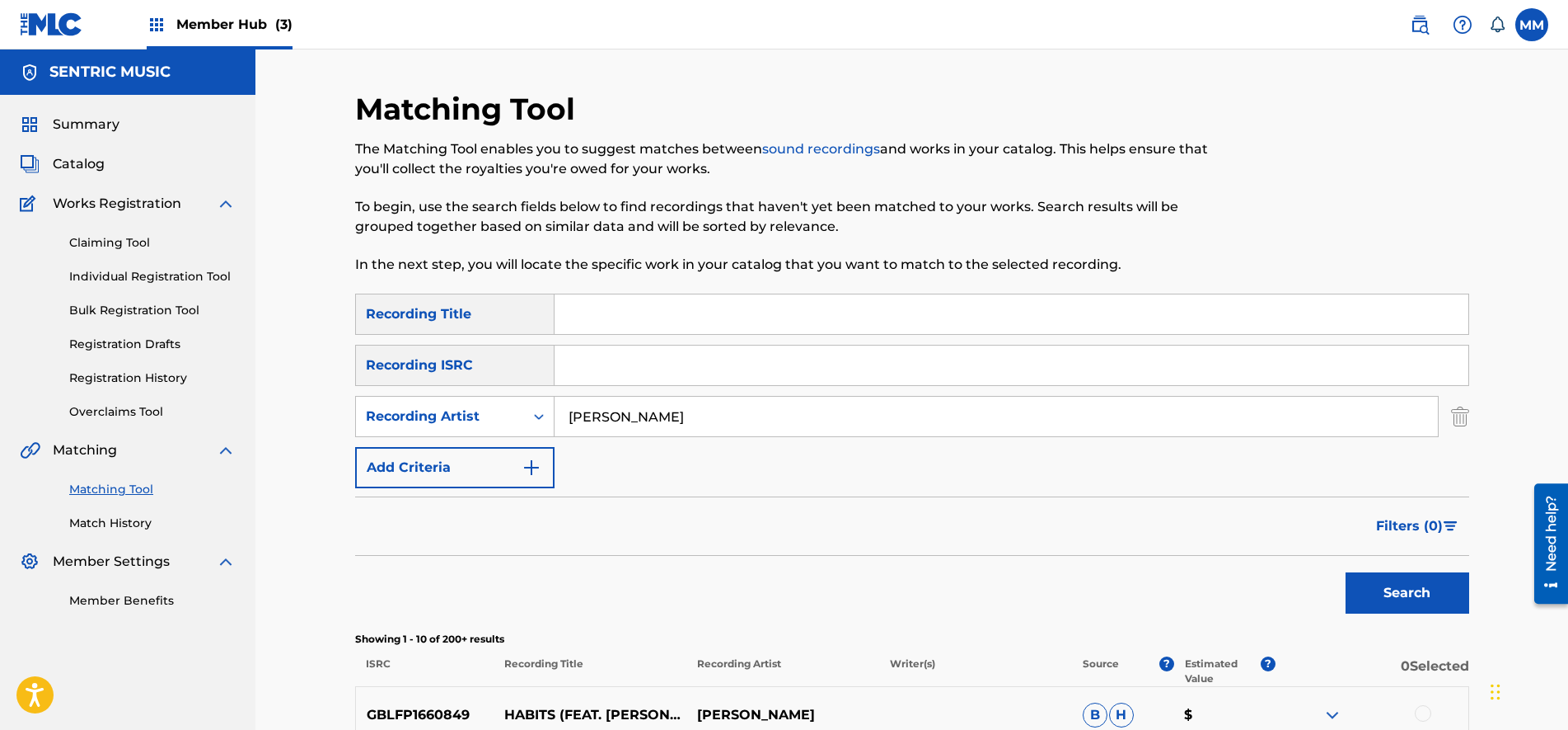
drag, startPoint x: 705, startPoint y: 415, endPoint x: 182, endPoint y: 358, distance: 526.1
click at [182, 358] on main "SENTRIC MUSIC Summary Catalog Works Registration Claiming Tool Individual Regis…" at bounding box center [784, 718] width 1568 height 1337
click at [593, 361] on input "Search Form" at bounding box center [1012, 365] width 914 height 39
paste input "GBMA21868545"
click at [1346, 572] on button "Search" at bounding box center [1407, 593] width 123 height 41
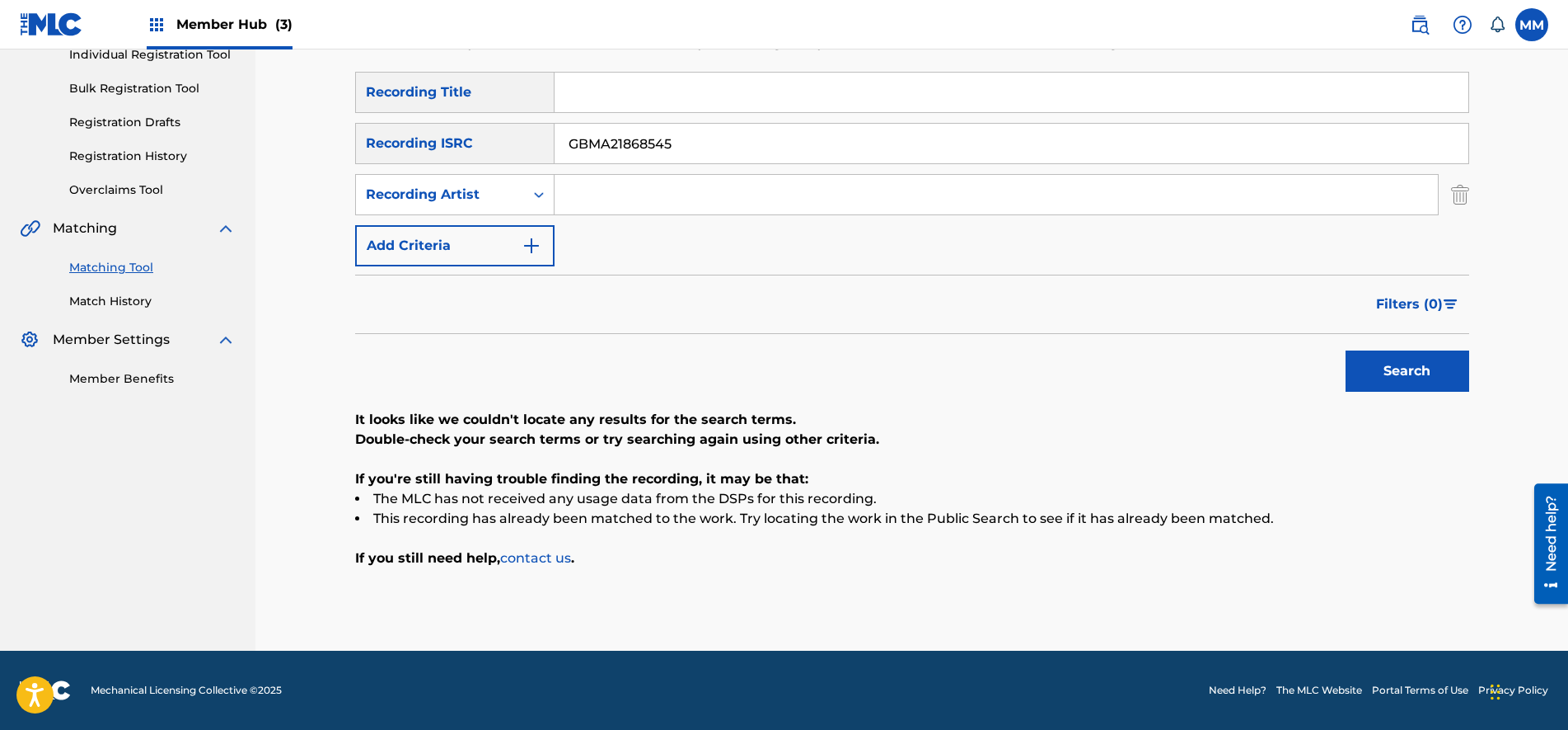
scroll to position [118, 0]
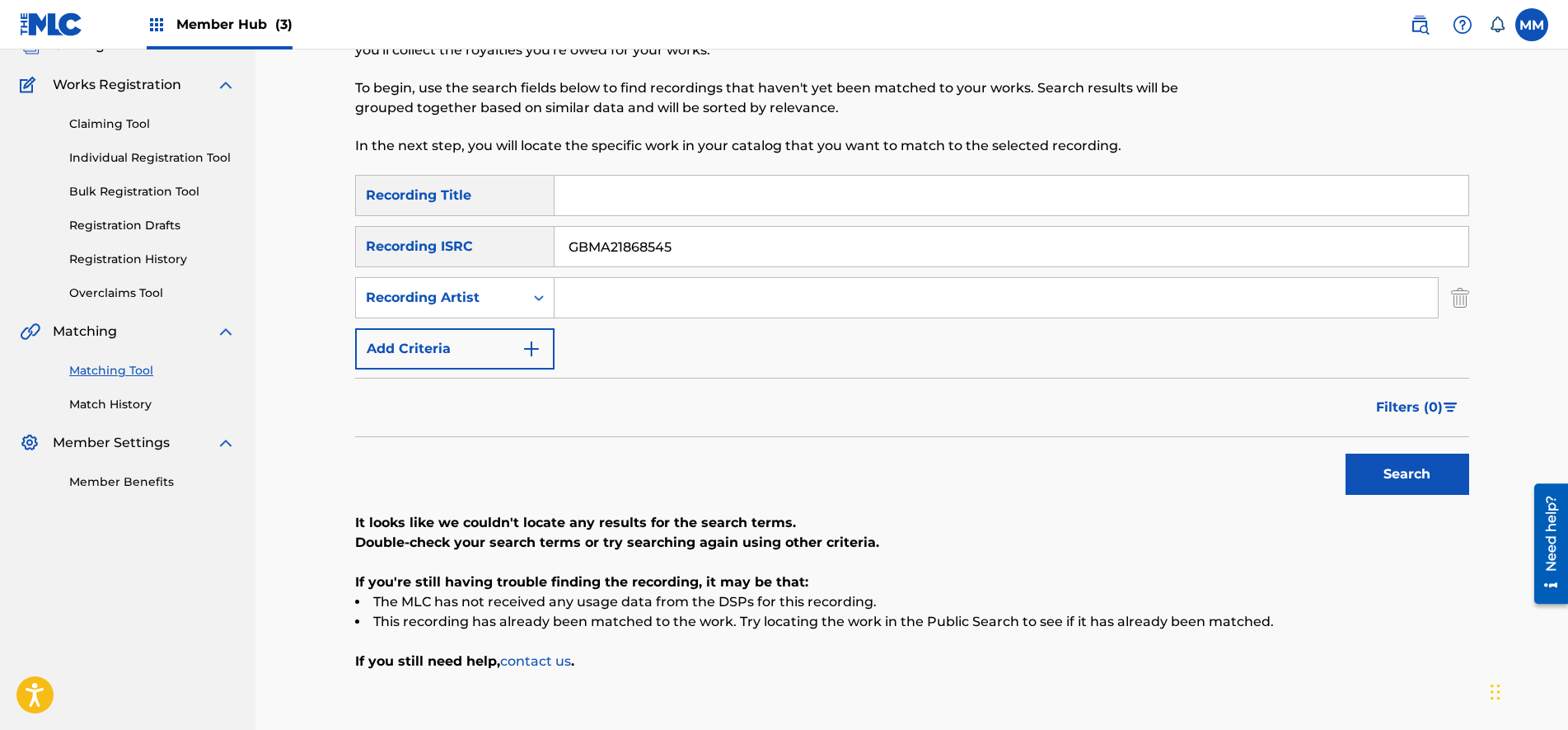
drag, startPoint x: 735, startPoint y: 244, endPoint x: 0, endPoint y: 222, distance: 735.3
click at [0, 223] on html "Accessibility Screen-Reader Guide, Feedback, and Issue Reporting | New window 0…" at bounding box center [784, 246] width 1568 height 730
paste input "UKXN22098231"
click at [1457, 303] on img "Search Form" at bounding box center [1460, 297] width 18 height 41
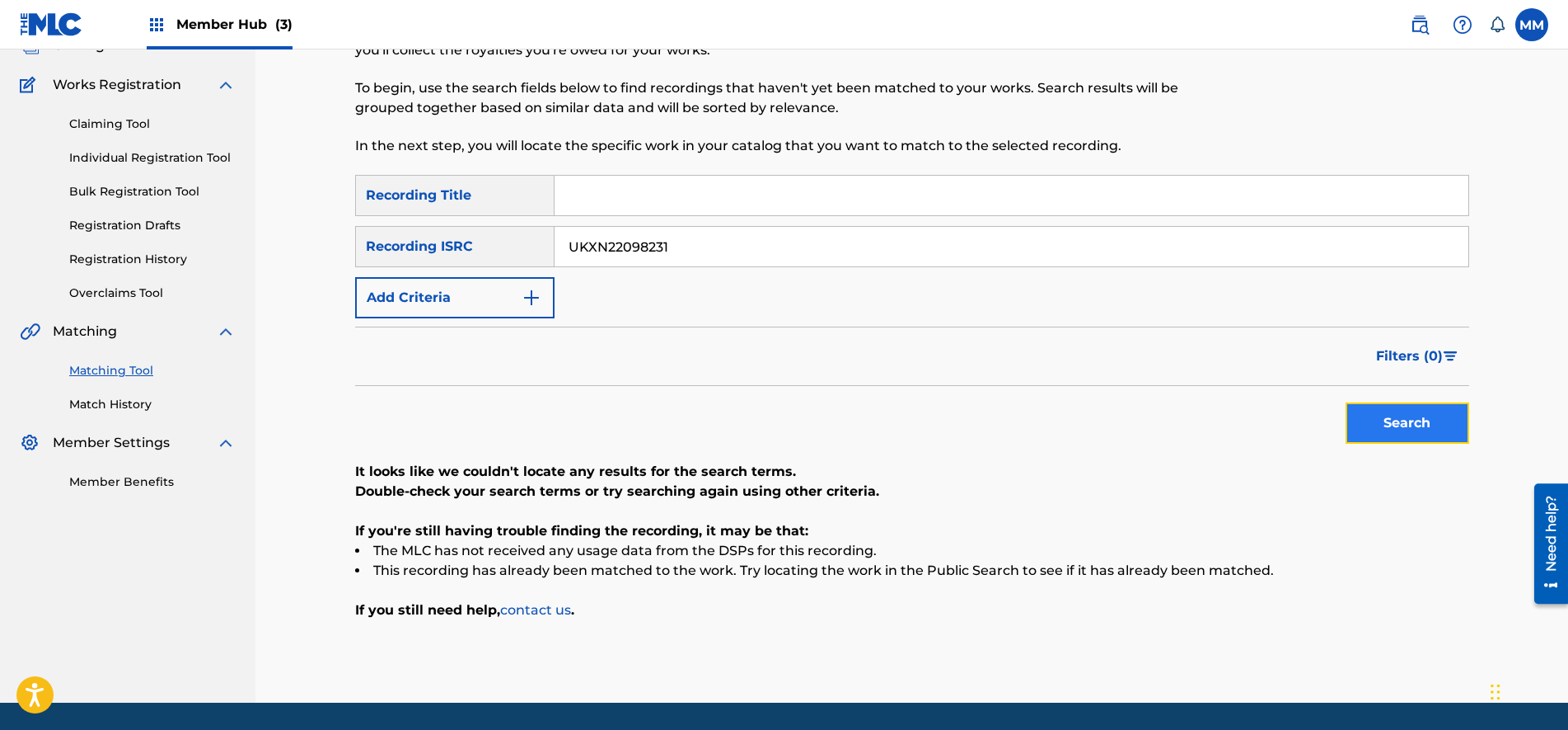
click at [1428, 430] on button "Search" at bounding box center [1407, 422] width 123 height 41
drag, startPoint x: 689, startPoint y: 245, endPoint x: 0, endPoint y: 196, distance: 690.7
click at [0, 197] on html "Accessibility Screen-Reader Guide, Feedback, and Issue Reporting | New window 0…" at bounding box center [784, 246] width 1568 height 730
click at [1346, 402] on button "Search" at bounding box center [1407, 422] width 123 height 41
drag, startPoint x: 714, startPoint y: 238, endPoint x: 0, endPoint y: 193, distance: 715.4
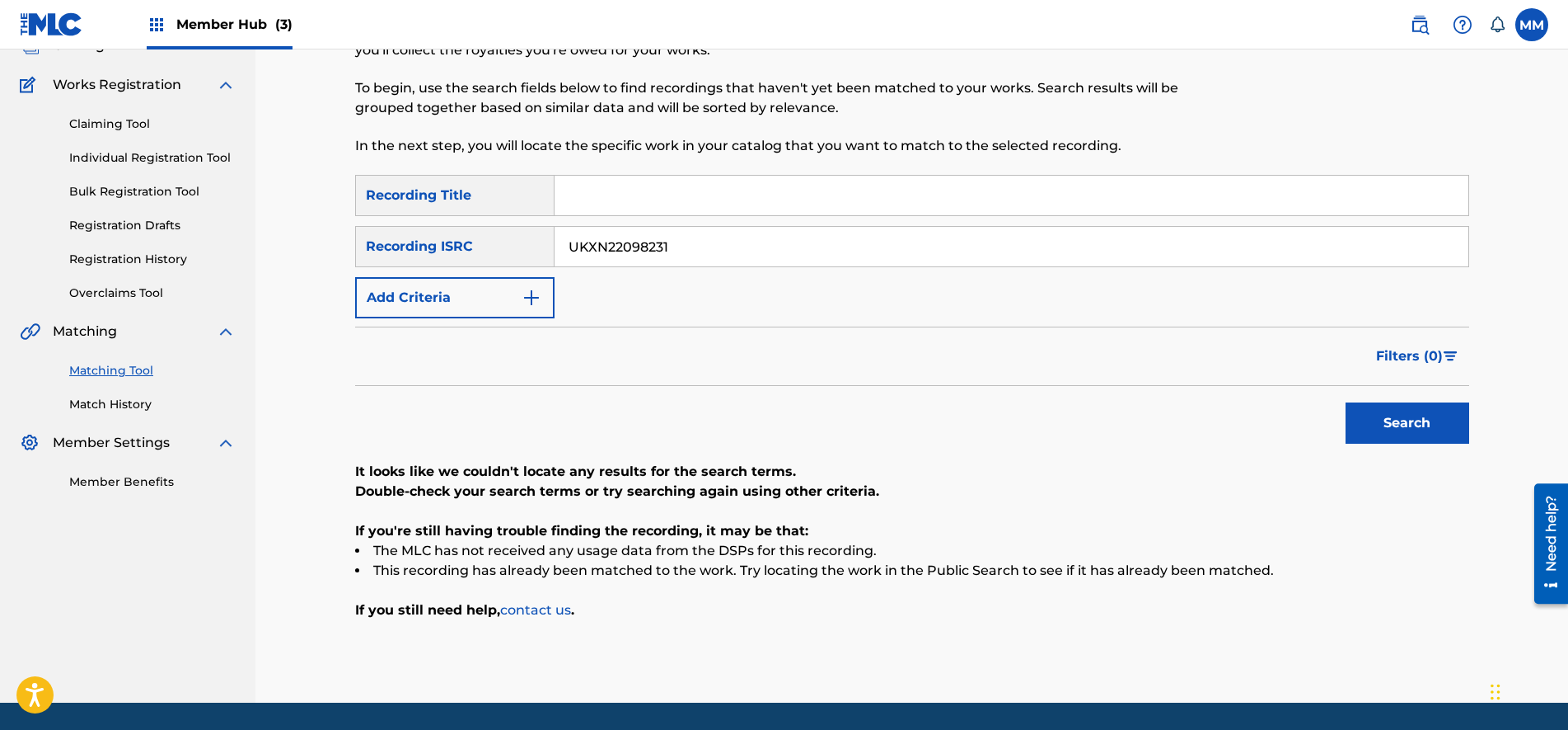
click at [0, 195] on html "Accessibility Screen-Reader Guide, Feedback, and Issue Reporting | New window 0…" at bounding box center [784, 246] width 1568 height 730
paste input "GBLFP166085"
click at [1346, 402] on button "Search" at bounding box center [1407, 422] width 123 height 41
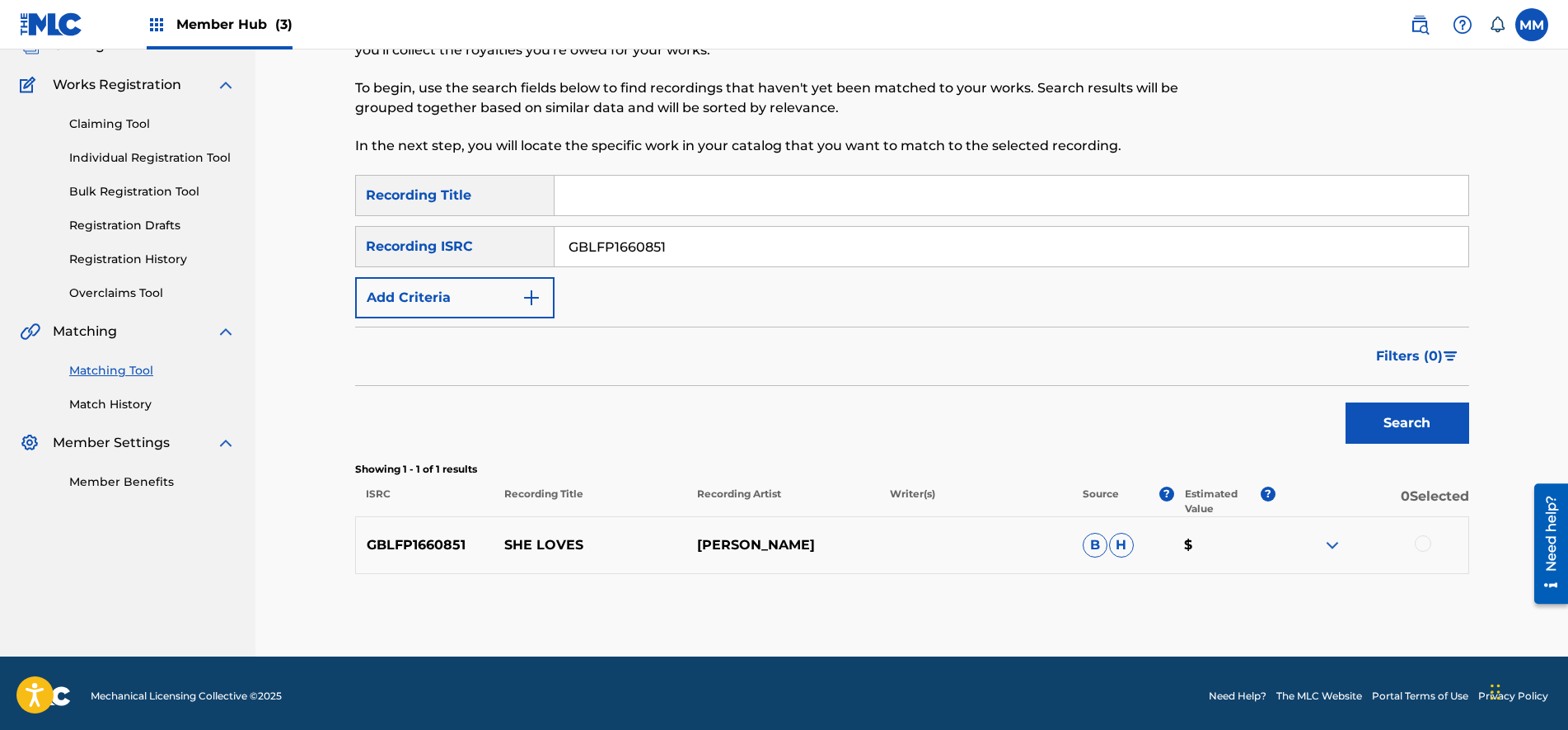
drag, startPoint x: 692, startPoint y: 240, endPoint x: 88, endPoint y: 243, distance: 604.0
click at [88, 243] on main "SENTRIC MUSIC Summary Catalog Works Registration Claiming Tool Individual Regis…" at bounding box center [784, 294] width 1568 height 726
paste input "AYE1900566"
click at [1346, 402] on button "Search" at bounding box center [1407, 422] width 123 height 41
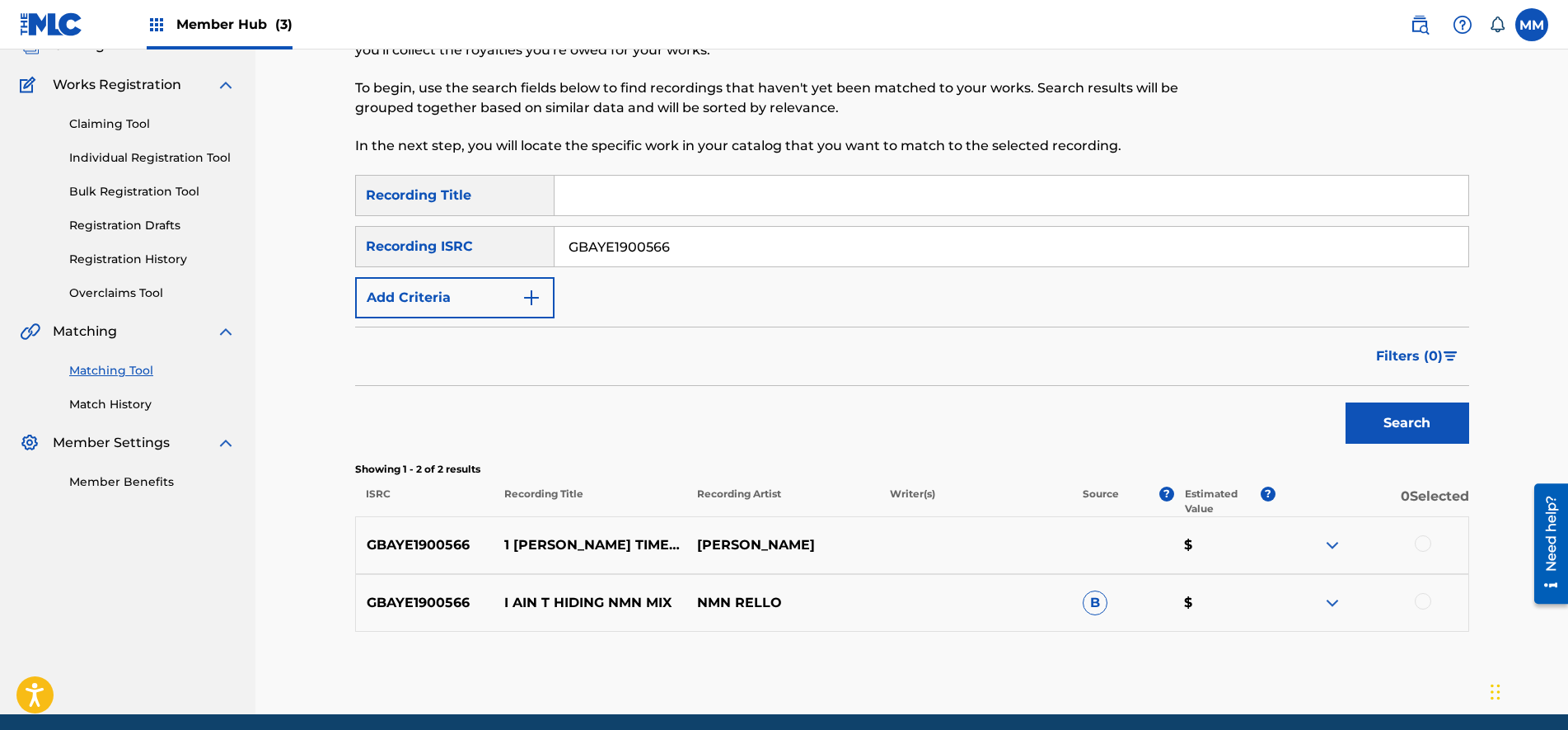
drag, startPoint x: 775, startPoint y: 234, endPoint x: 0, endPoint y: 208, distance: 775.4
click at [0, 209] on html "Accessibility Screen-Reader Guide, Feedback, and Issue Reporting | New window 0…" at bounding box center [784, 246] width 1568 height 730
paste input "LFP1741495"
click at [1346, 402] on button "Search" at bounding box center [1407, 422] width 123 height 41
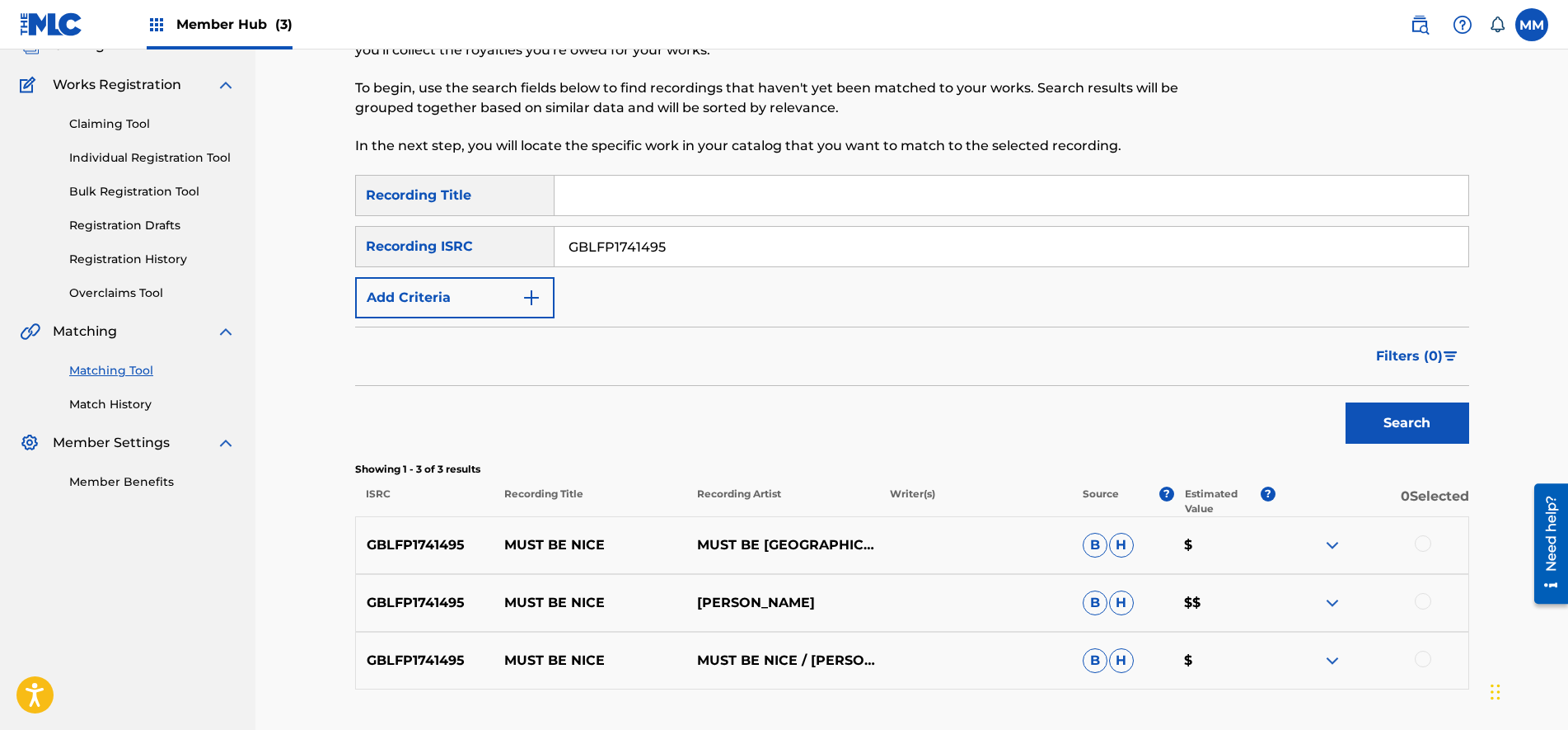
drag, startPoint x: 736, startPoint y: 247, endPoint x: 0, endPoint y: 220, distance: 736.5
click at [0, 222] on html "Accessibility Screen-Reader Guide, Feedback, and Issue Reporting | New window 0…" at bounding box center [784, 246] width 1568 height 730
paste input "660824"
click at [1346, 402] on button "Search" at bounding box center [1407, 422] width 123 height 41
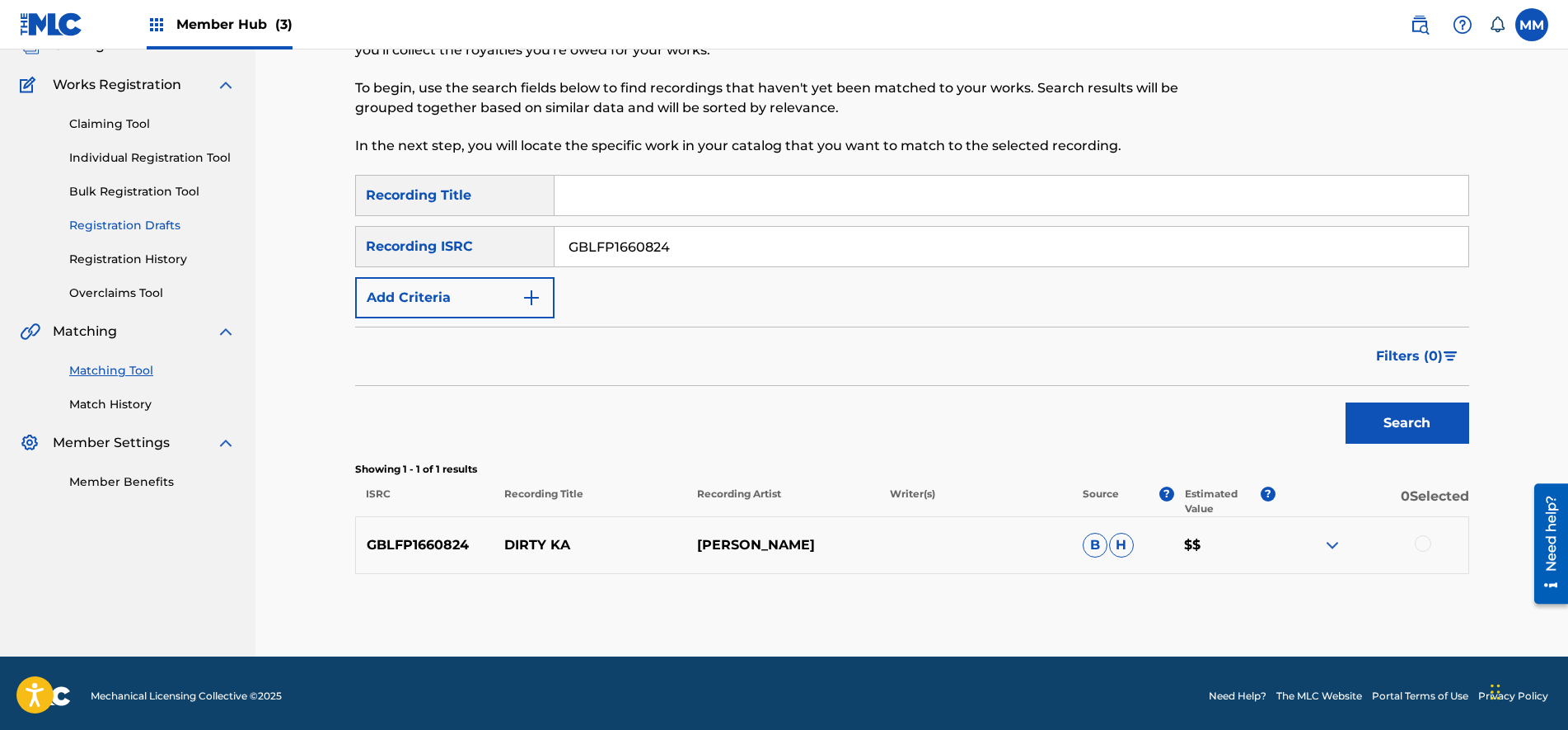
paste input "812803"
drag, startPoint x: 667, startPoint y: 237, endPoint x: 102, endPoint y: 218, distance: 565.3
click at [102, 218] on main "SENTRIC MUSIC Summary Catalog Works Registration Claiming Tool Individual Regis…" at bounding box center [784, 294] width 1568 height 726
click at [1346, 402] on button "Search" at bounding box center [1407, 422] width 123 height 41
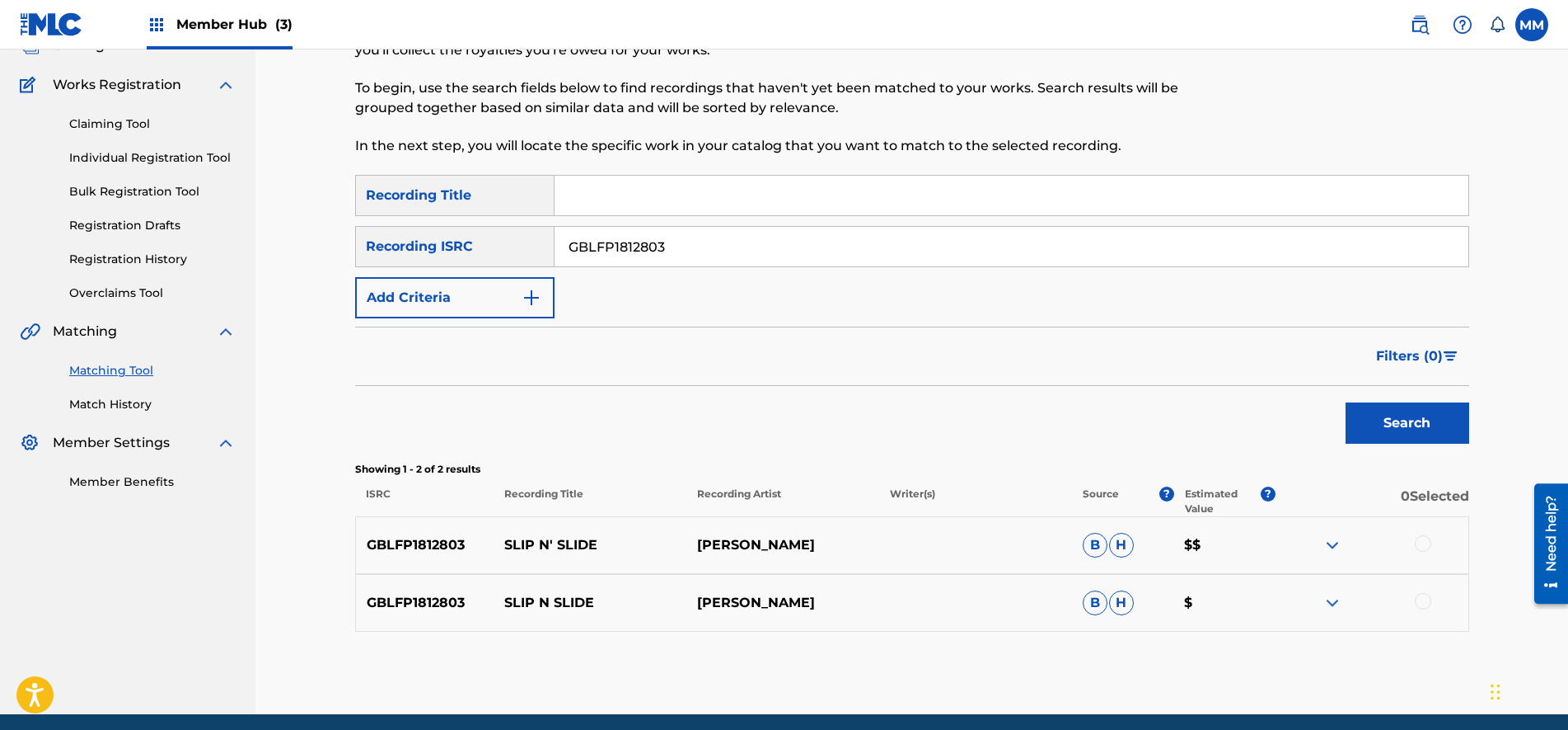
click at [735, 241] on input "GBLFP1812803" at bounding box center [1012, 246] width 914 height 39
paste input "2041989"
click at [1346, 402] on button "Search" at bounding box center [1407, 422] width 123 height 41
drag, startPoint x: 730, startPoint y: 242, endPoint x: 0, endPoint y: 217, distance: 730.4
click at [0, 218] on html "Accessibility Screen-Reader Guide, Feedback, and Issue Reporting | New window 0…" at bounding box center [784, 246] width 1568 height 730
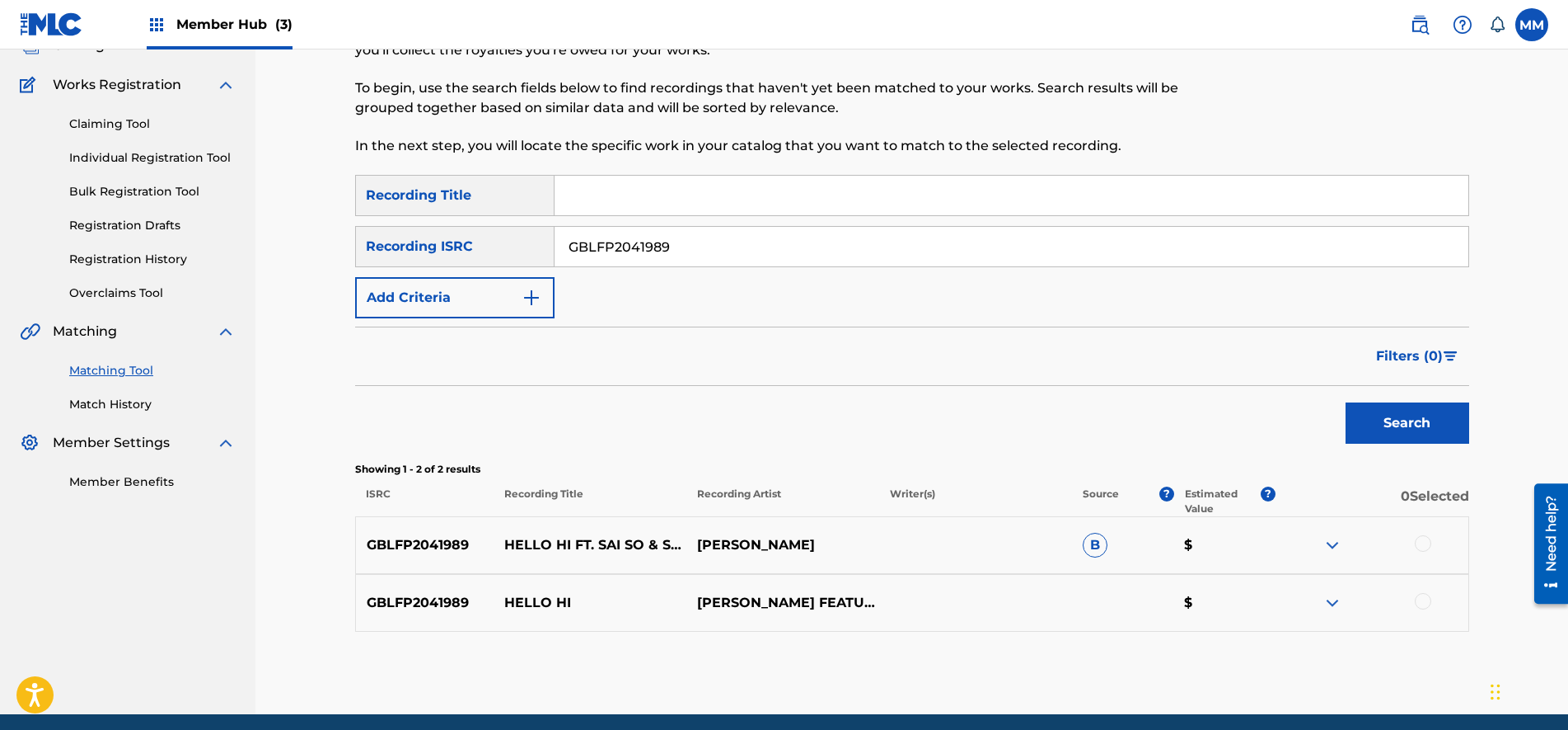
paste input "1660843"
click at [1346, 402] on button "Search" at bounding box center [1407, 422] width 123 height 41
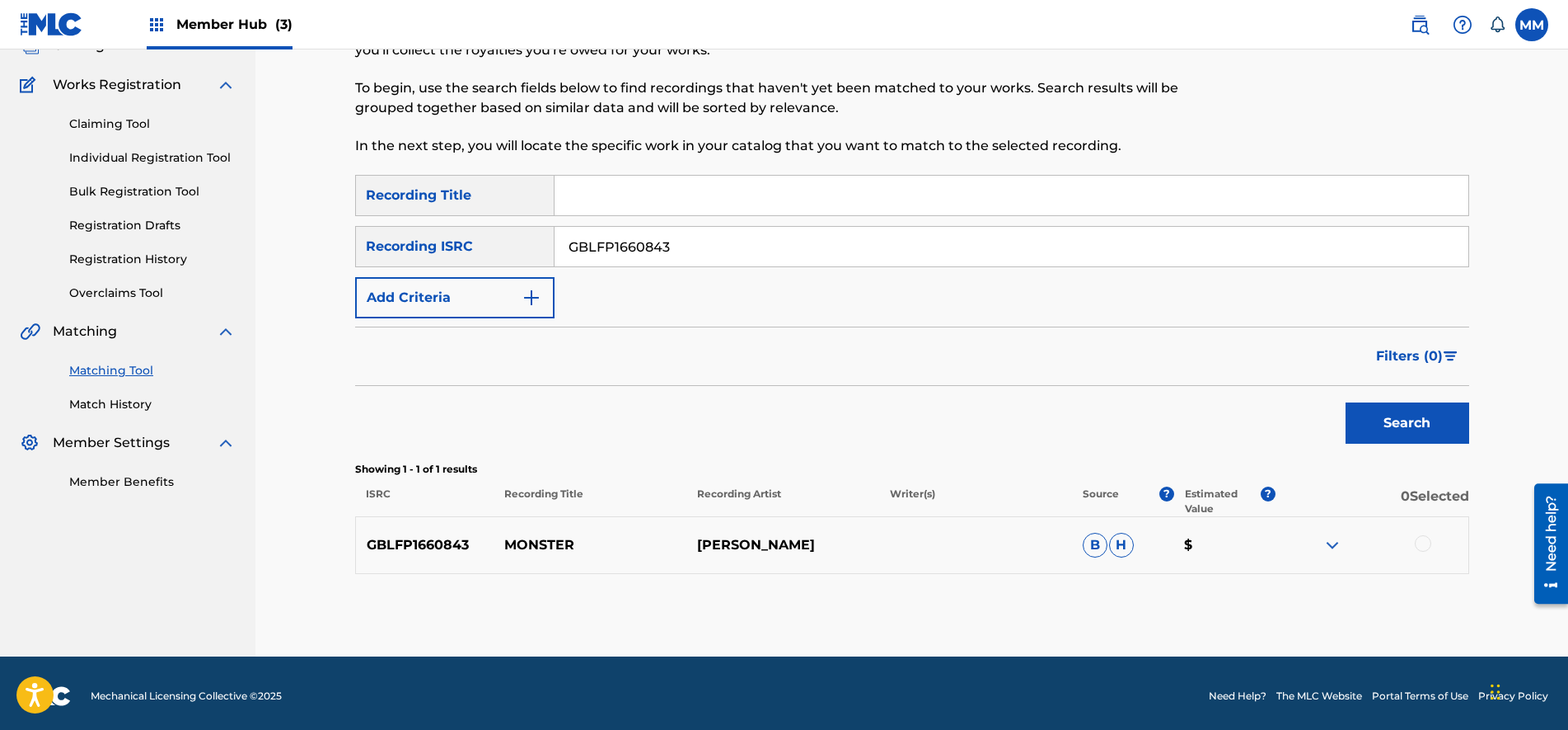
drag, startPoint x: 695, startPoint y: 254, endPoint x: 0, endPoint y: 188, distance: 698.1
click at [0, 189] on html "Accessibility Screen-Reader Guide, Feedback, and Issue Reporting | New window 0…" at bounding box center [784, 246] width 1568 height 730
paste input "X3Q92098229"
click at [1346, 402] on button "Search" at bounding box center [1407, 422] width 123 height 41
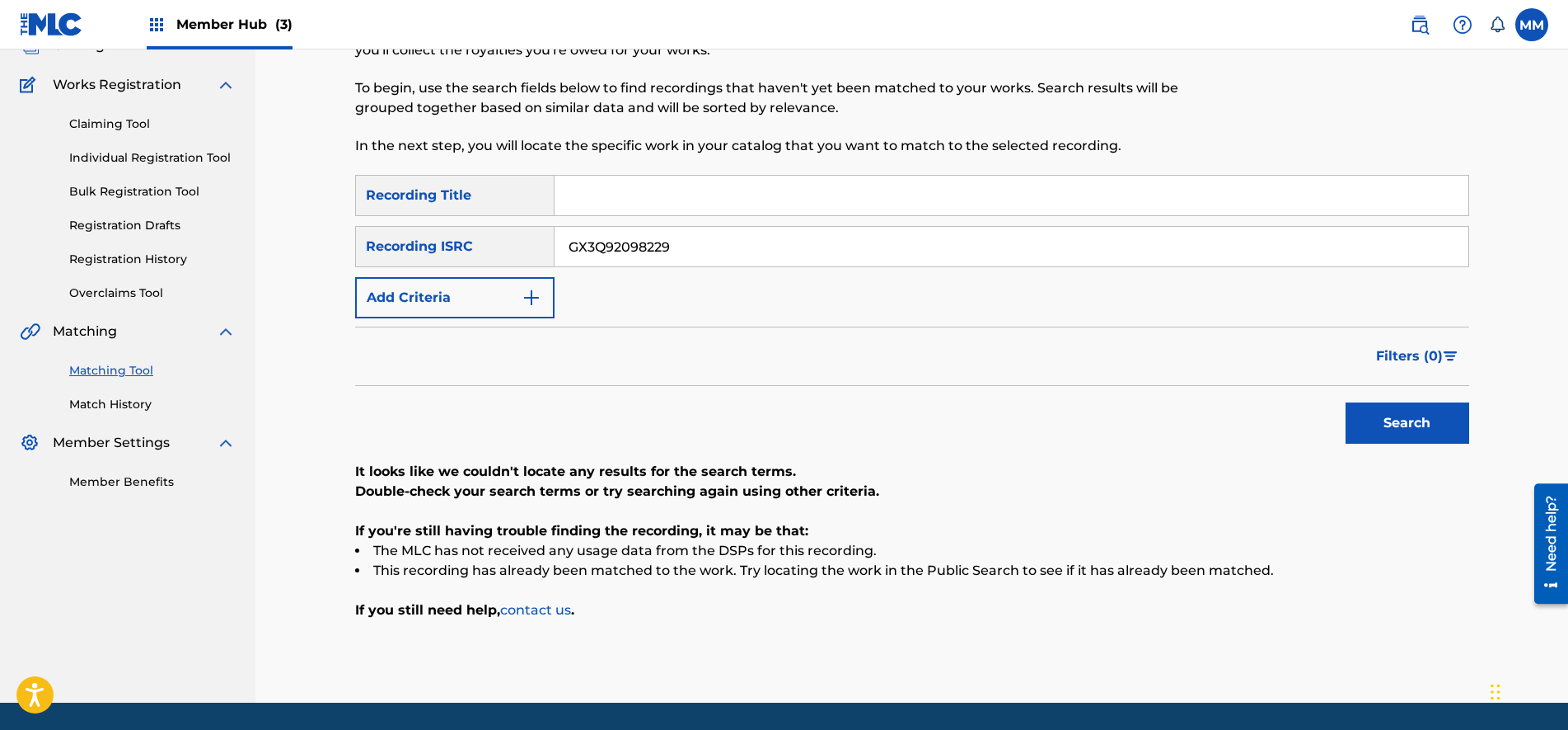
drag, startPoint x: 781, startPoint y: 254, endPoint x: 0, endPoint y: 179, distance: 784.6
click at [0, 180] on html "Accessibility Screen-Reader Guide, Feedback, and Issue Reporting | New window 0…" at bounding box center [784, 246] width 1568 height 730
paste input "BLFP166080"
click at [1346, 402] on button "Search" at bounding box center [1407, 422] width 123 height 41
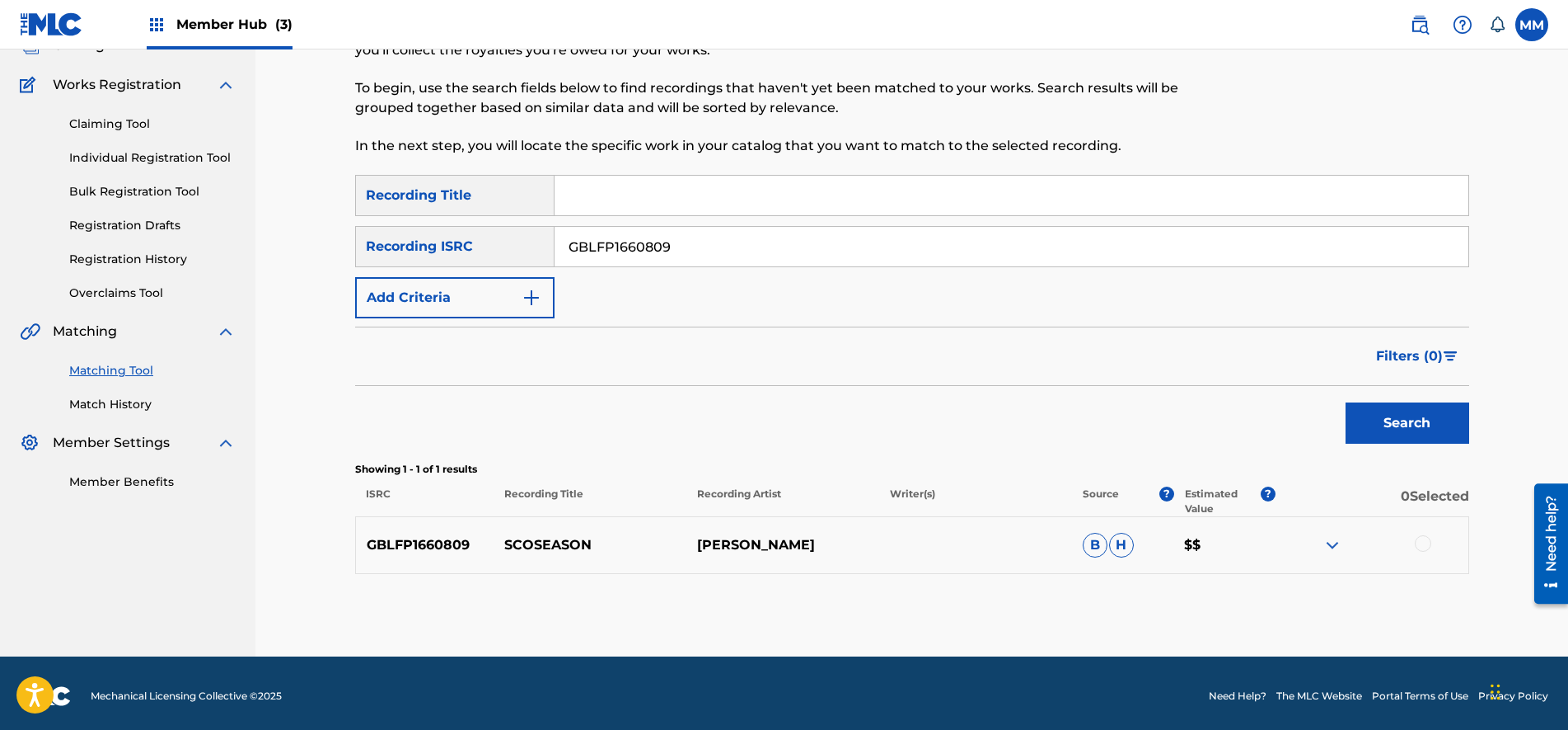
drag, startPoint x: 722, startPoint y: 243, endPoint x: 0, endPoint y: 186, distance: 724.2
click at [0, 187] on html "Accessibility Screen-Reader Guide, Feedback, and Issue Reporting | New window 0…" at bounding box center [784, 246] width 1568 height 730
paste input "UKXN22098445"
click at [1346, 402] on button "Search" at bounding box center [1407, 422] width 123 height 41
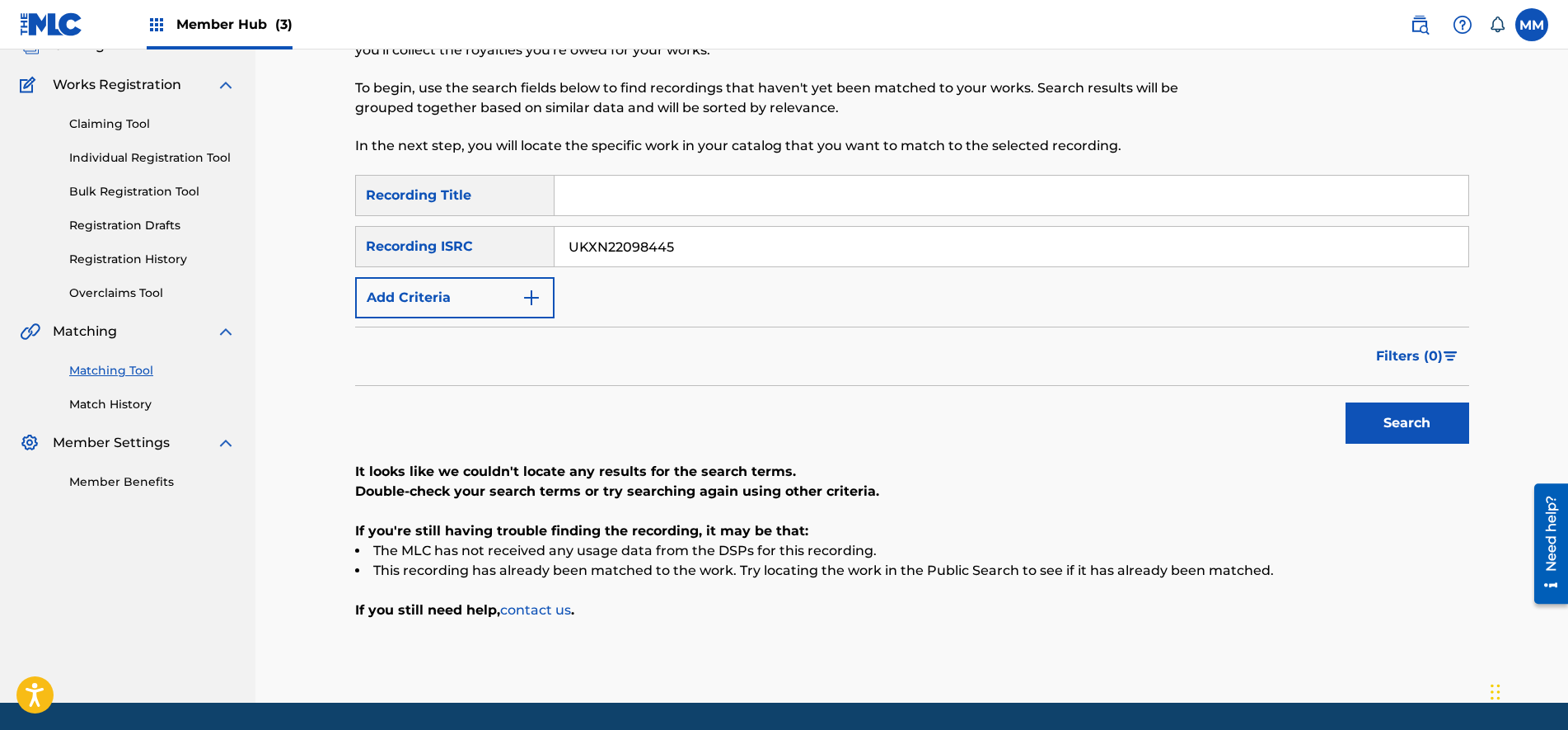
drag, startPoint x: 643, startPoint y: 238, endPoint x: 0, endPoint y: 142, distance: 650.1
click at [0, 144] on html "Accessibility Screen-Reader Guide, Feedback, and Issue Reporting | New window 0…" at bounding box center [784, 246] width 1568 height 730
paste input "GBLFP1660846"
type input "GBLFP1660846"
click at [1346, 402] on button "Search" at bounding box center [1407, 422] width 123 height 41
